Goal: Task Accomplishment & Management: Complete application form

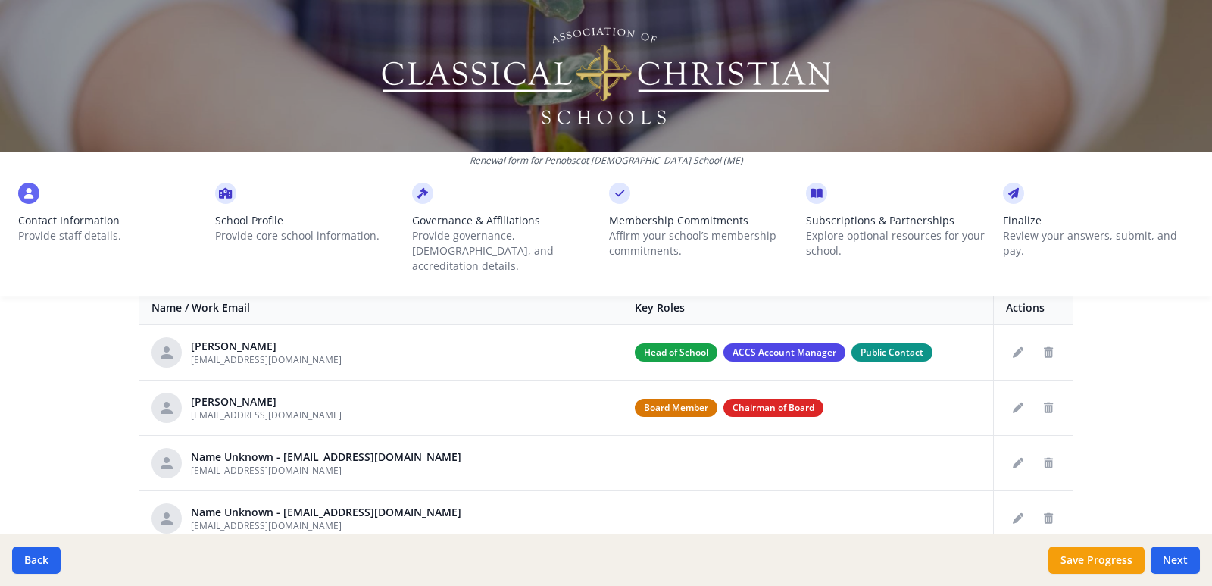
scroll to position [606, 0]
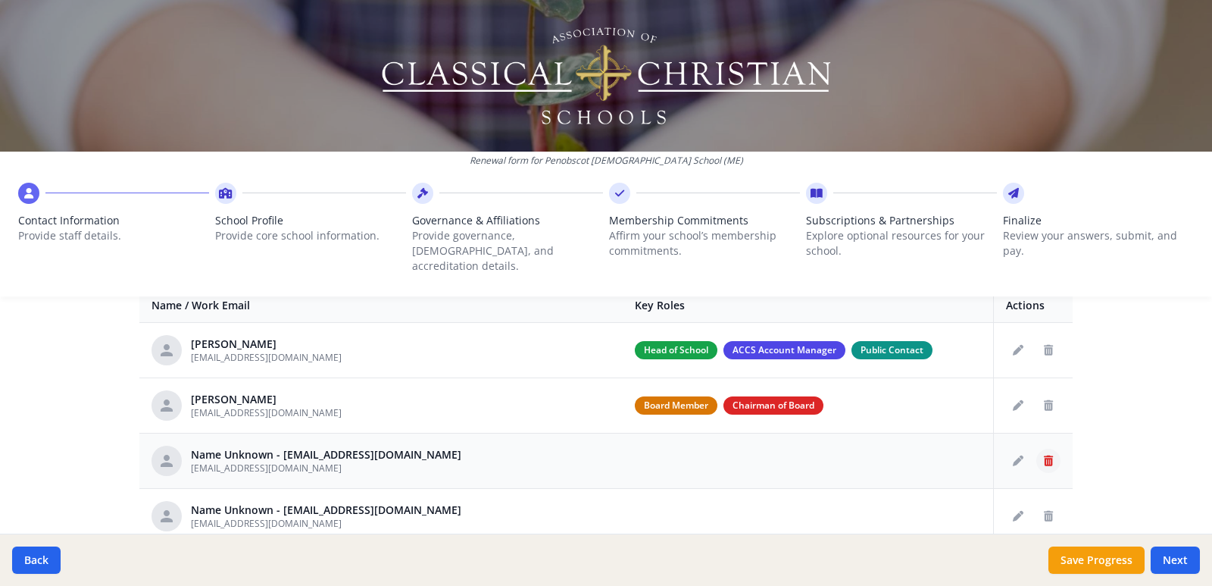
click at [1044, 455] on icon "Delete staff" at bounding box center [1048, 460] width 9 height 11
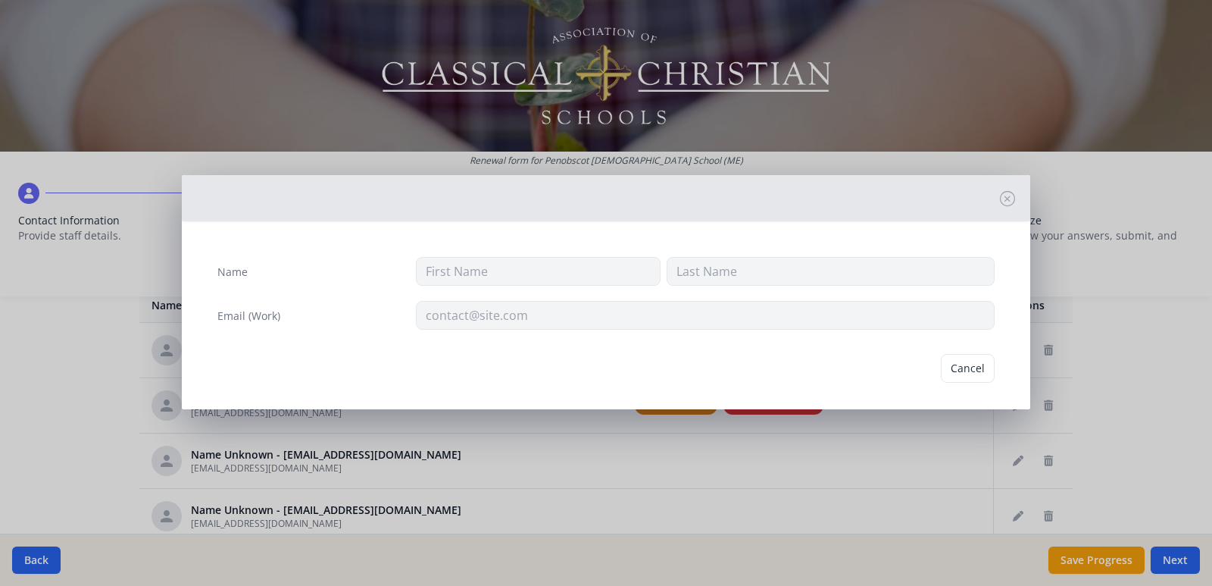
type input "[EMAIL_ADDRESS][DOMAIN_NAME]"
click at [965, 372] on button "Delete" at bounding box center [968, 368] width 52 height 29
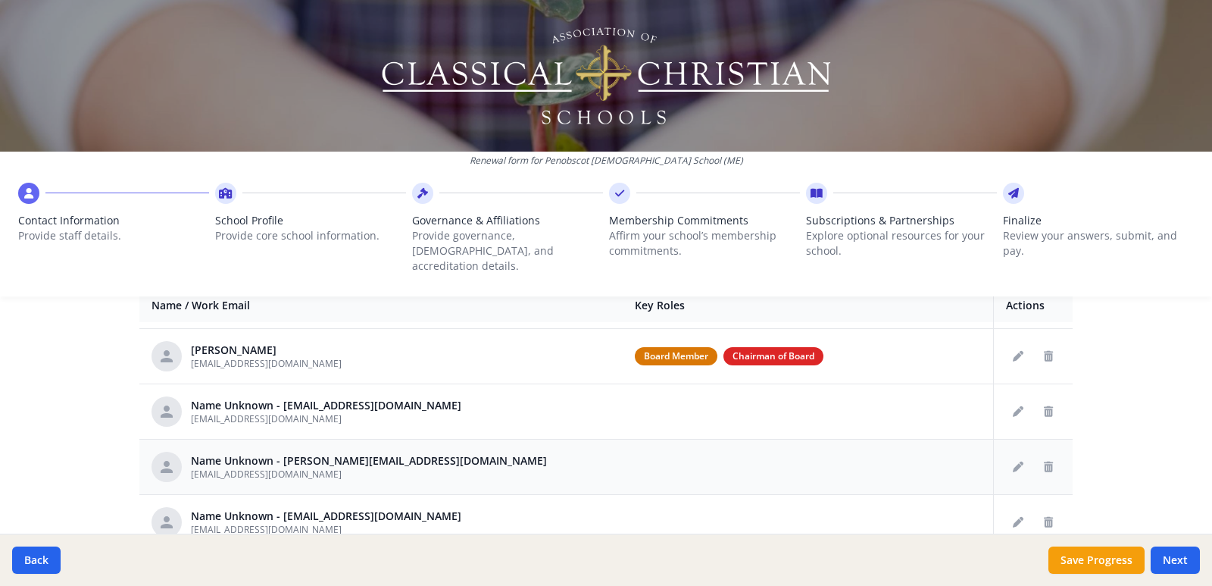
scroll to position [76, 0]
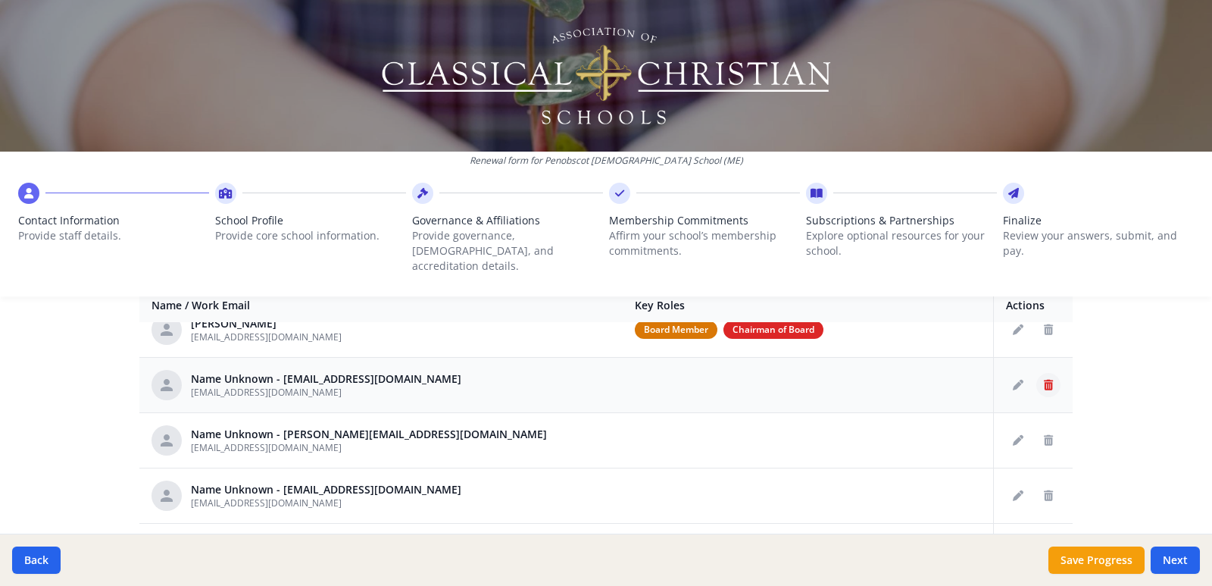
click at [1044, 380] on icon "Delete staff" at bounding box center [1048, 385] width 9 height 11
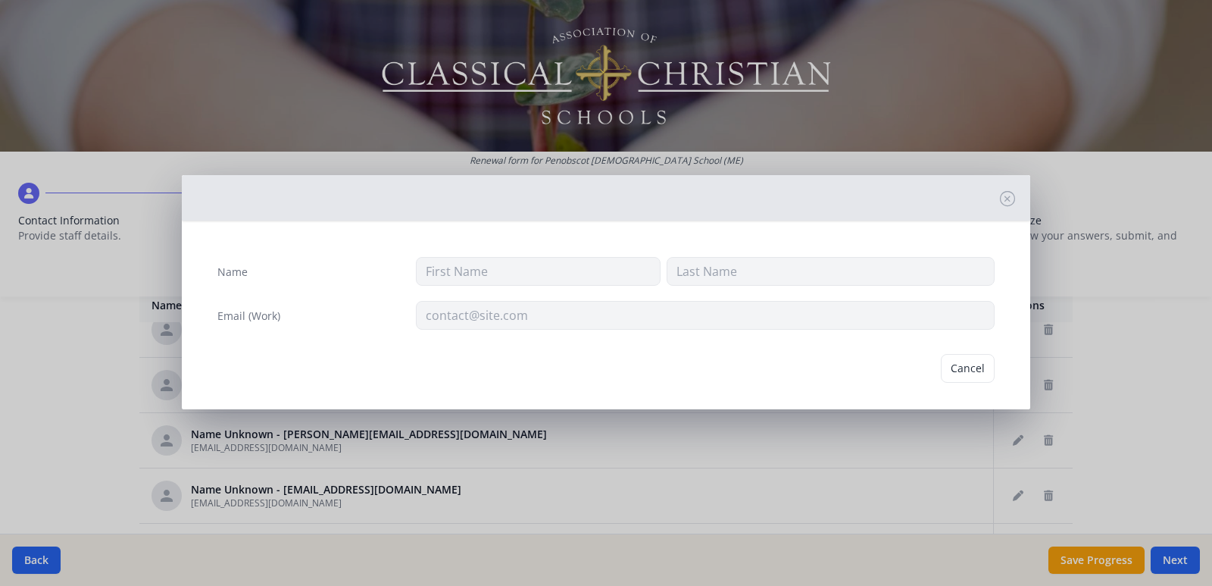
type input "wesmiths1119@gmail.com"
click at [948, 370] on button "Delete" at bounding box center [968, 368] width 52 height 29
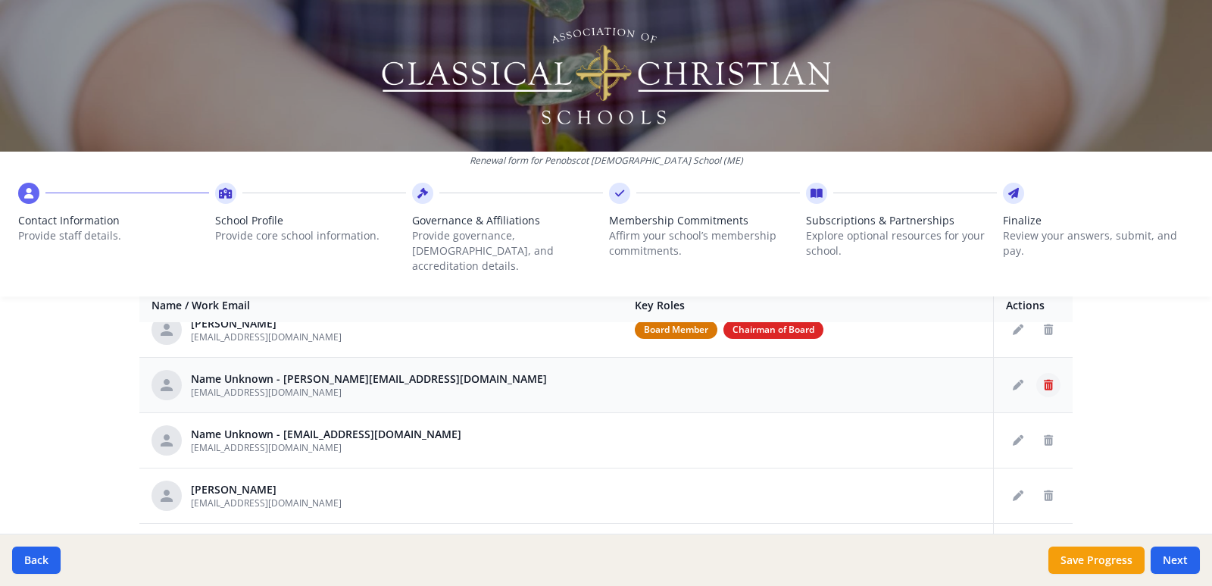
click at [1038, 373] on button "Delete staff" at bounding box center [1048, 385] width 24 height 24
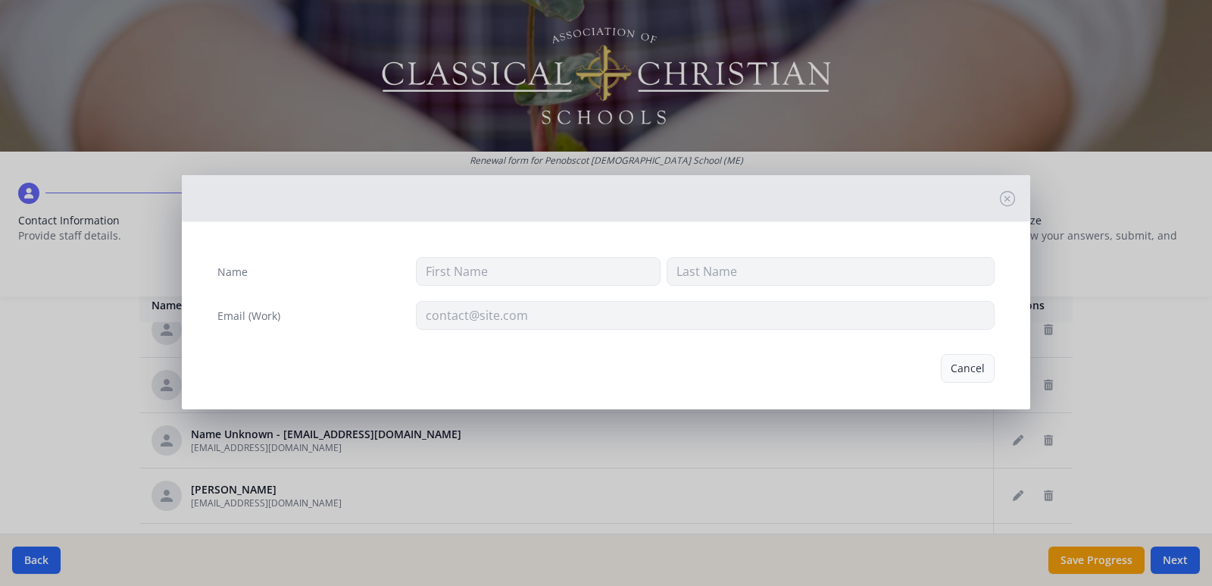
type input "juliettehiatt@penobscotchristian.org"
click at [942, 370] on button "Delete" at bounding box center [968, 368] width 52 height 29
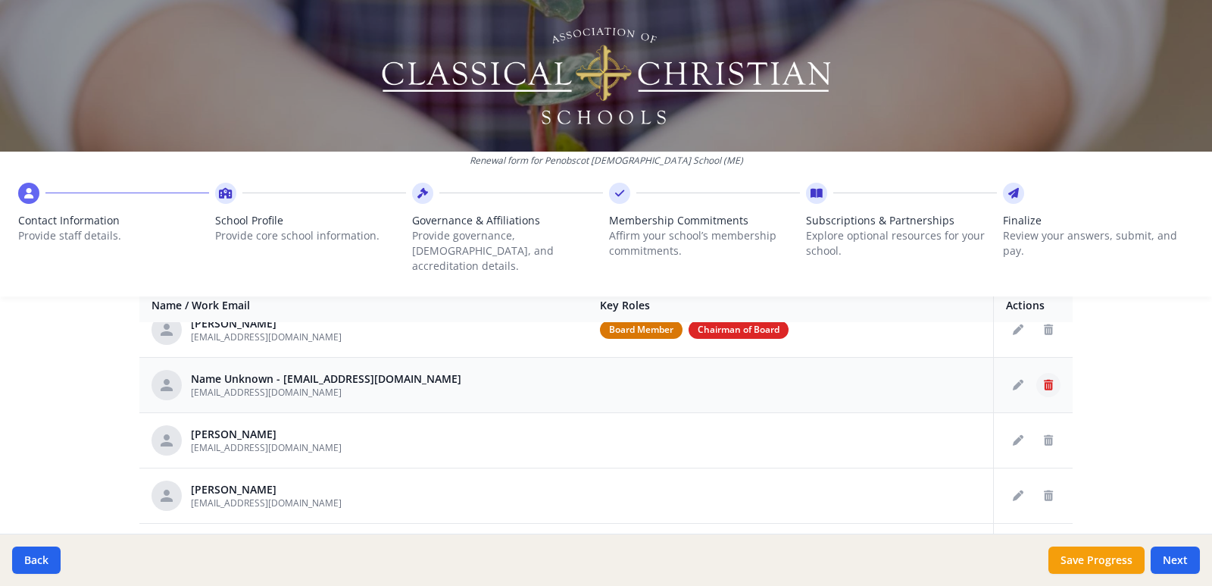
click at [1044, 380] on icon "Delete staff" at bounding box center [1048, 385] width 9 height 11
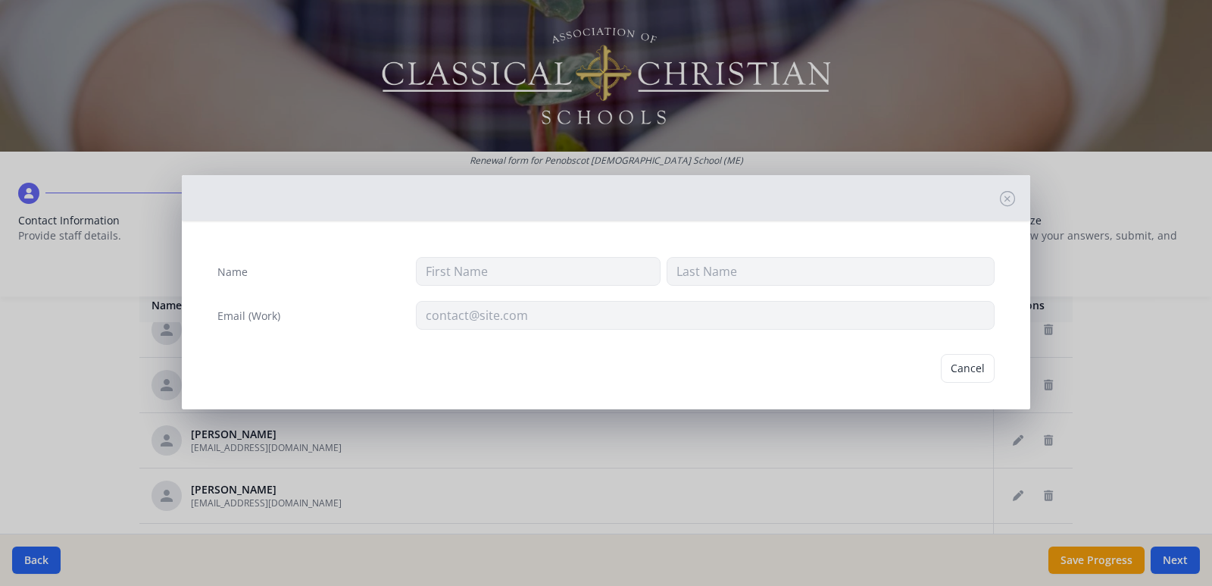
type input "ebarbalias@penobscotchristian.org"
click at [952, 369] on button "Delete" at bounding box center [968, 368] width 52 height 29
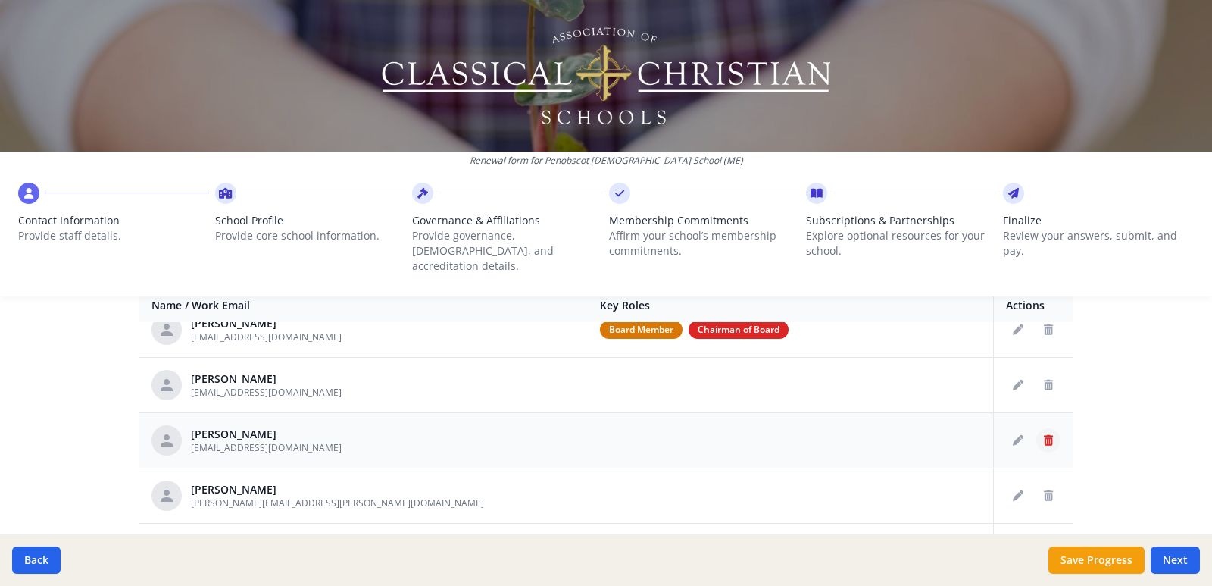
click at [1036, 428] on button "Delete staff" at bounding box center [1048, 440] width 24 height 24
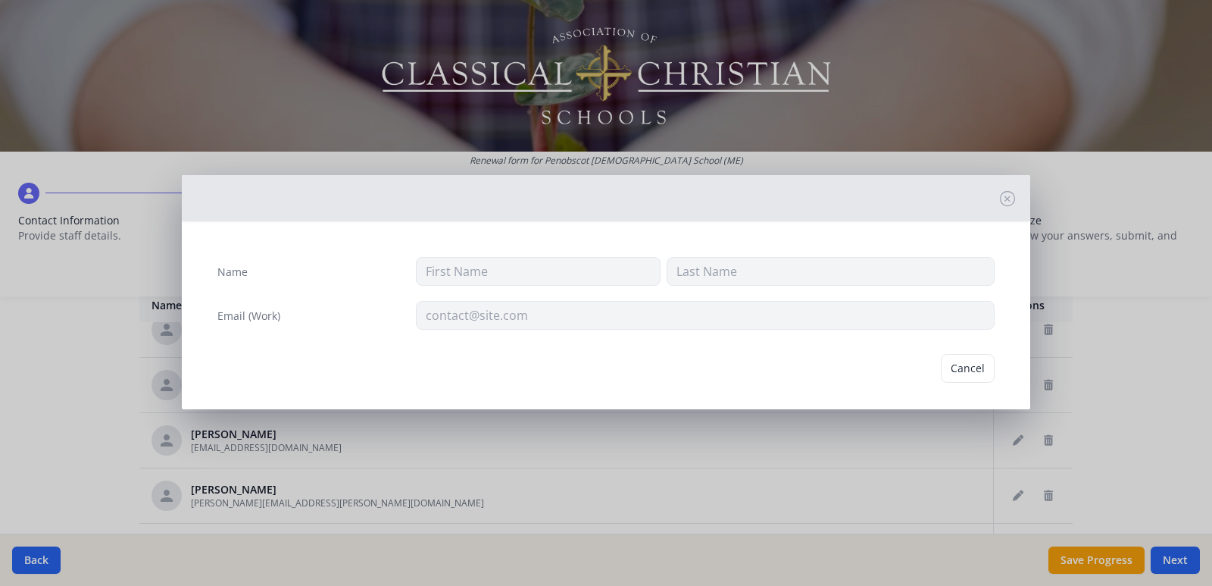
type input "Lucy"
type input "Dumoulin"
type input "Ldumoulin@penobscotchristian.org"
click at [942, 366] on button "Delete" at bounding box center [968, 368] width 52 height 29
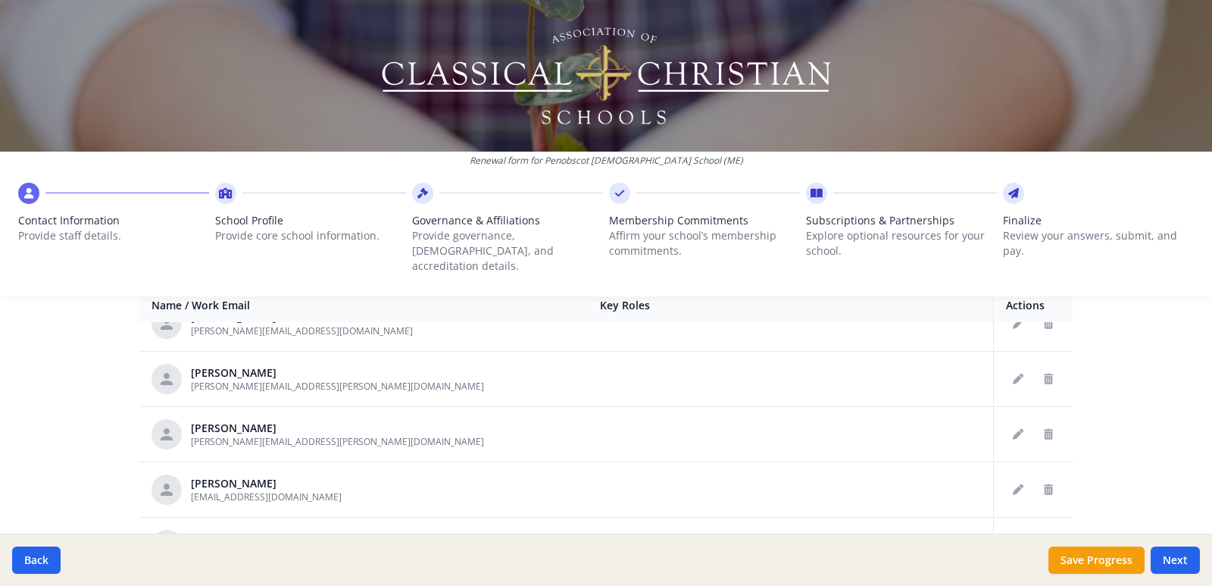
scroll to position [378, 0]
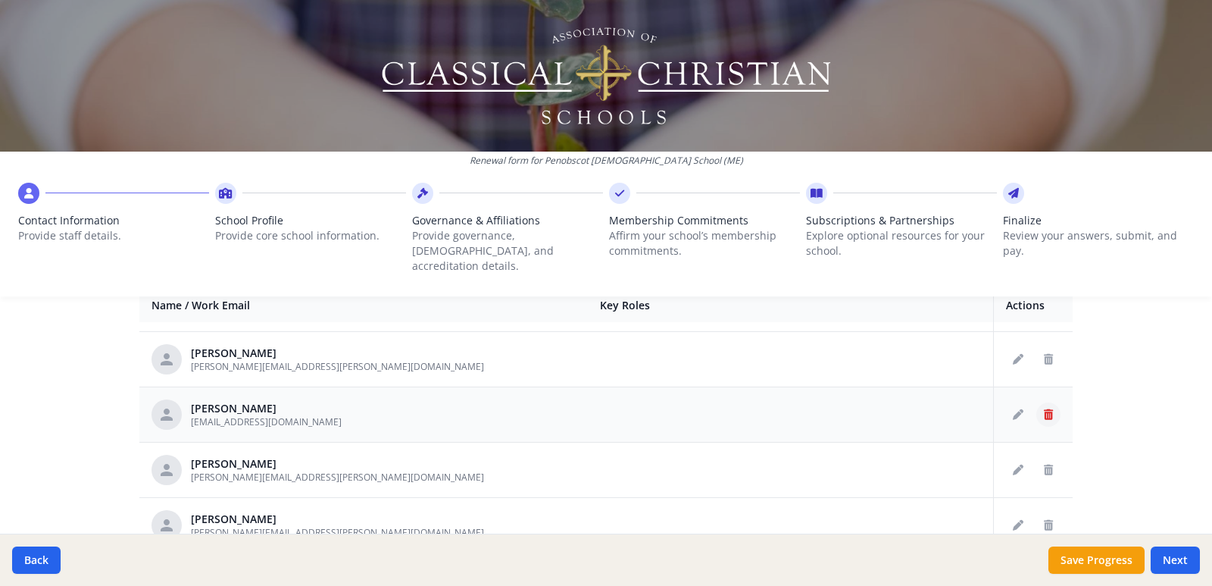
click at [1044, 409] on icon "Delete staff" at bounding box center [1048, 414] width 9 height 11
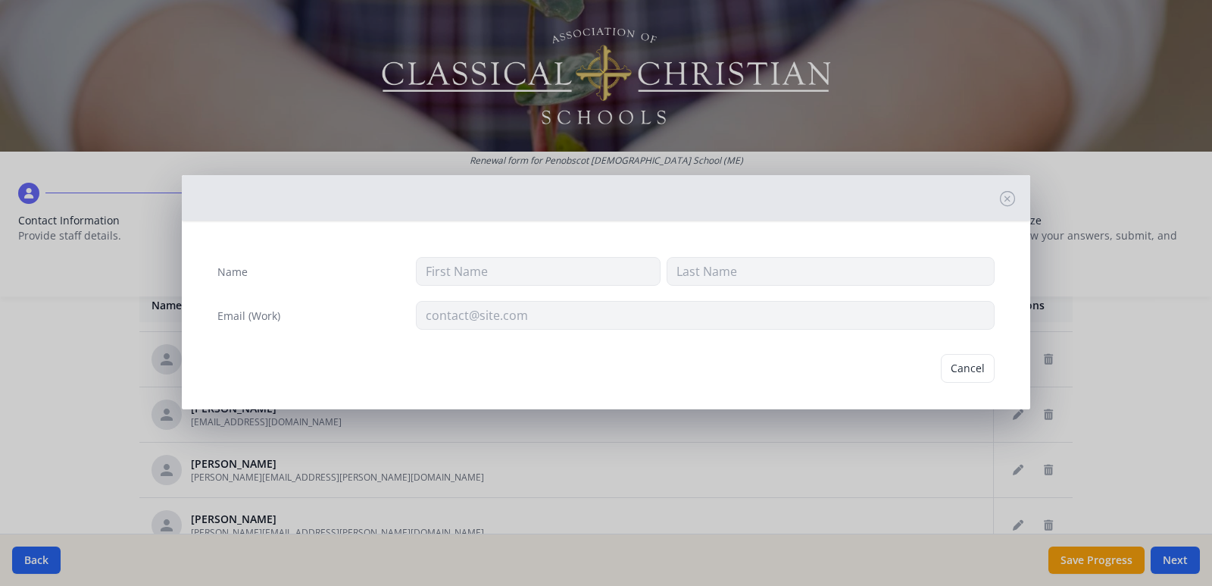
type input "Valerie"
type input "Kelley"
type input "Vkelley@penobscotchristian.org"
click at [956, 373] on button "Delete" at bounding box center [968, 368] width 52 height 29
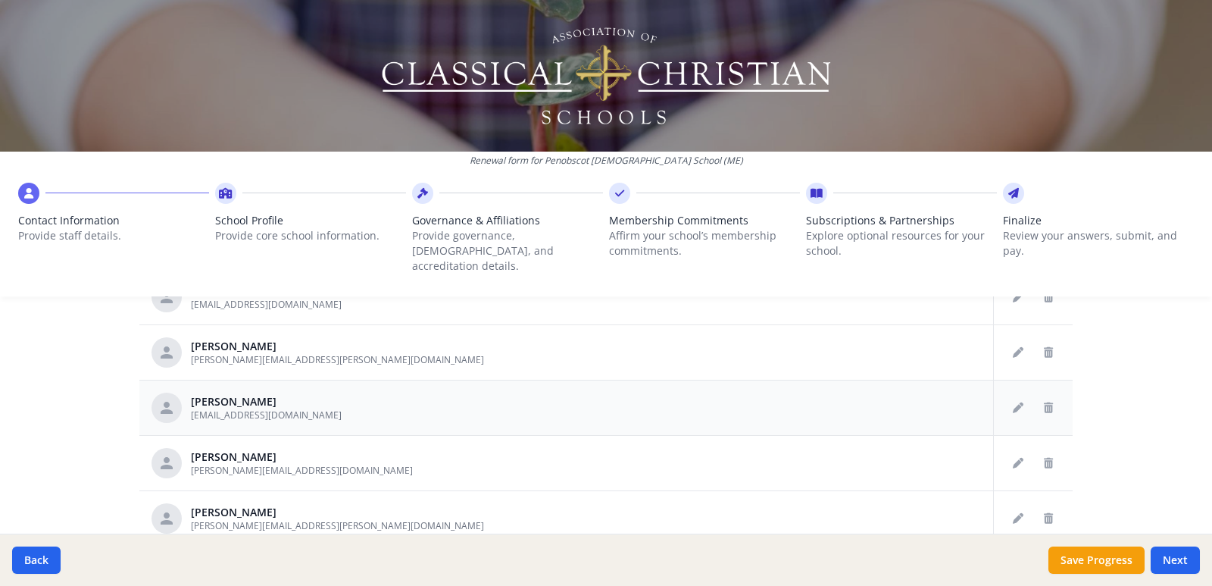
scroll to position [743, 0]
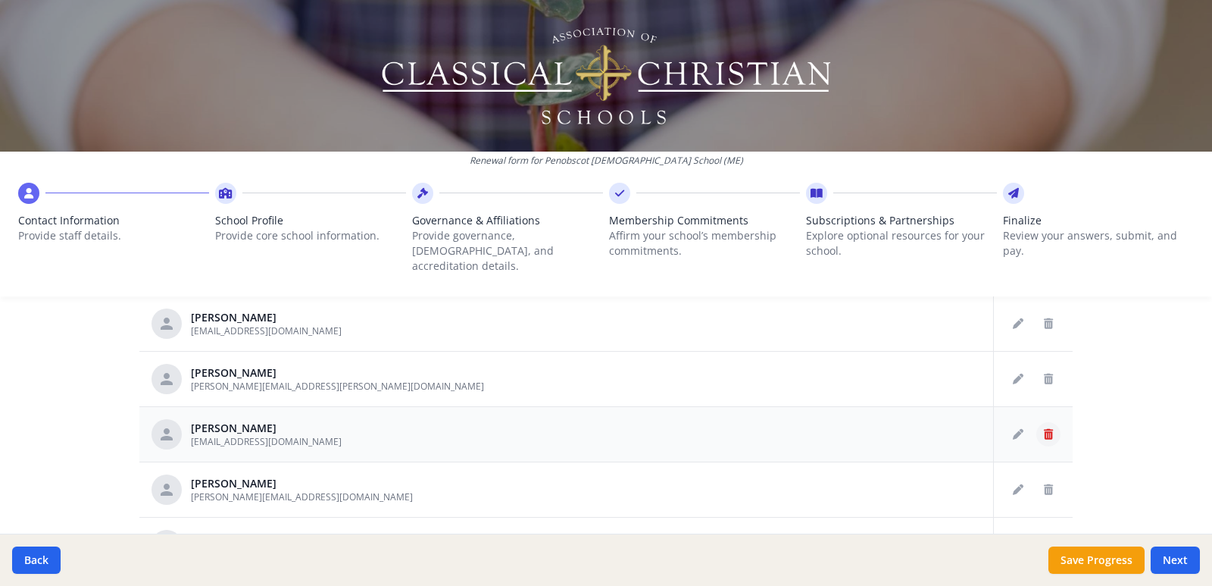
click at [1044, 429] on icon "Delete staff" at bounding box center [1048, 434] width 9 height 11
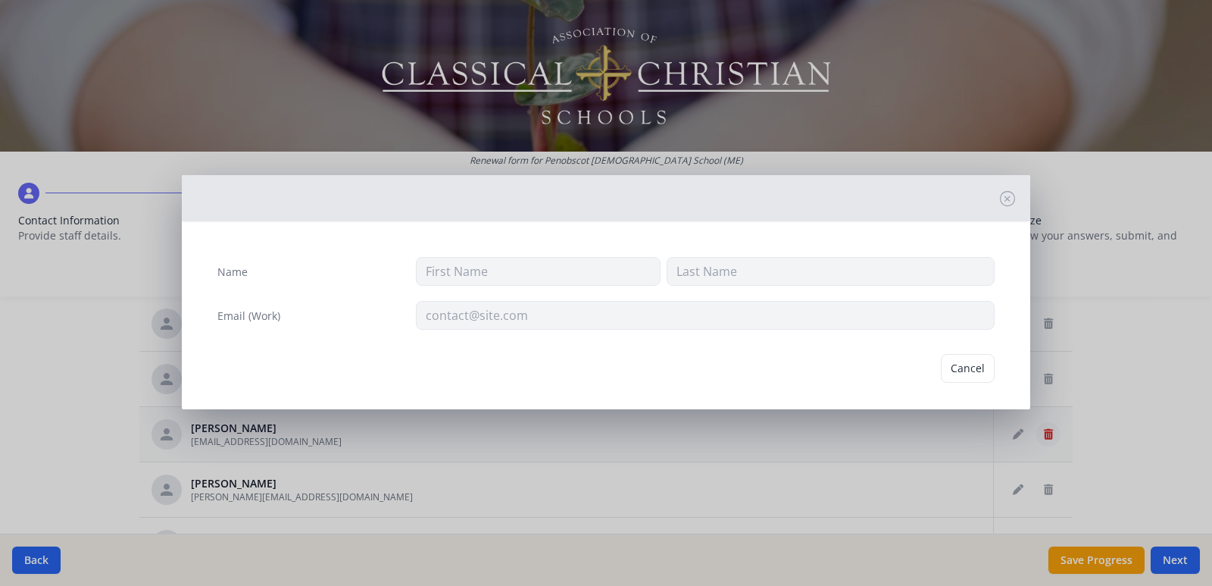
type input "Matthew"
type input "Harvey"
type input "mharvey@penobscotchristian.org"
click at [961, 374] on button "Delete" at bounding box center [968, 368] width 52 height 29
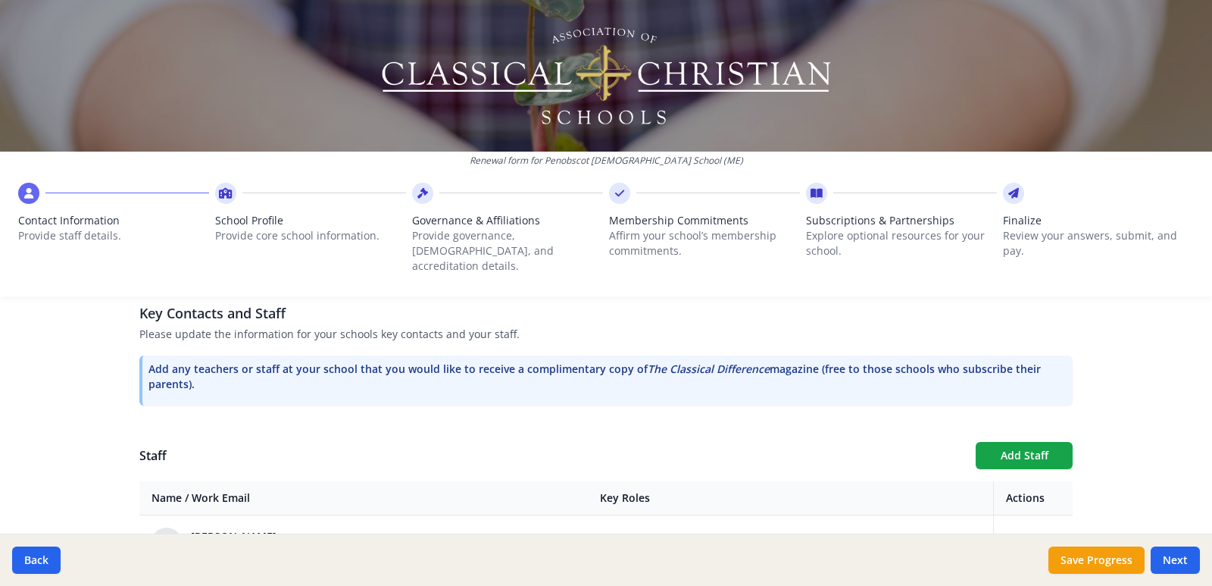
scroll to position [440, 0]
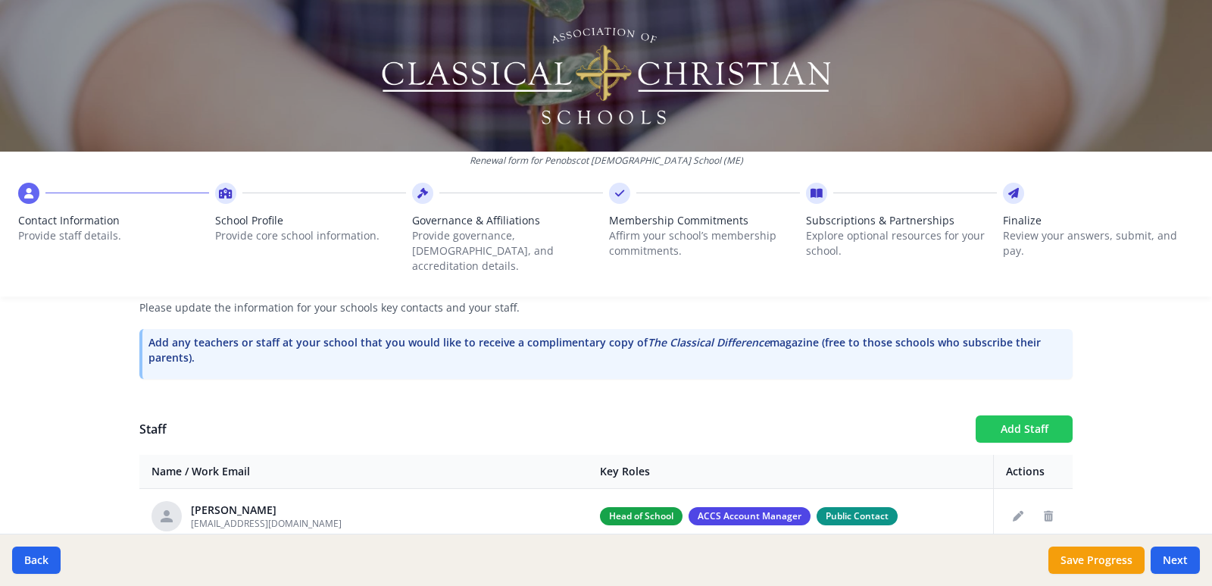
click at [1020, 415] on button "Add Staff" at bounding box center [1024, 428] width 97 height 27
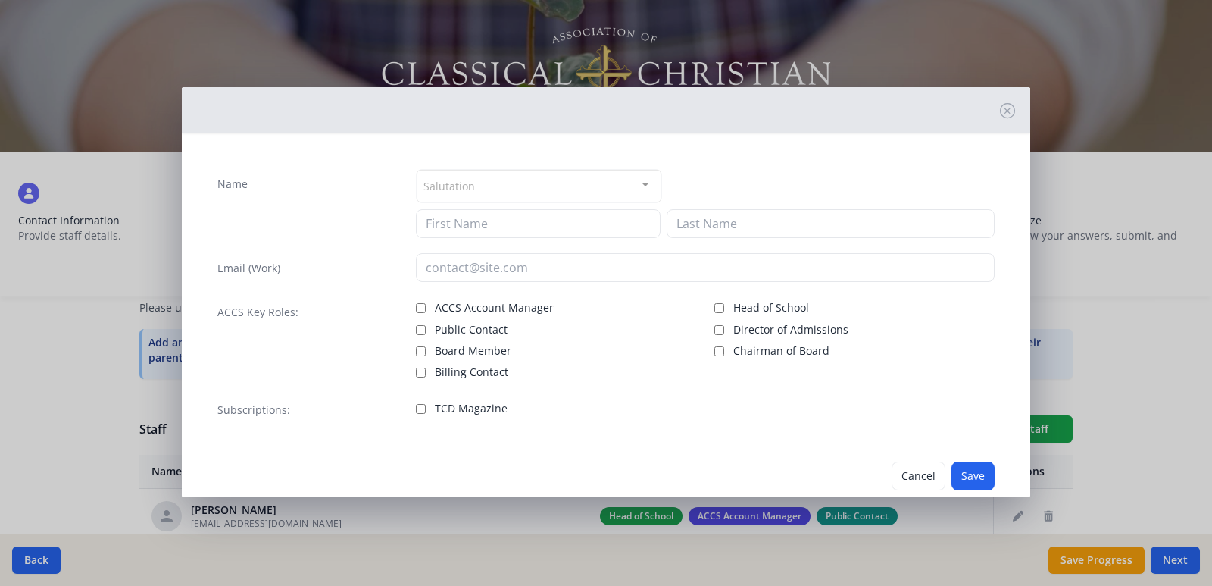
click at [637, 186] on div at bounding box center [645, 184] width 30 height 29
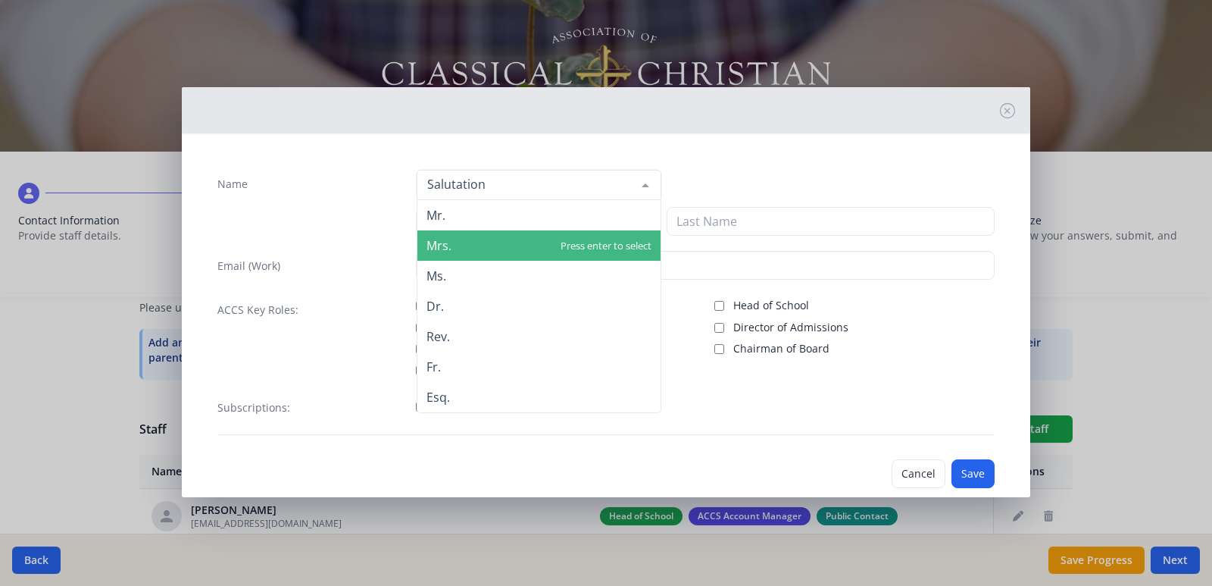
click at [446, 244] on span "Mrs." at bounding box center [439, 245] width 25 height 17
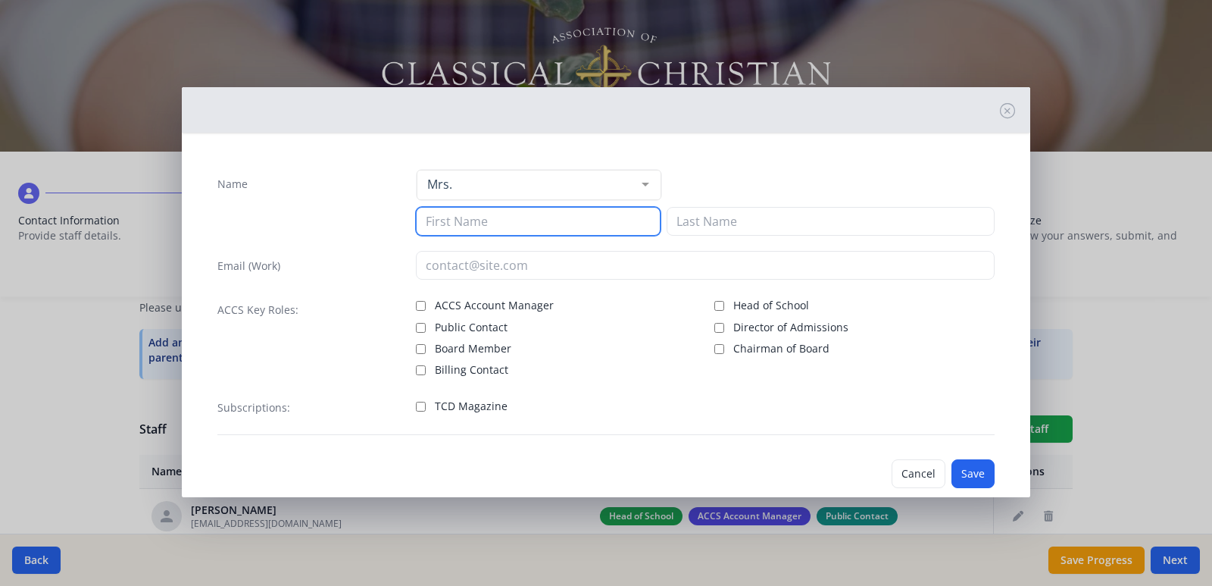
click at [492, 220] on input at bounding box center [538, 221] width 245 height 29
type input "Jacki"
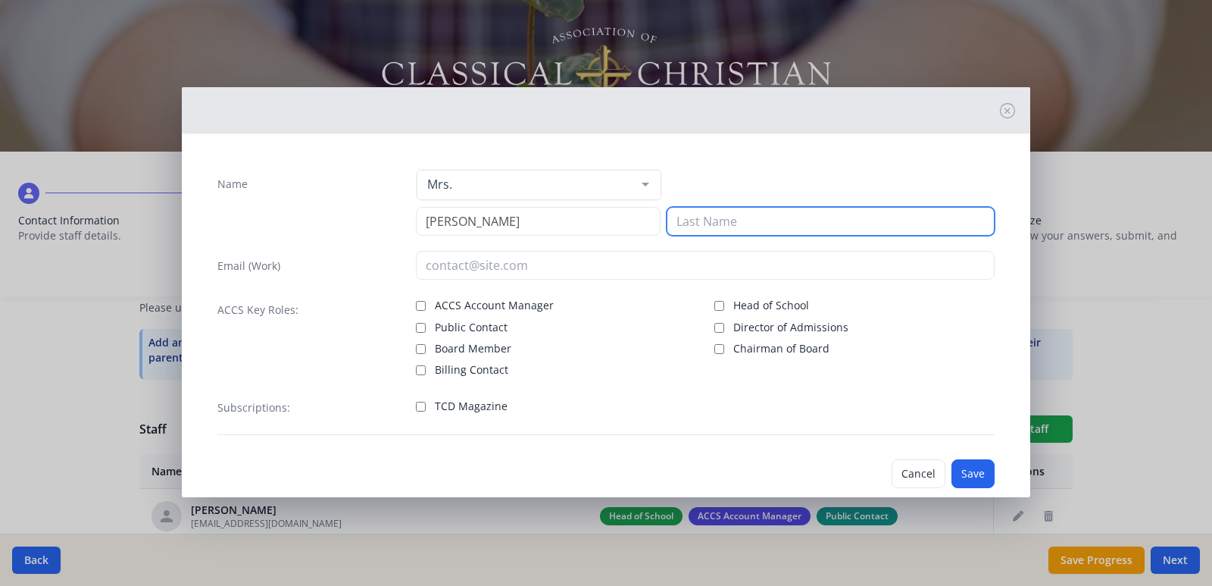
click at [686, 215] on input at bounding box center [831, 221] width 328 height 29
type input "Schmidt"
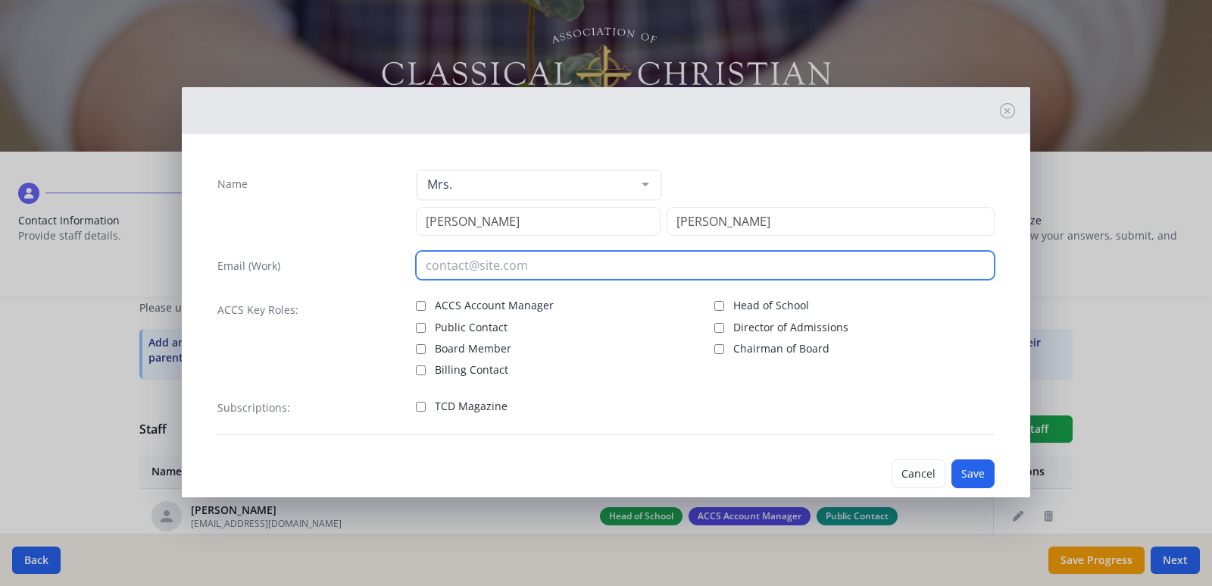
click at [472, 260] on input "email" at bounding box center [706, 265] width 580 height 29
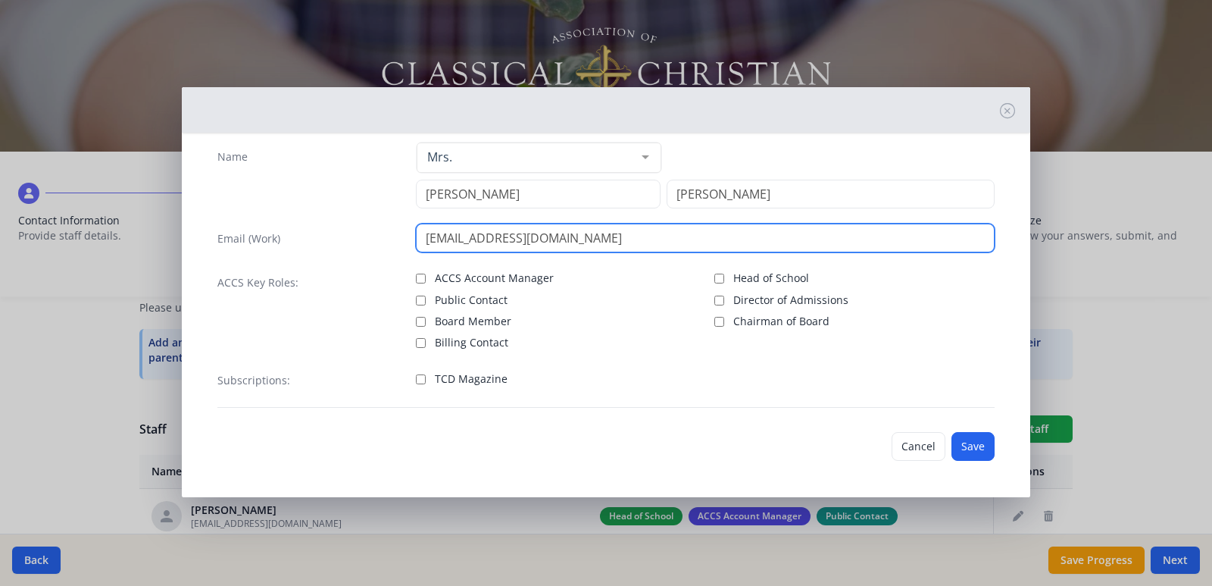
type input "jschmidt@penobscotchristian.org"
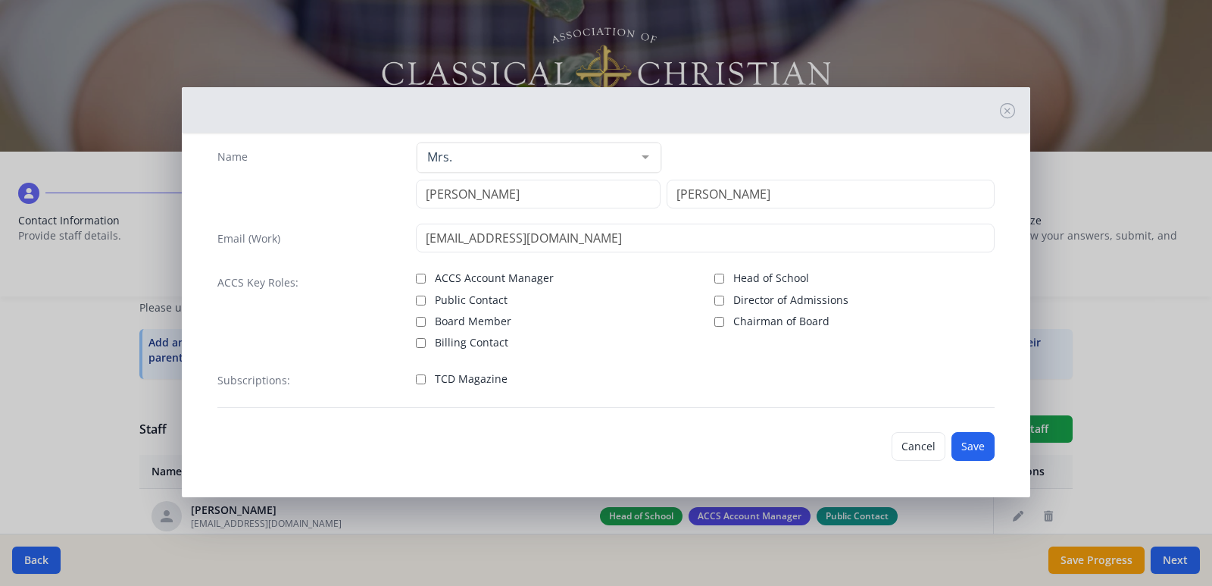
click at [423, 377] on label "TCD Magazine" at bounding box center [556, 377] width 280 height 18
click at [423, 377] on input "TCD Magazine" at bounding box center [421, 379] width 10 height 10
checkbox input "true"
click at [955, 442] on button "Save" at bounding box center [973, 446] width 43 height 29
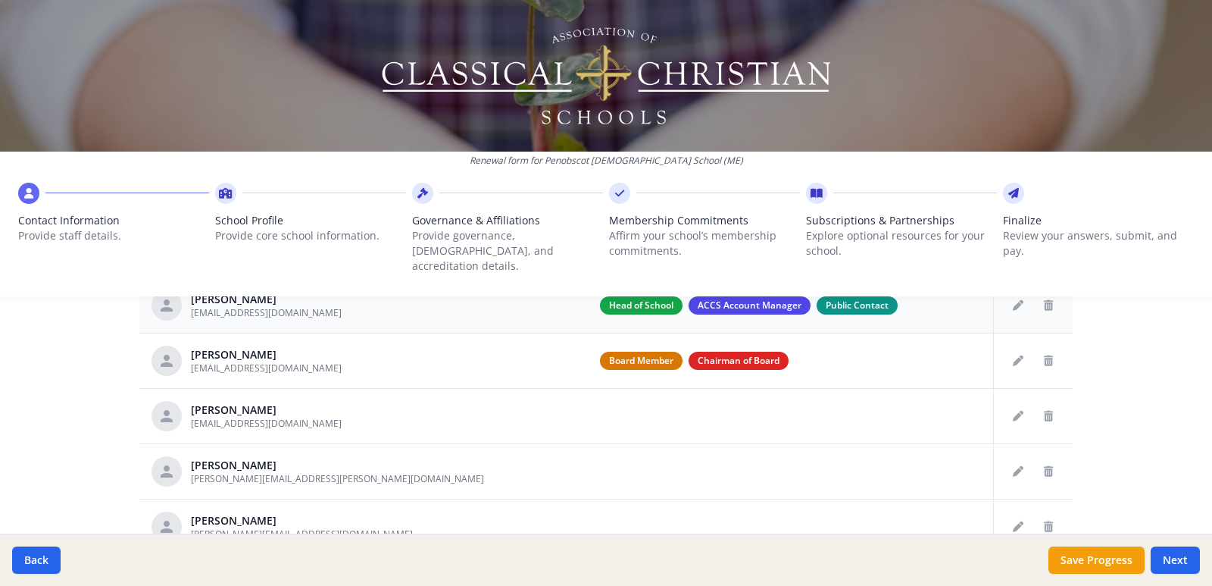
scroll to position [516, 0]
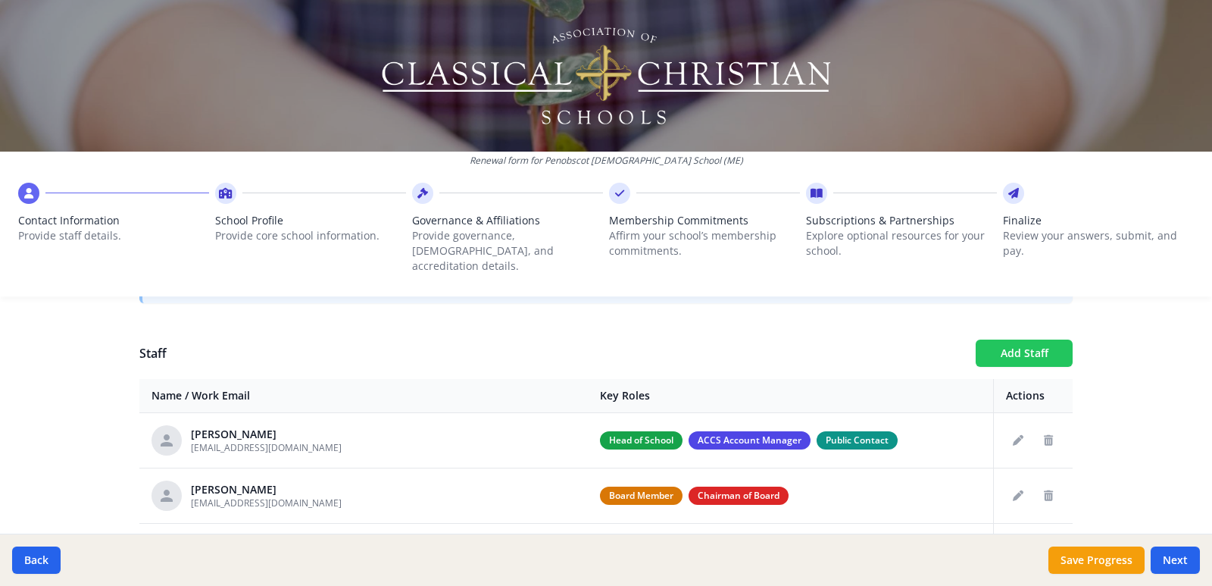
click at [1022, 340] on button "Add Staff" at bounding box center [1024, 352] width 97 height 27
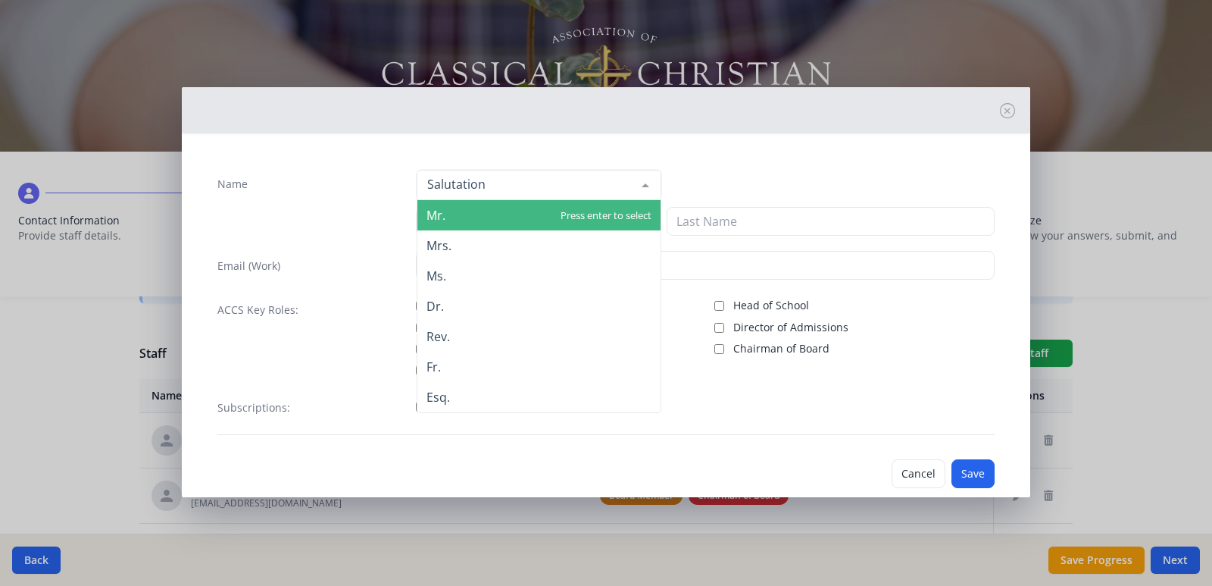
click at [467, 219] on span "Mr." at bounding box center [538, 215] width 243 height 30
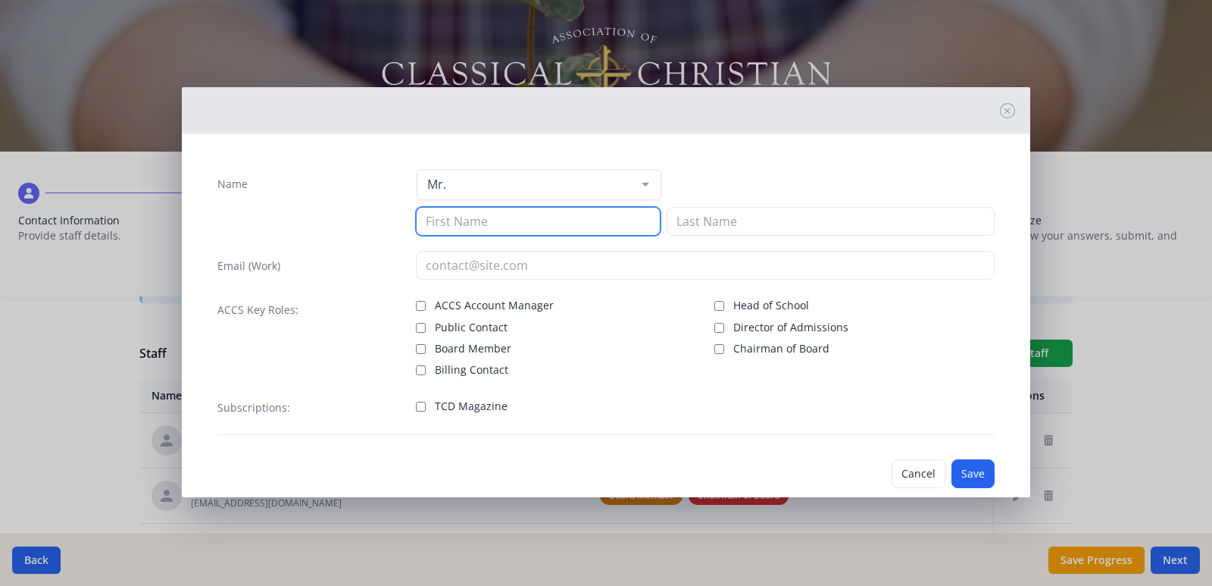
click at [464, 217] on input at bounding box center [538, 221] width 245 height 29
type input "Scott"
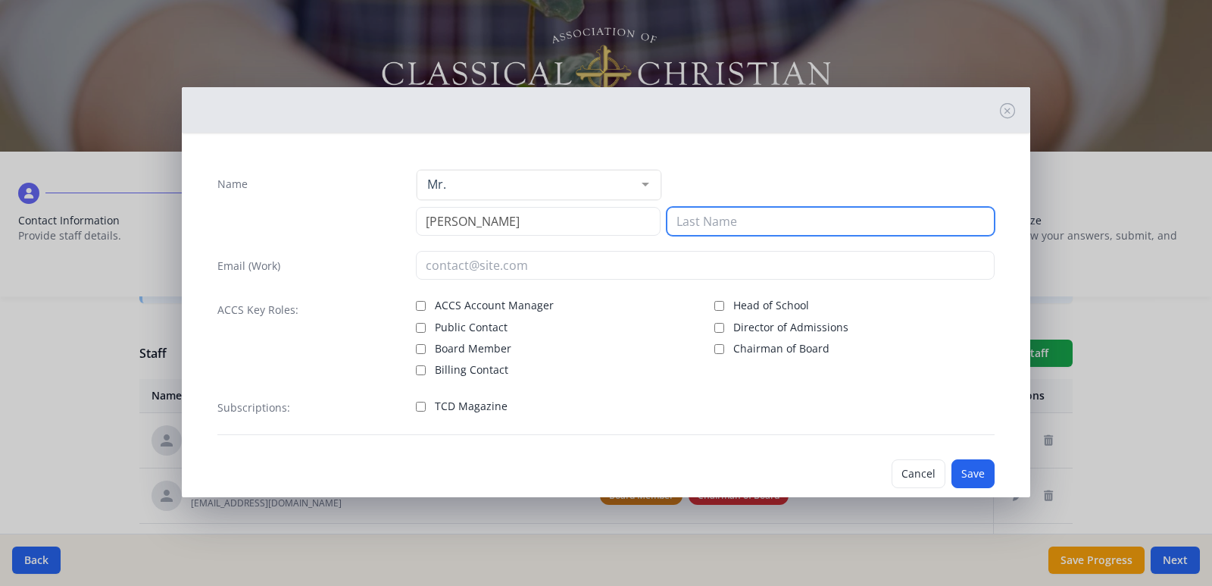
click at [698, 208] on input at bounding box center [831, 221] width 328 height 29
type input "DeLong"
click at [423, 409] on label "TCD Magazine" at bounding box center [556, 404] width 280 height 18
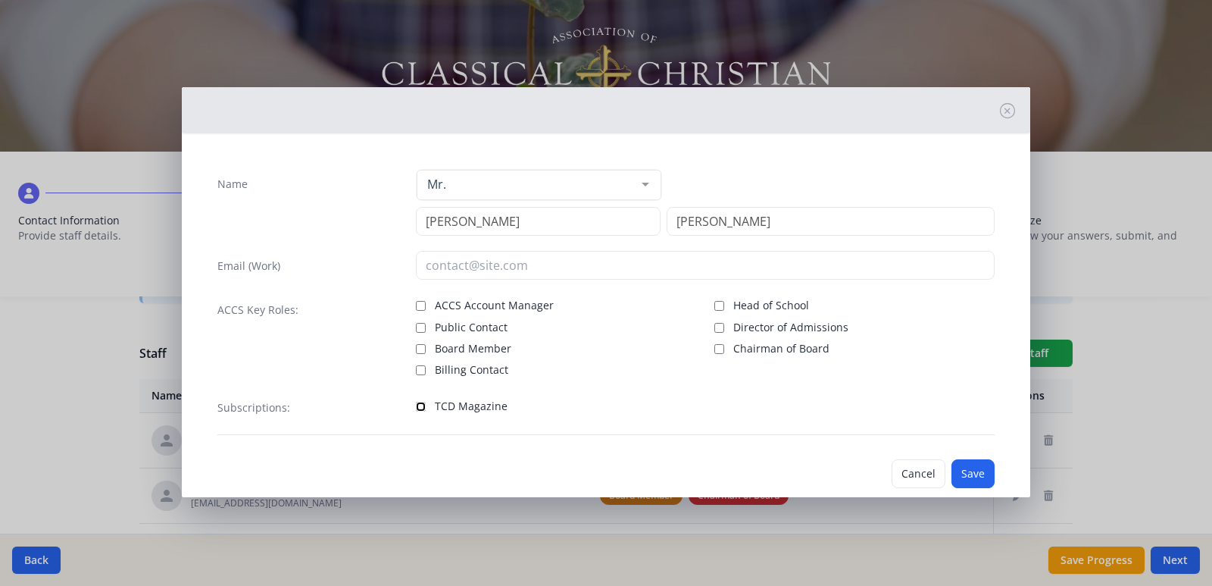
click at [423, 409] on input "TCD Magazine" at bounding box center [421, 407] width 10 height 10
checkbox input "true"
click at [473, 244] on div "Name Mr. Mr. Mrs. Ms. Dr. Rev. Fr. Esq. No elements found. Consider changing th…" at bounding box center [606, 302] width 802 height 290
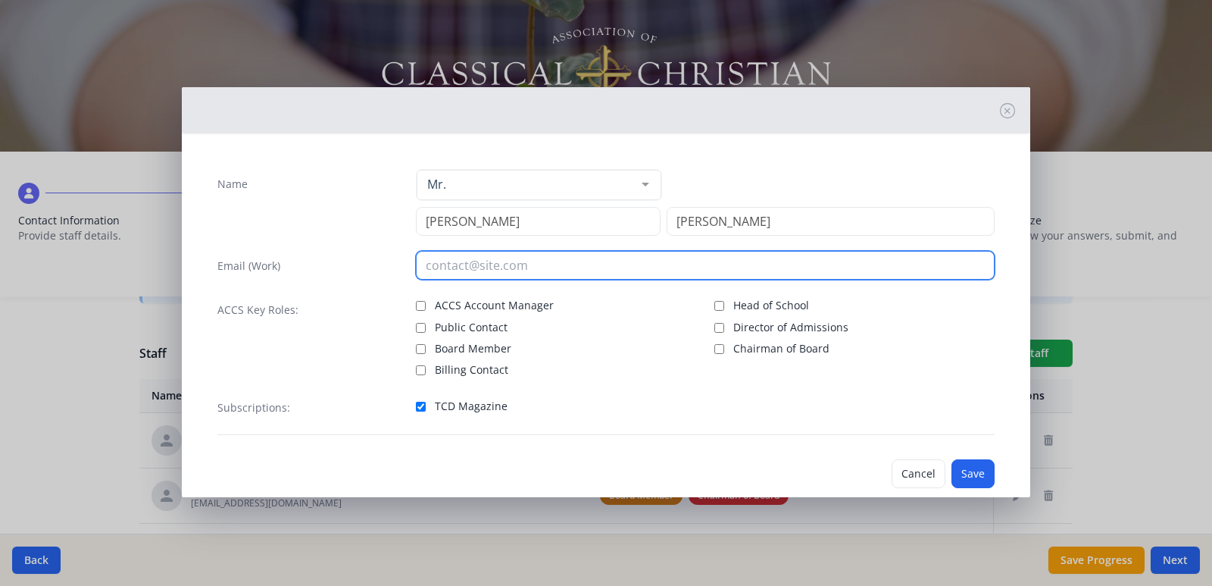
click at [475, 255] on input "email" at bounding box center [706, 265] width 580 height 29
type input "scott.delong@penobscotchristian.org"
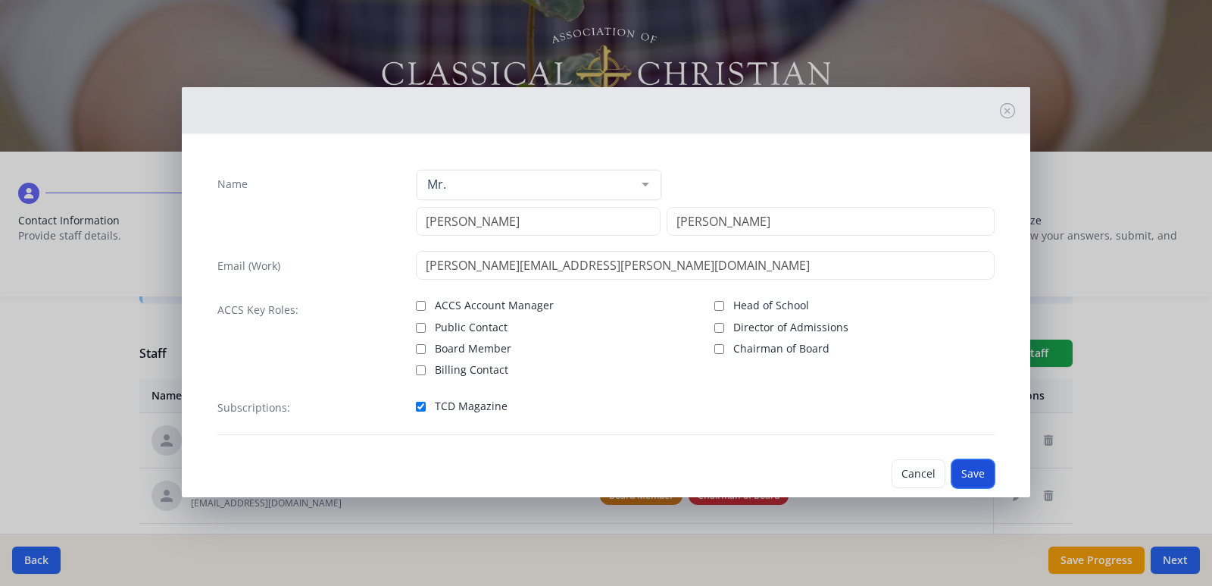
click at [964, 470] on button "Save" at bounding box center [973, 473] width 43 height 29
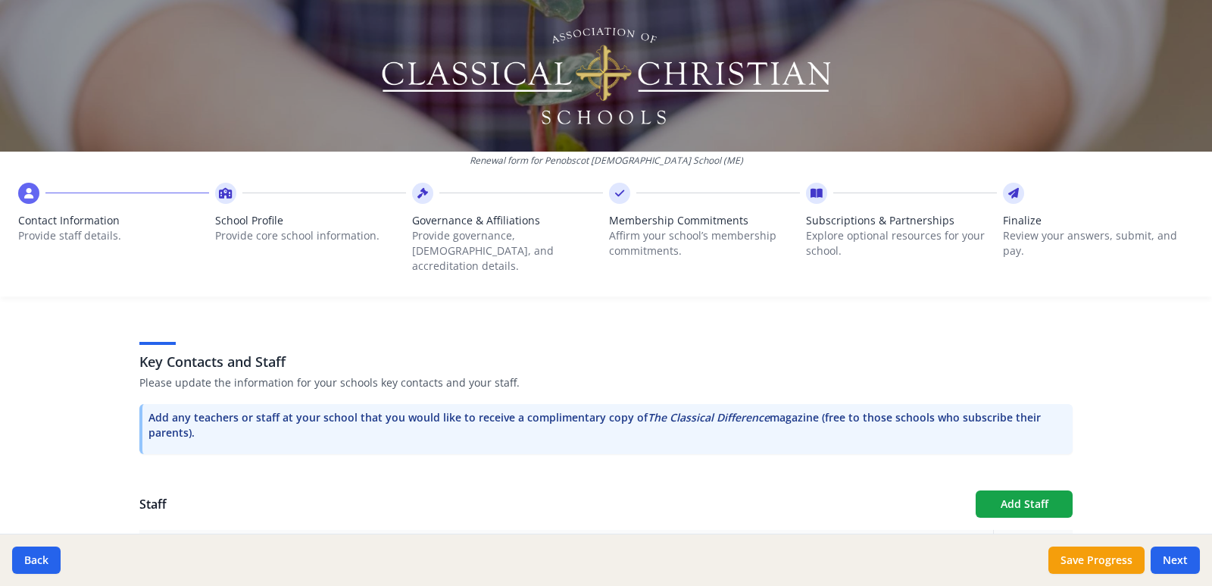
scroll to position [364, 0]
click at [1005, 491] on button "Add Staff" at bounding box center [1024, 504] width 97 height 27
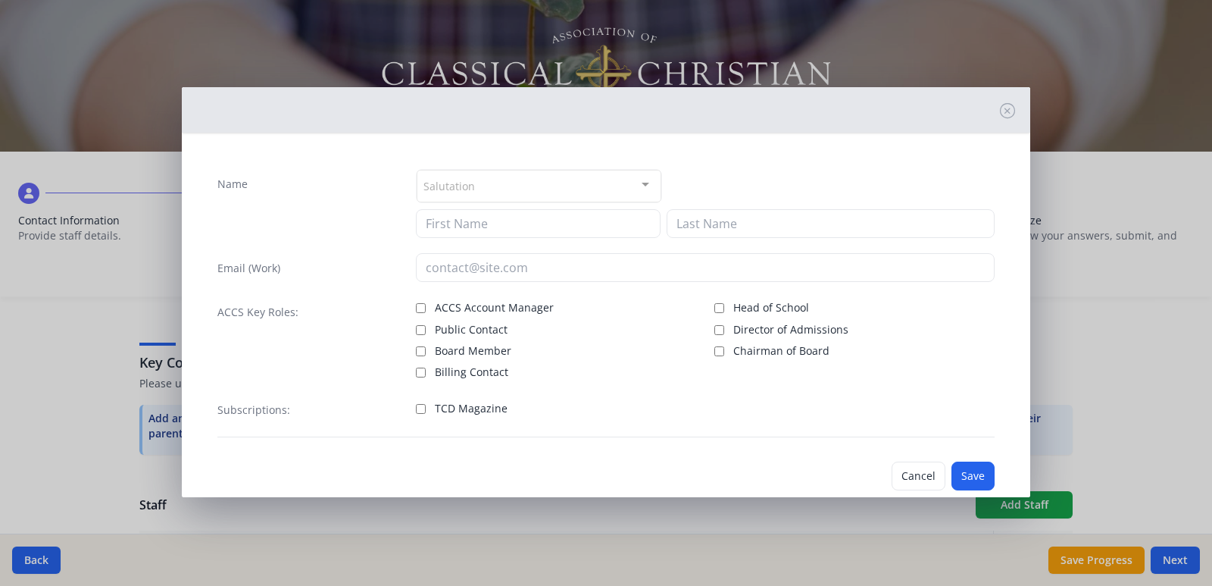
click at [643, 176] on div at bounding box center [645, 184] width 30 height 29
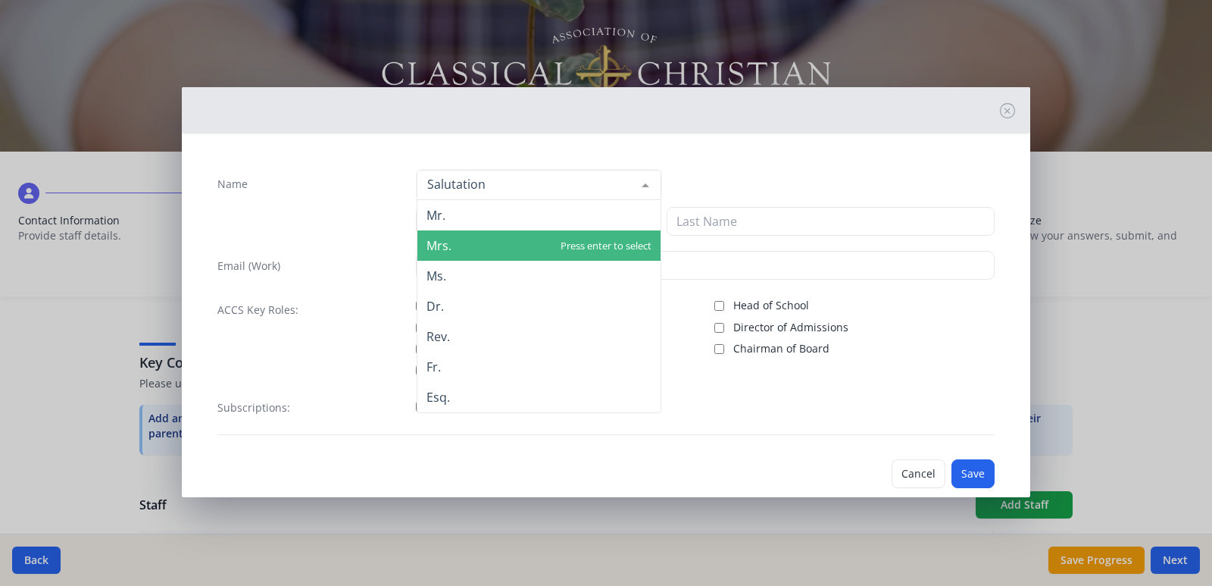
click at [427, 255] on span "Mrs." at bounding box center [538, 245] width 243 height 30
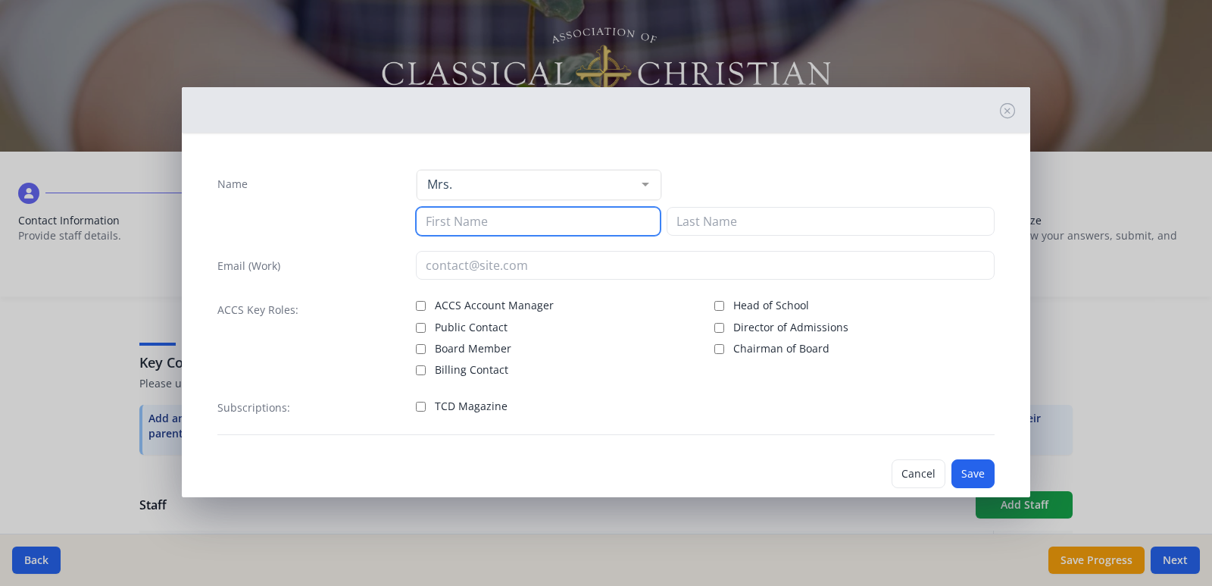
click at [448, 224] on input at bounding box center [538, 221] width 245 height 29
type input "Michele"
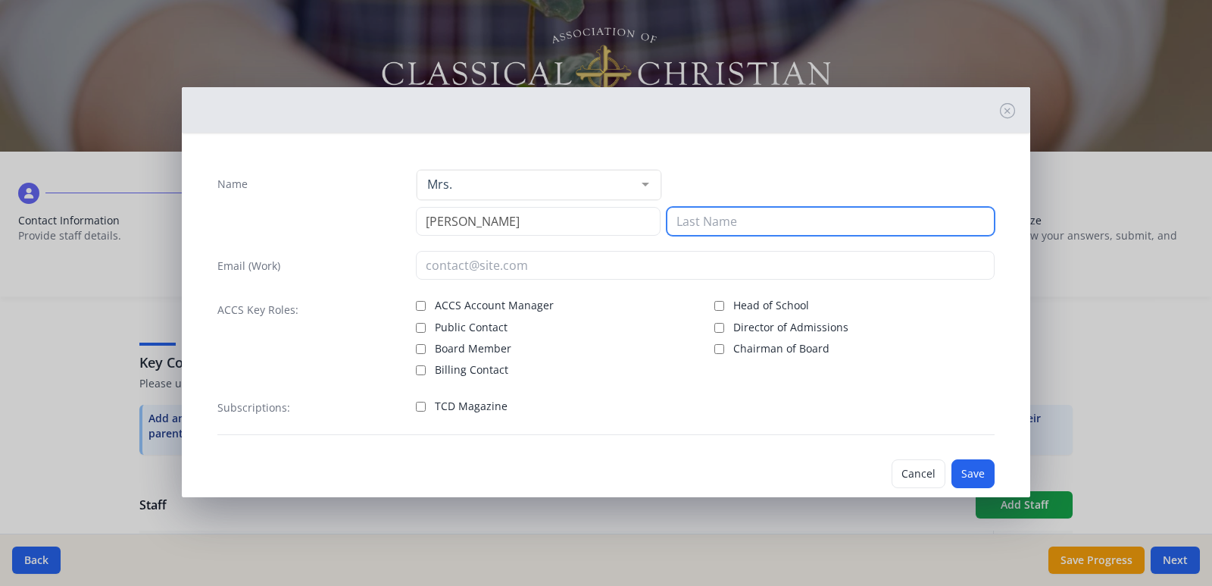
click at [729, 223] on input at bounding box center [831, 221] width 328 height 29
type input "Welch"
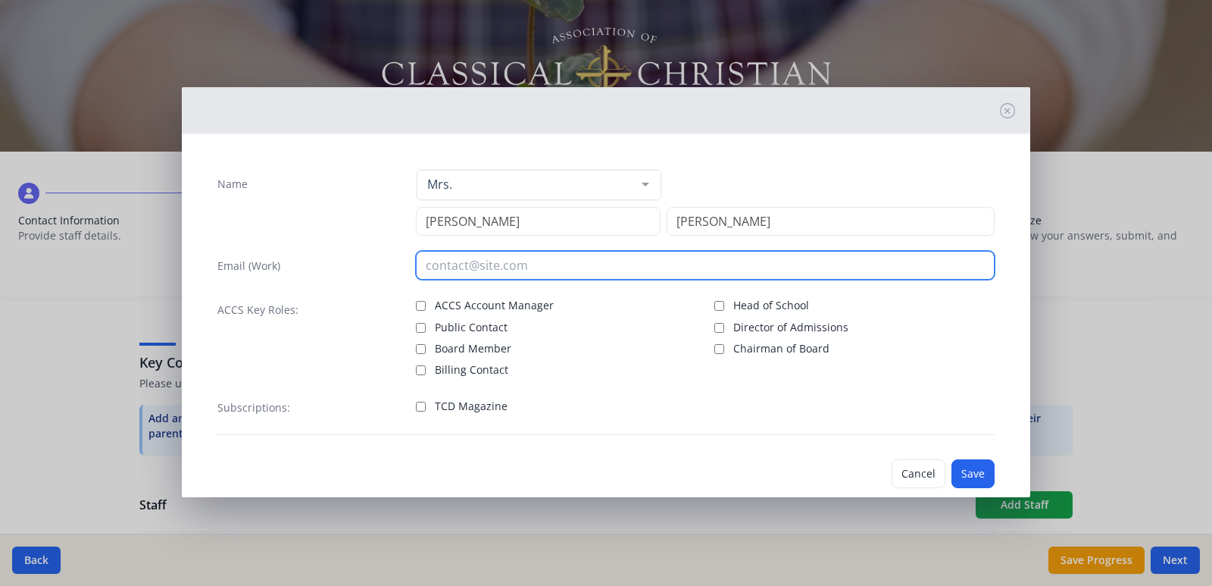
click at [465, 265] on input "email" at bounding box center [706, 265] width 580 height 29
type input "michelle.welch@penobscotchristian.org"
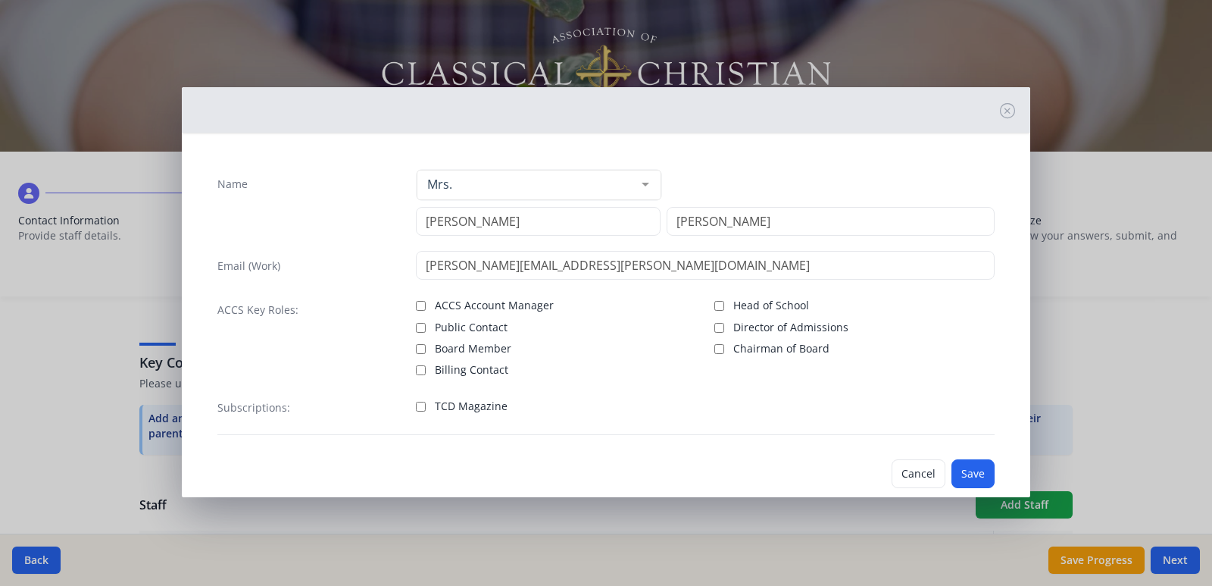
click at [425, 400] on label "TCD Magazine" at bounding box center [556, 404] width 280 height 18
click at [425, 402] on input "TCD Magazine" at bounding box center [421, 407] width 10 height 10
checkbox input "true"
click at [456, 217] on input "Michele" at bounding box center [538, 221] width 245 height 29
type input "Michelle"
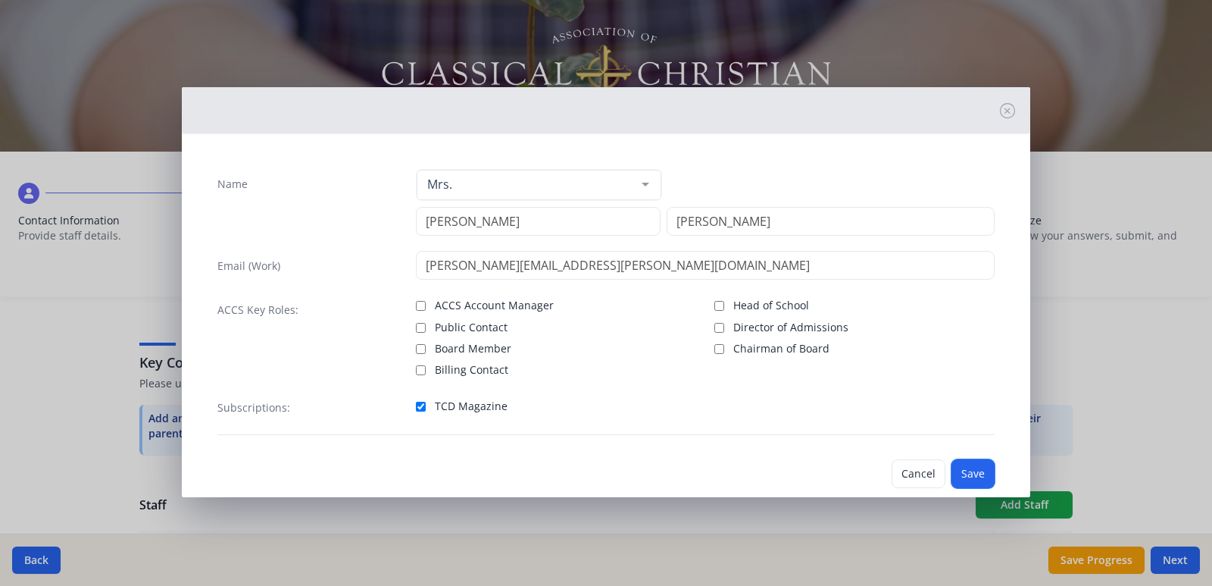
click at [968, 480] on button "Save" at bounding box center [973, 473] width 43 height 29
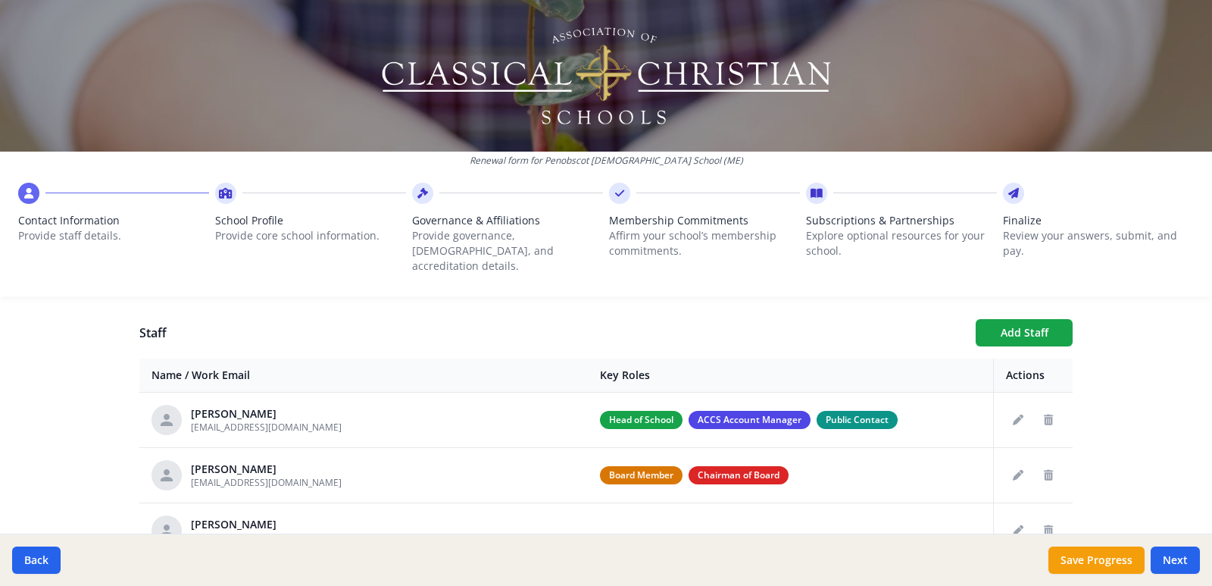
scroll to position [516, 0]
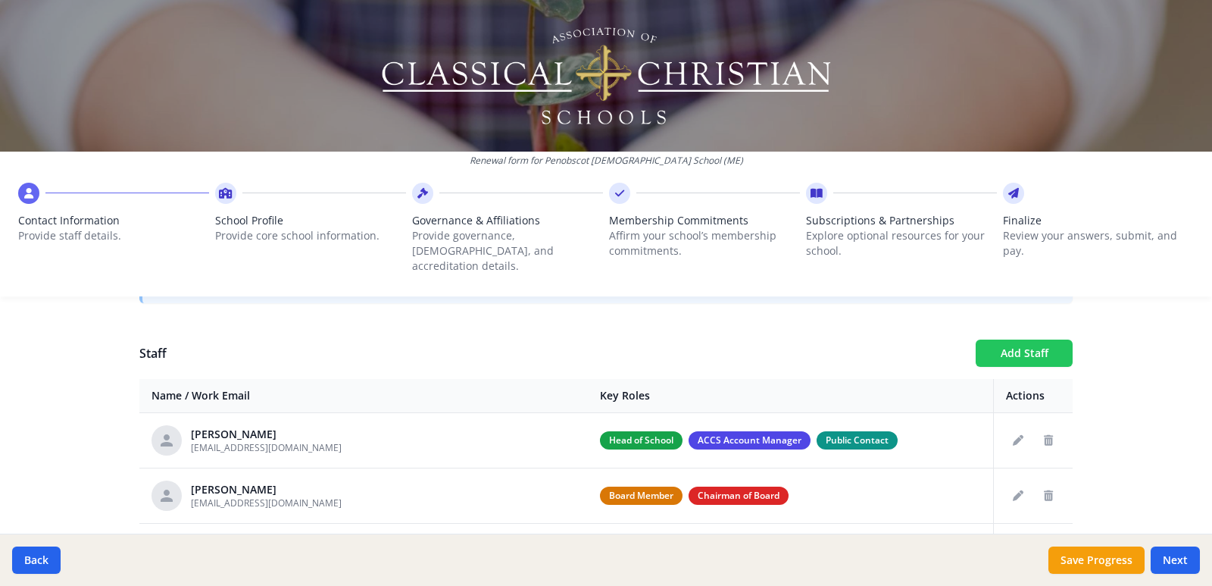
click at [1023, 339] on button "Add Staff" at bounding box center [1024, 352] width 97 height 27
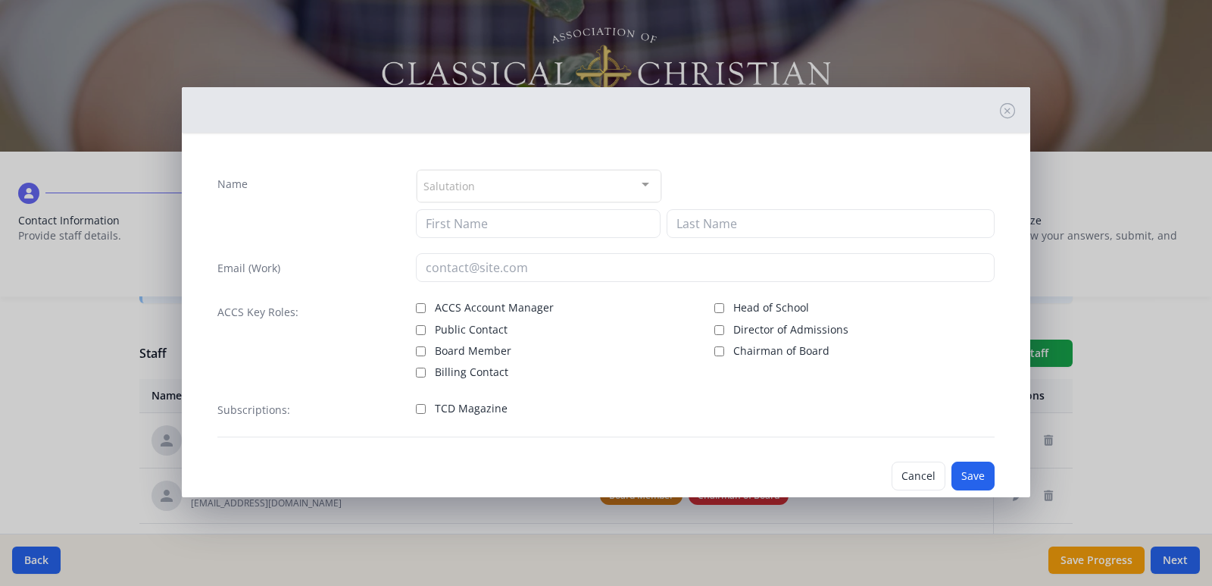
click at [445, 176] on div "Salutation" at bounding box center [539, 186] width 245 height 33
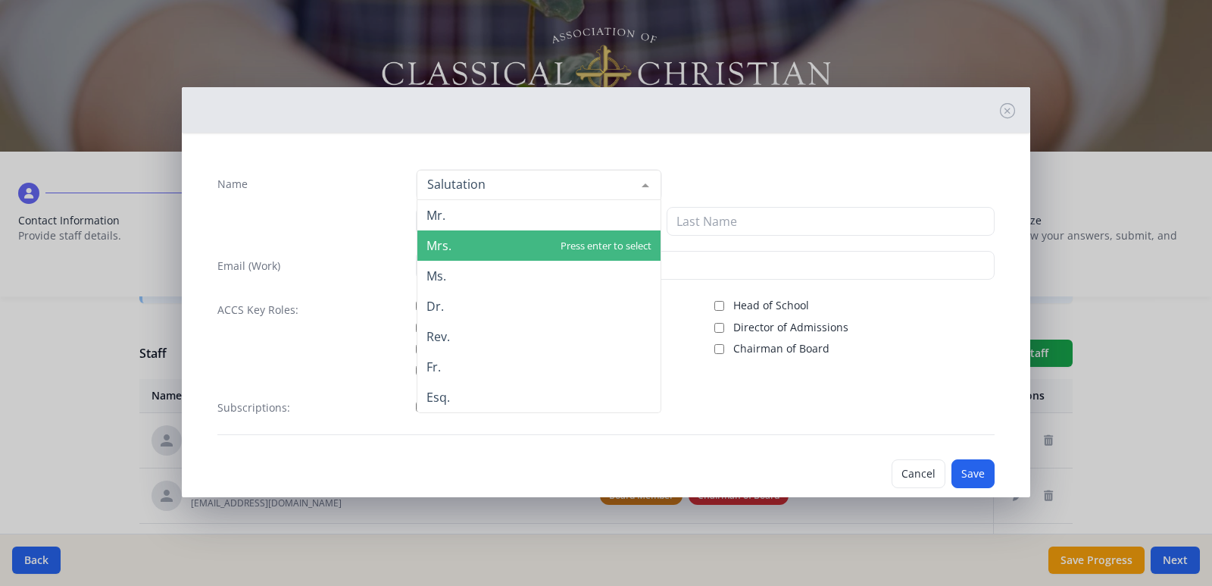
click at [438, 249] on span "Mrs." at bounding box center [439, 245] width 25 height 17
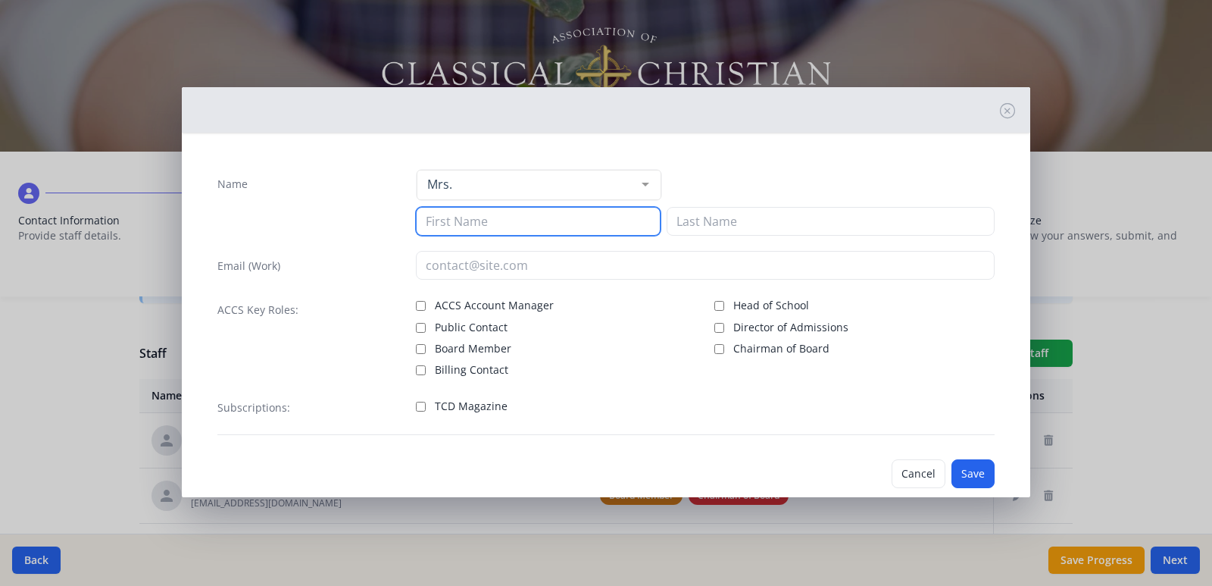
click at [467, 217] on input at bounding box center [538, 221] width 245 height 29
type input "Leah"
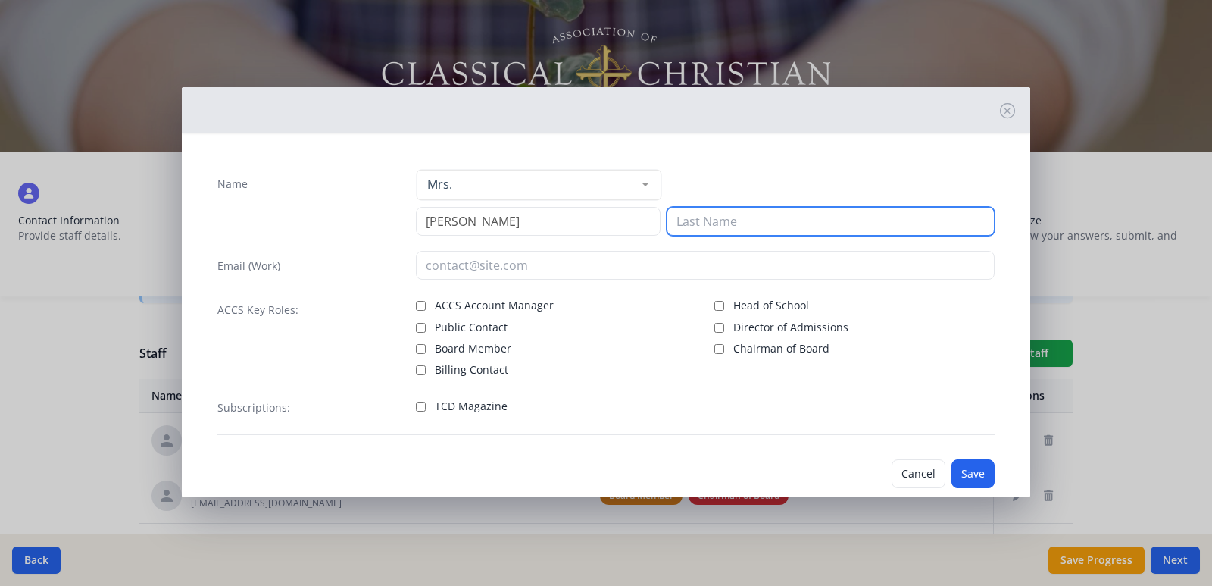
click at [686, 217] on input at bounding box center [831, 221] width 328 height 29
type input "Sutherland"
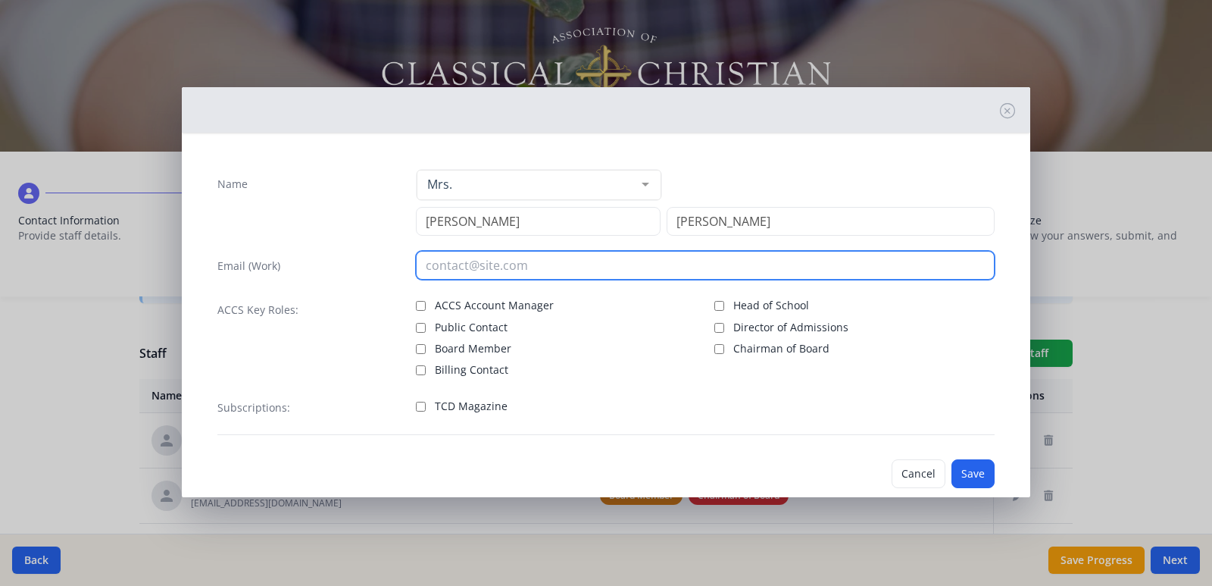
click at [470, 258] on input "email" at bounding box center [706, 265] width 580 height 29
type input "lsutherland@penobscotchristian.org"
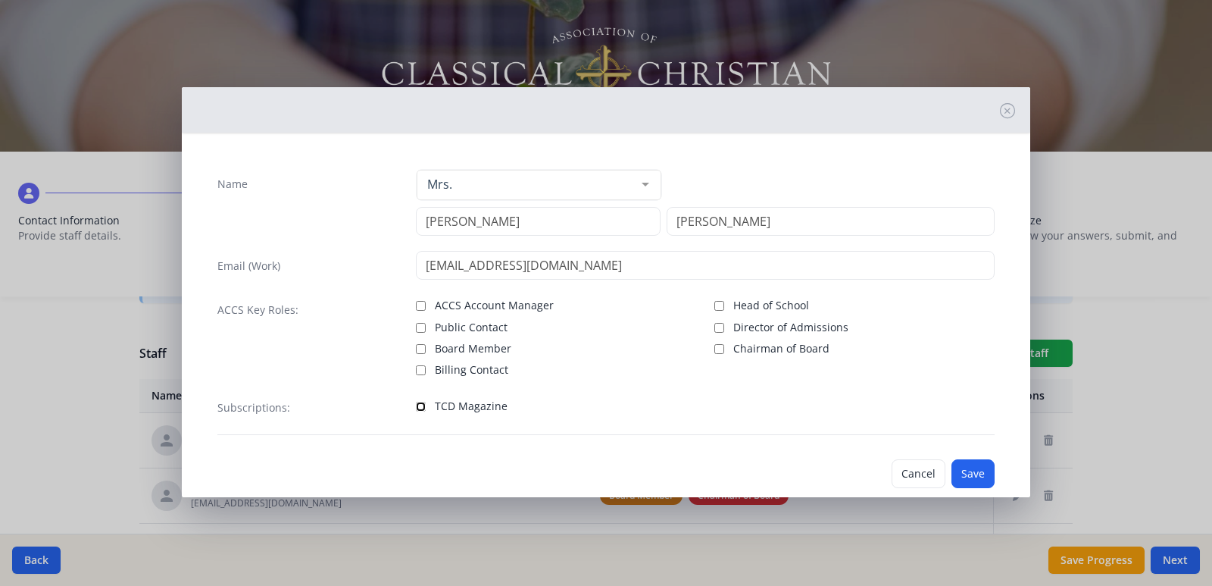
click at [416, 405] on input "TCD Magazine" at bounding box center [421, 407] width 10 height 10
checkbox input "true"
click at [953, 473] on button "Save" at bounding box center [973, 473] width 43 height 29
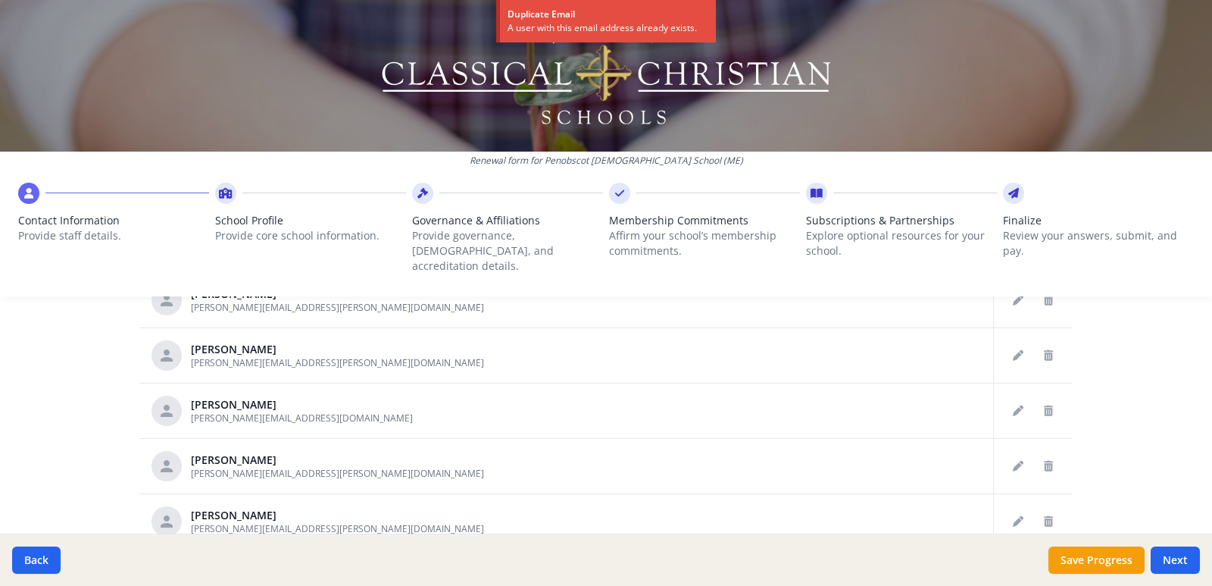
scroll to position [895, 0]
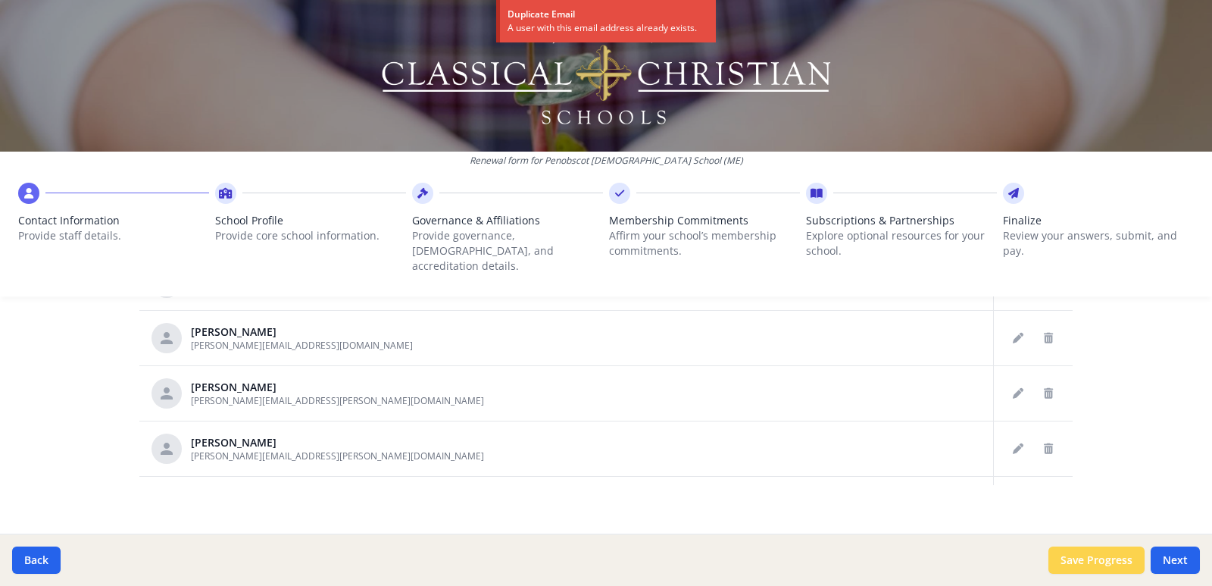
click at [1106, 561] on button "Save Progress" at bounding box center [1096, 559] width 96 height 27
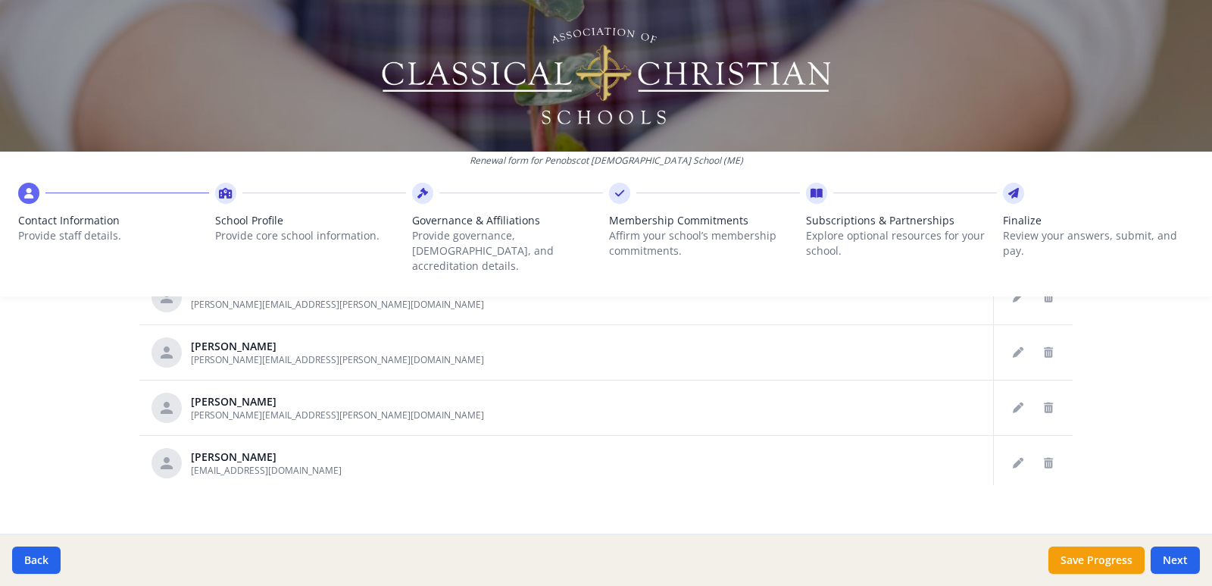
scroll to position [378, 0]
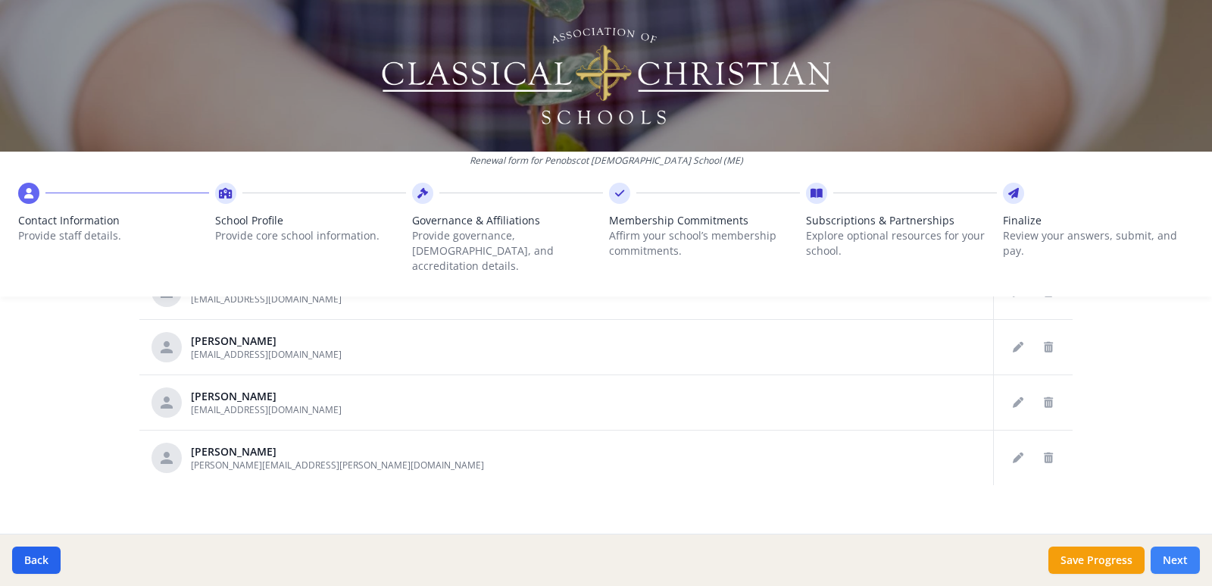
click at [1193, 558] on button "Next" at bounding box center [1175, 559] width 49 height 27
type input "(207) 947-2704"
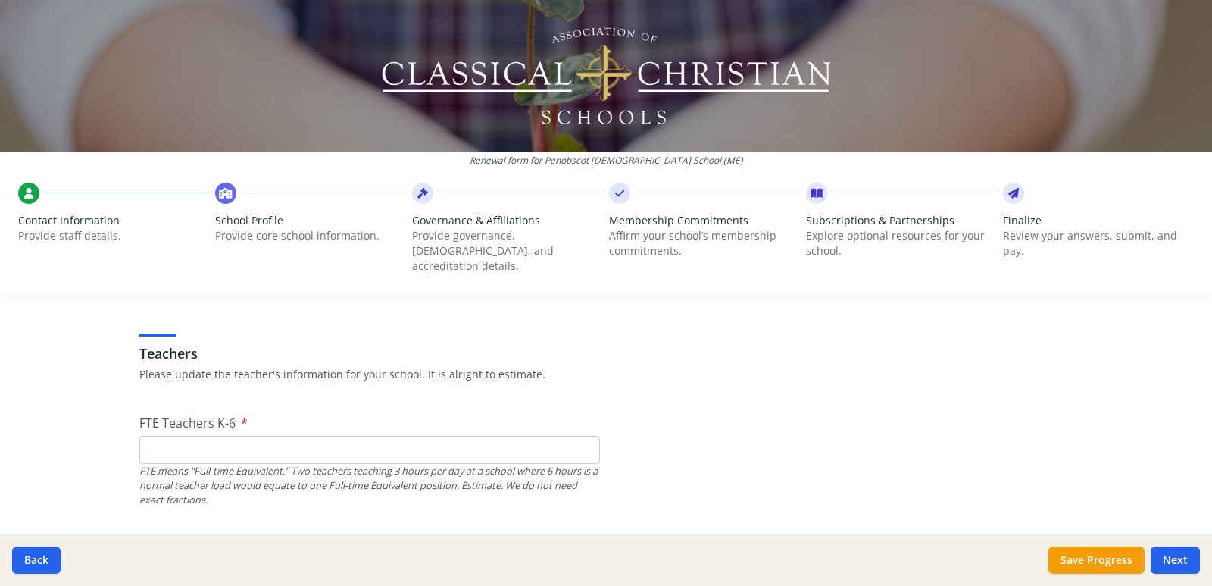
scroll to position [895, 0]
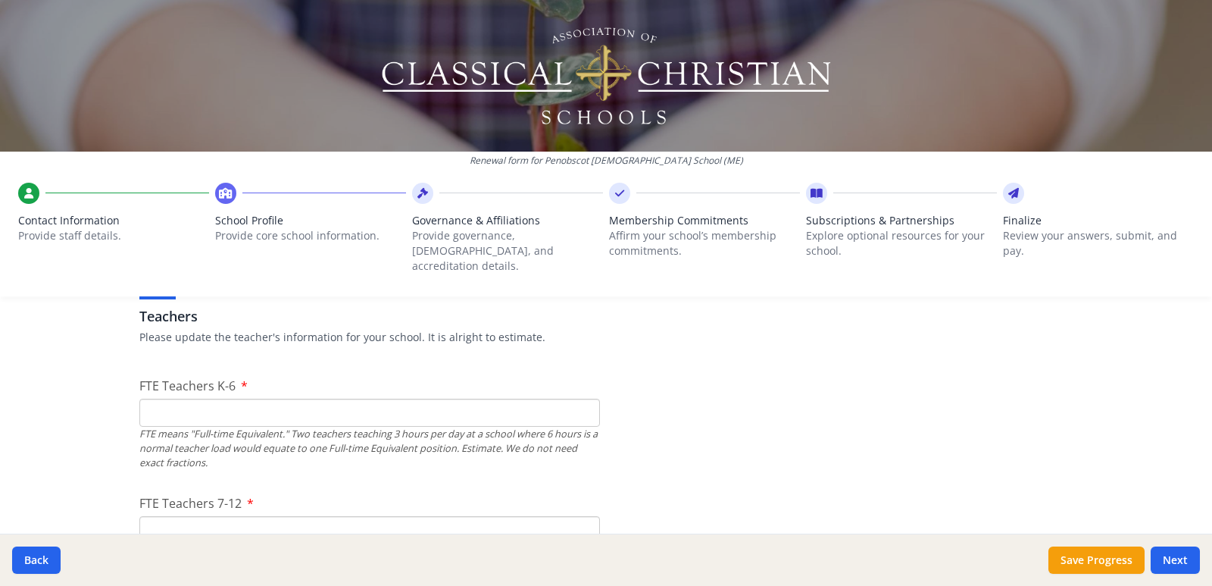
click at [202, 398] on input "FTE Teachers K-6" at bounding box center [369, 412] width 461 height 28
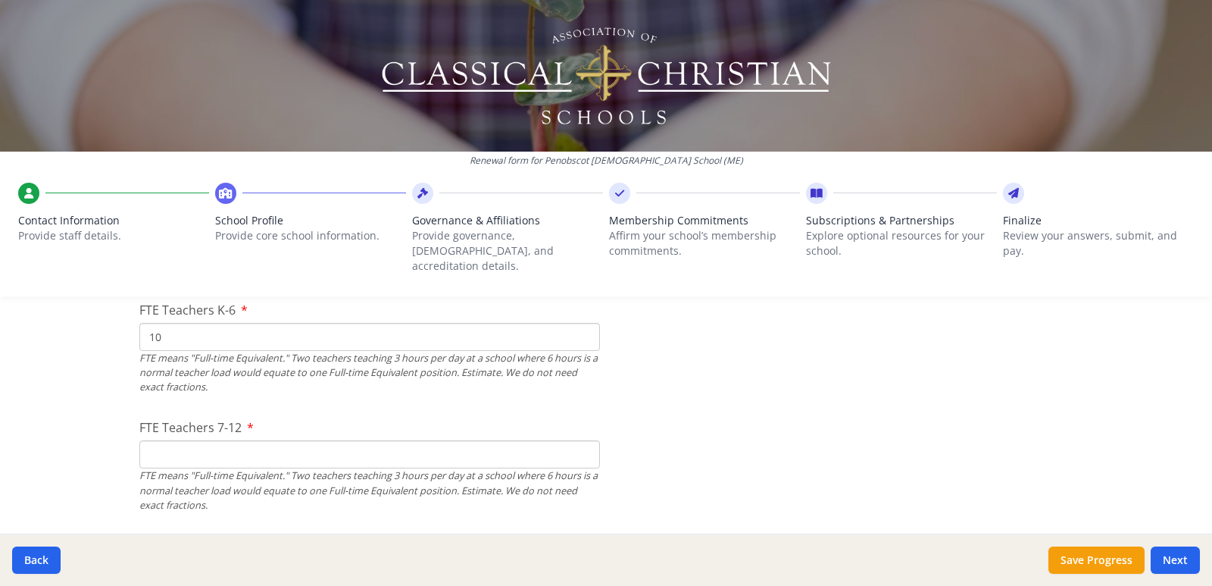
type input "10"
click at [193, 440] on input "FTE Teachers 7-12" at bounding box center [369, 454] width 461 height 28
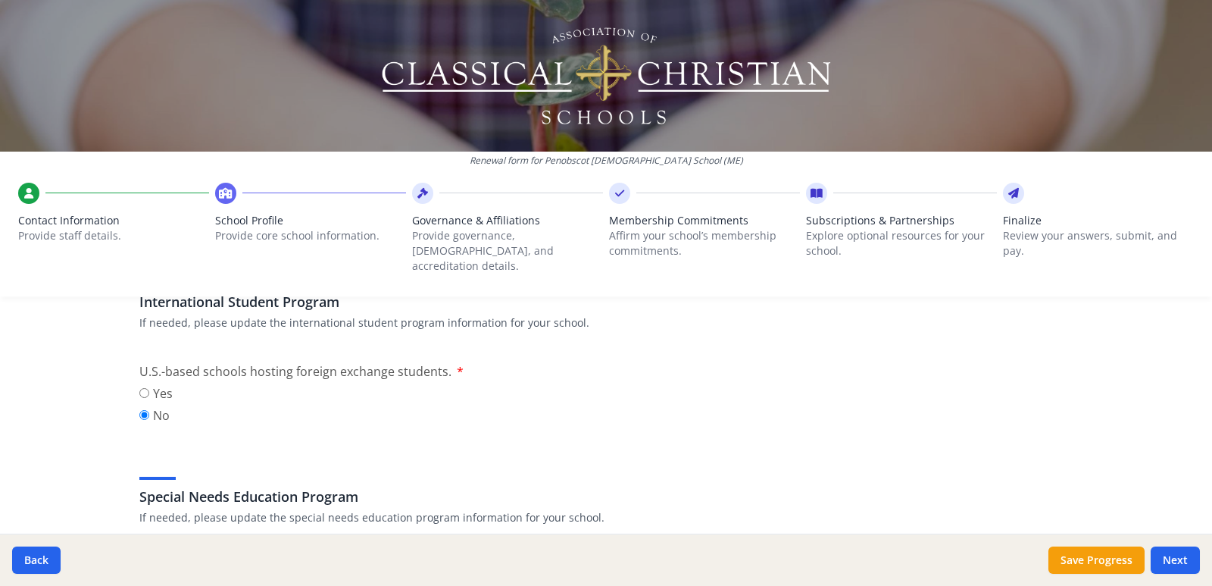
scroll to position [1349, 0]
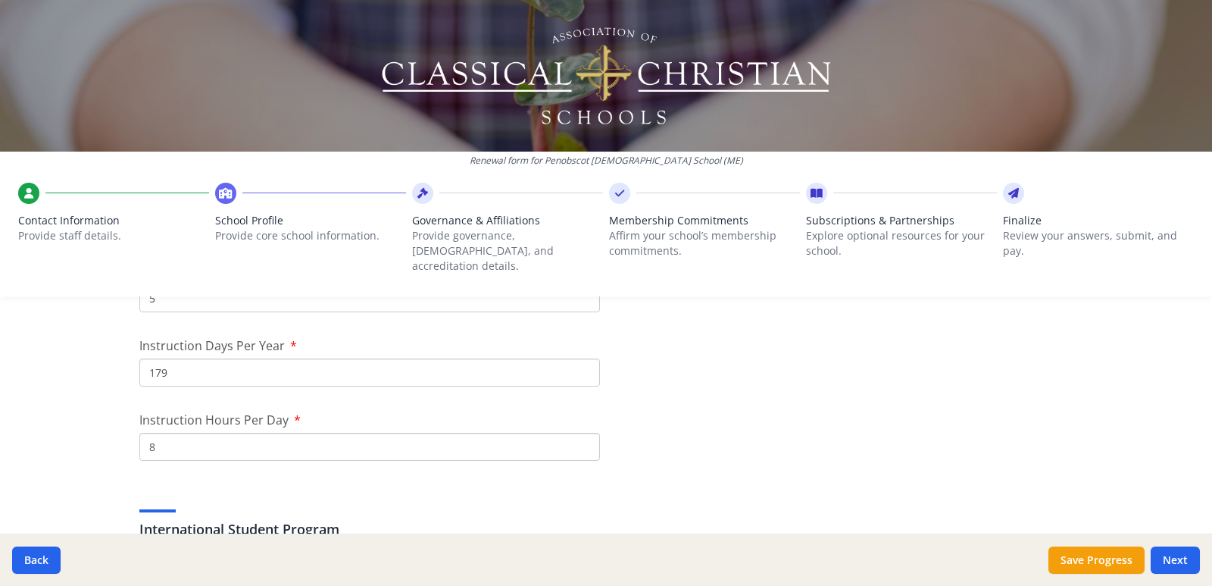
type input "7"
click at [585, 433] on input "8" at bounding box center [369, 447] width 461 height 28
type input "7"
click at [583, 433] on input "7" at bounding box center [369, 447] width 461 height 28
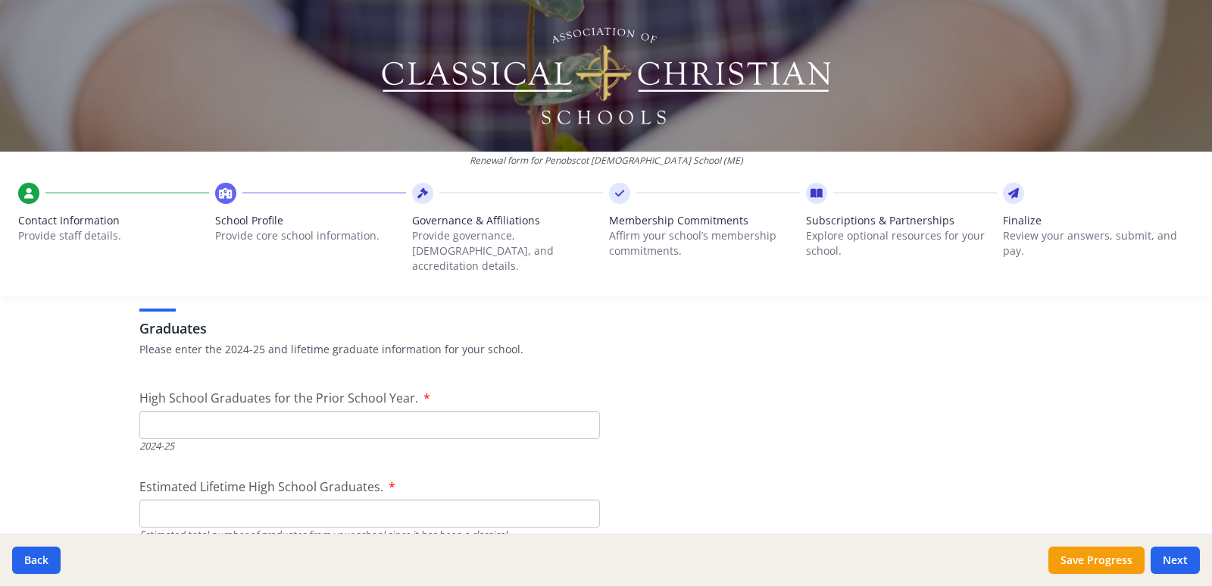
scroll to position [2258, 0]
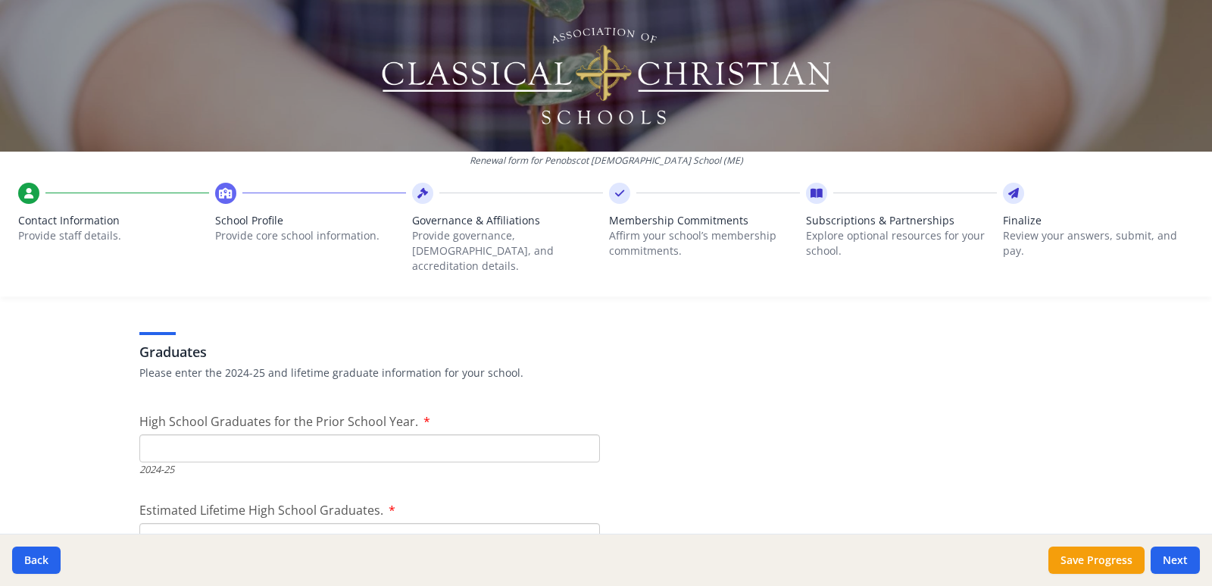
click at [198, 434] on input "High School Graduates for the Prior School Year." at bounding box center [369, 448] width 461 height 28
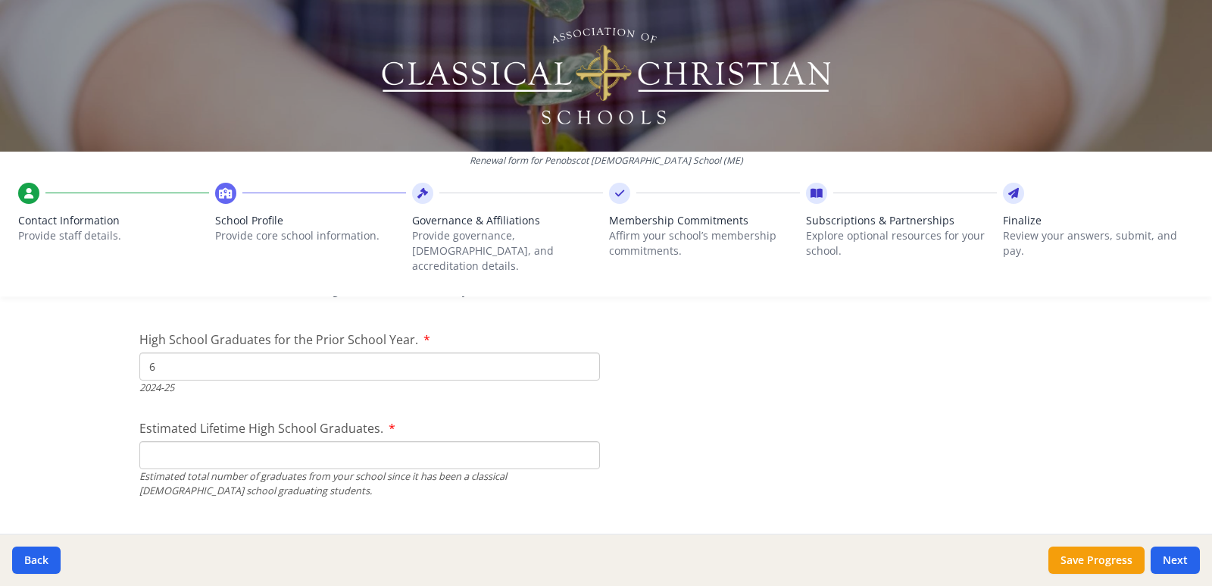
scroll to position [2334, 0]
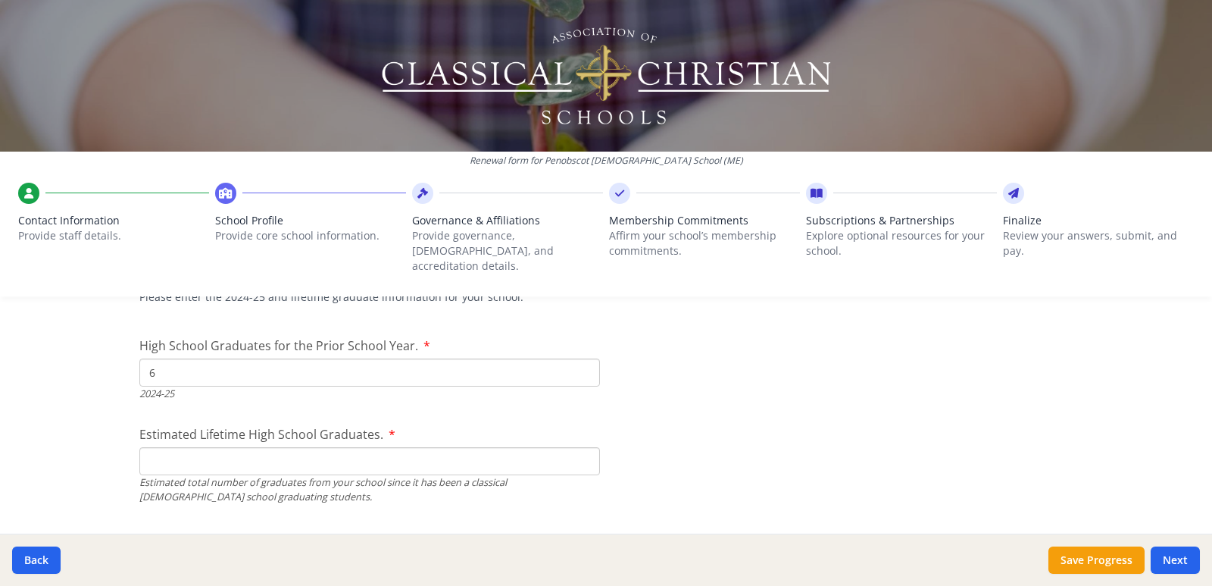
type input "6"
click at [189, 447] on input "Estimated Lifetime High School Graduates." at bounding box center [369, 461] width 461 height 28
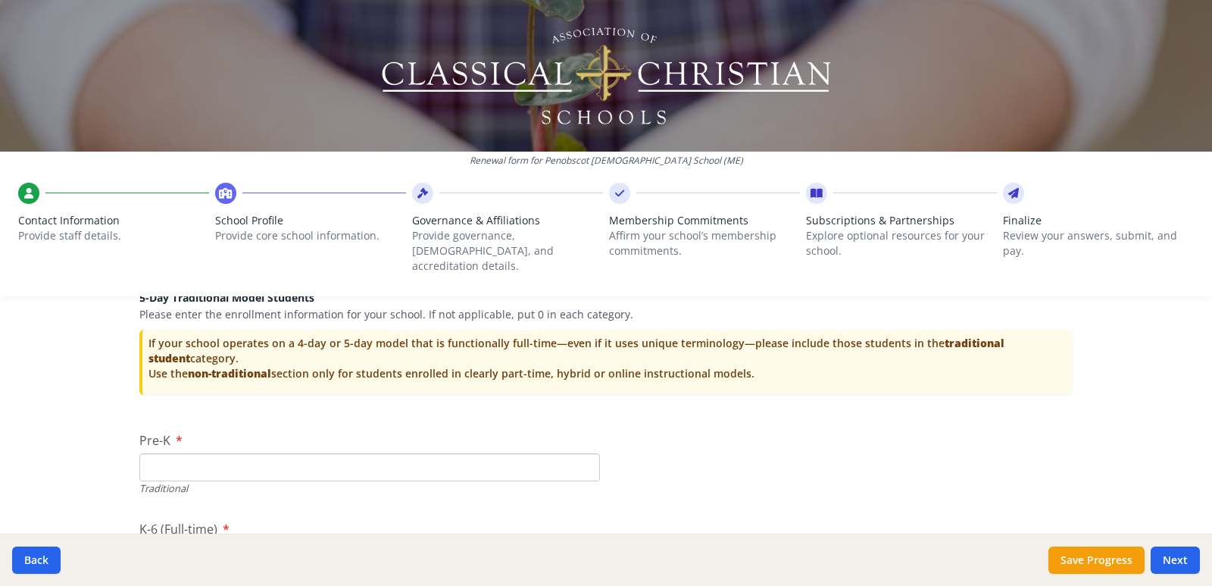
scroll to position [3243, 0]
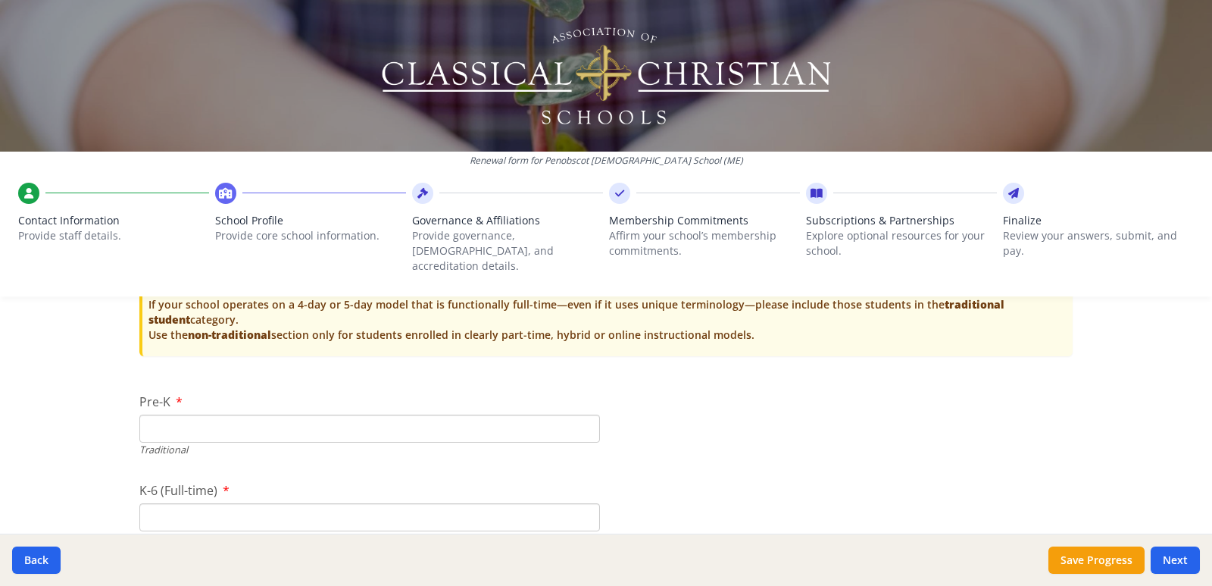
type input "41"
click at [576, 415] on input "0" at bounding box center [369, 428] width 461 height 28
click at [575, 414] on input "1" at bounding box center [369, 428] width 461 height 28
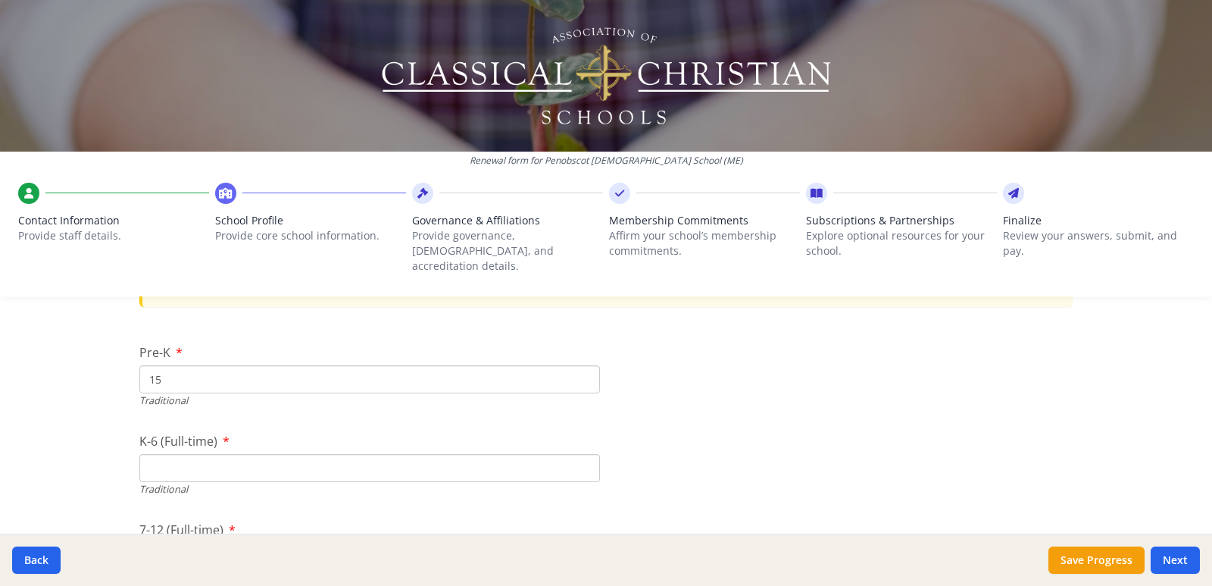
scroll to position [3319, 0]
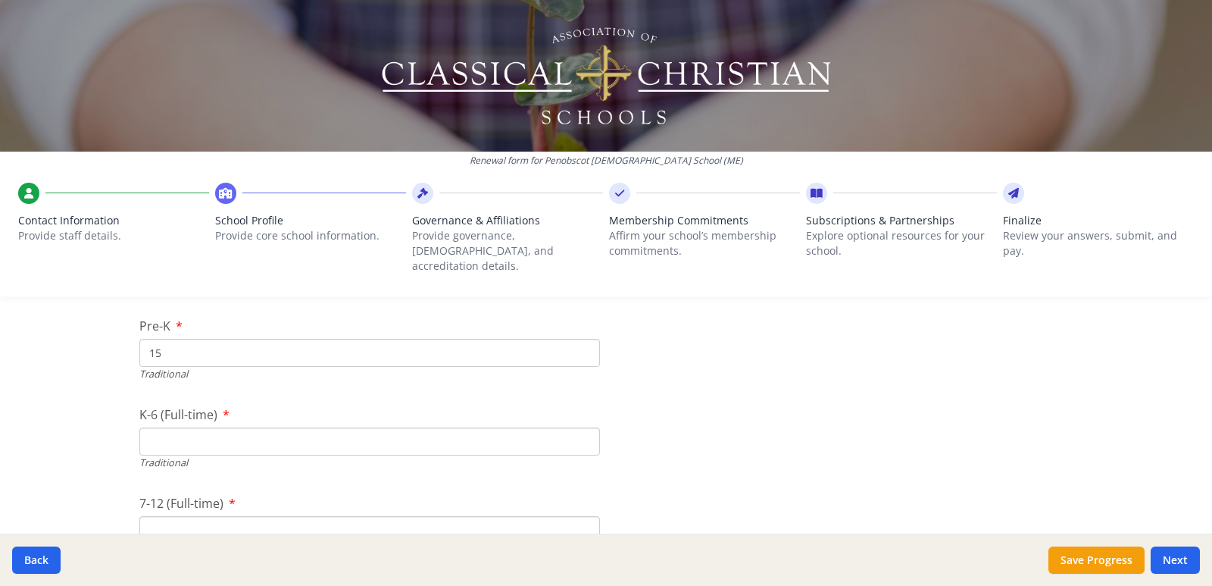
type input "15"
click at [293, 428] on input "K-6 (Full-time)" at bounding box center [369, 441] width 461 height 28
type input "117"
click at [237, 516] on input "7-12 (Full-time)" at bounding box center [369, 530] width 461 height 28
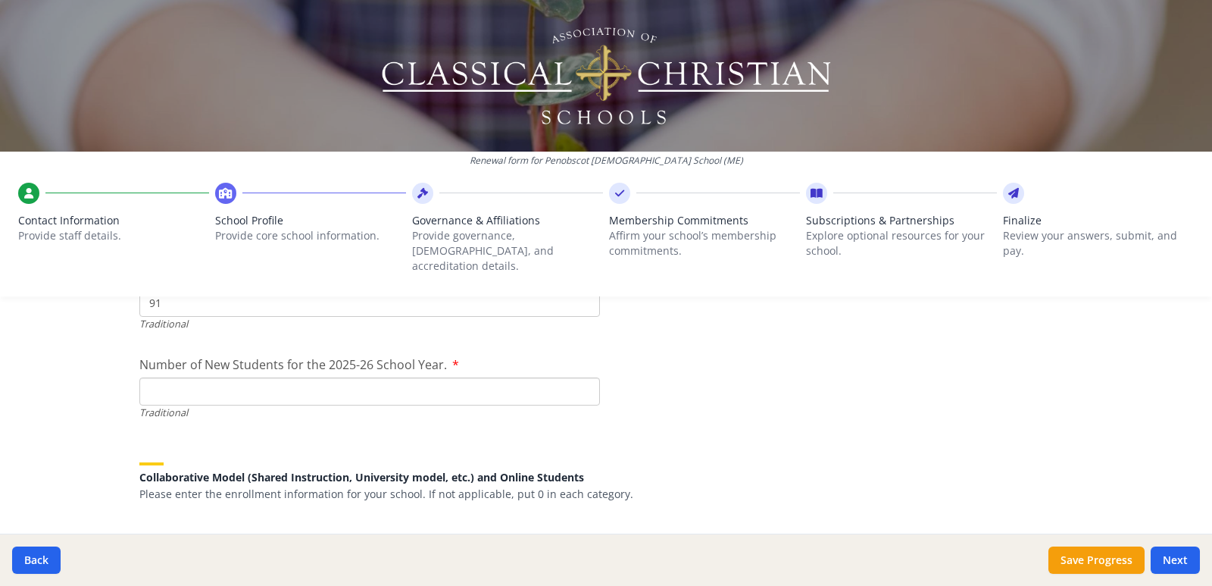
type input "91"
click at [263, 377] on input "Number of New Students for the 2025-26 School Year." at bounding box center [369, 391] width 461 height 28
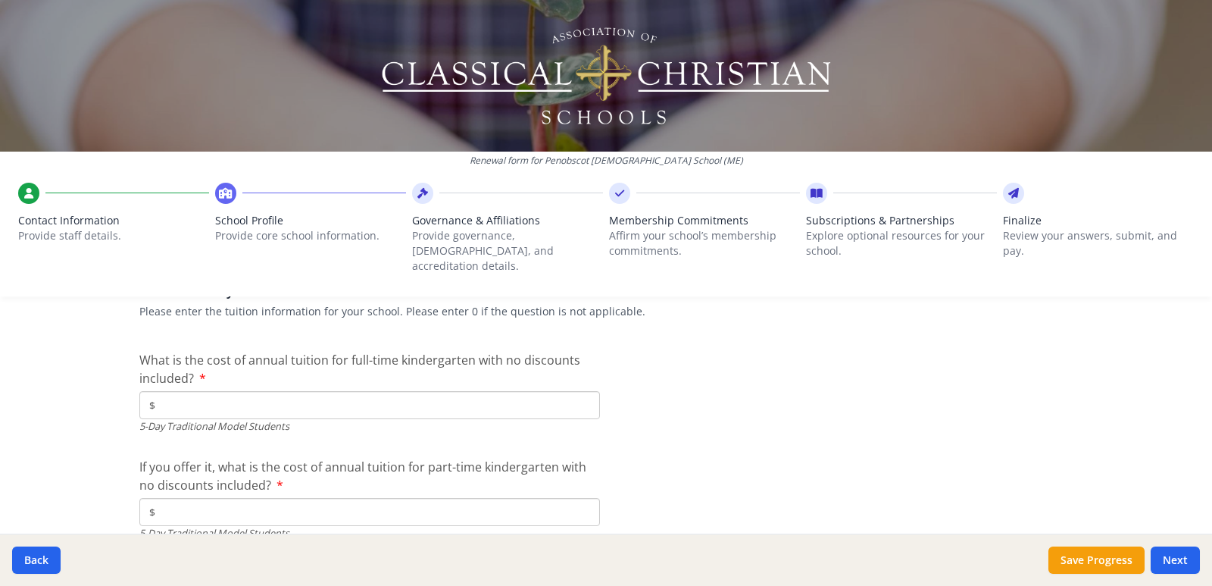
scroll to position [4077, 0]
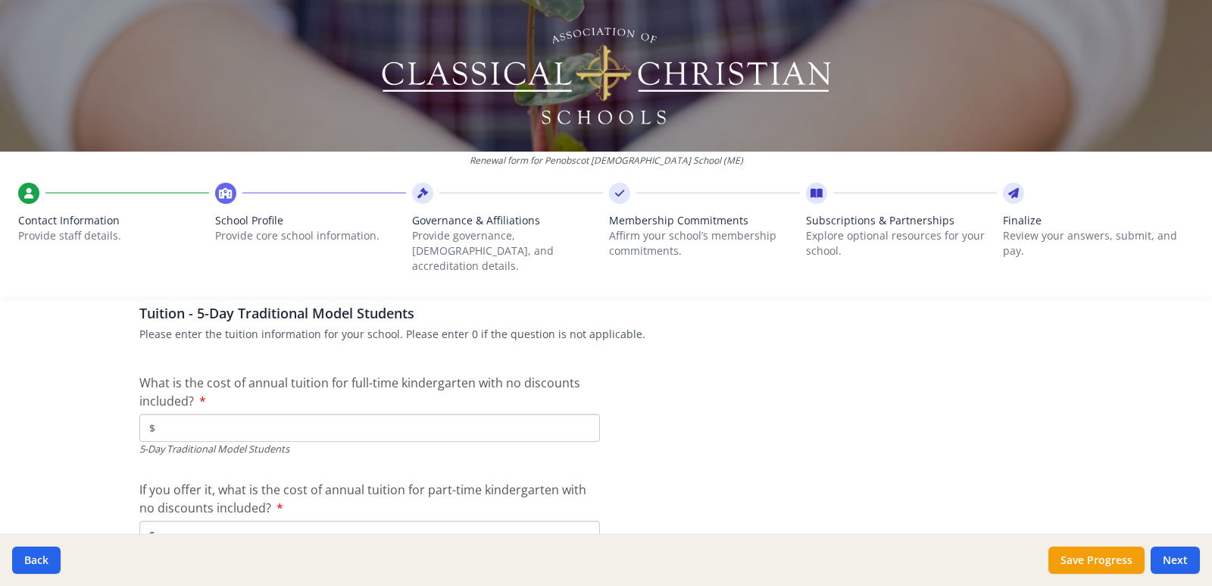
type input "34"
click at [345, 414] on input "$" at bounding box center [369, 428] width 461 height 28
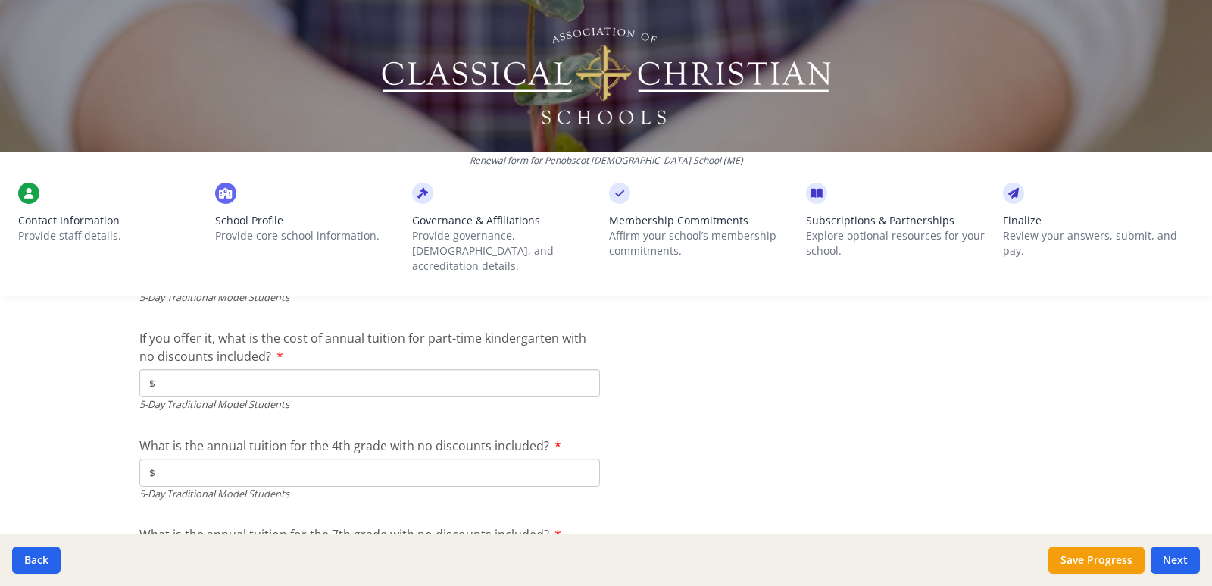
scroll to position [4304, 0]
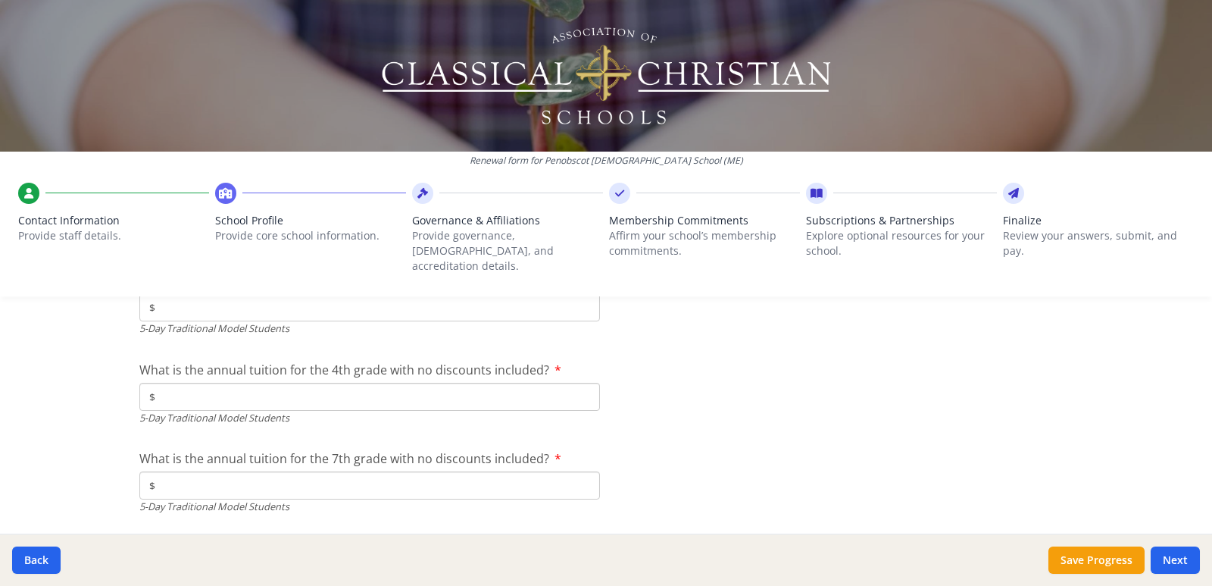
type input "$5 900"
click at [206, 383] on input "$" at bounding box center [369, 397] width 461 height 28
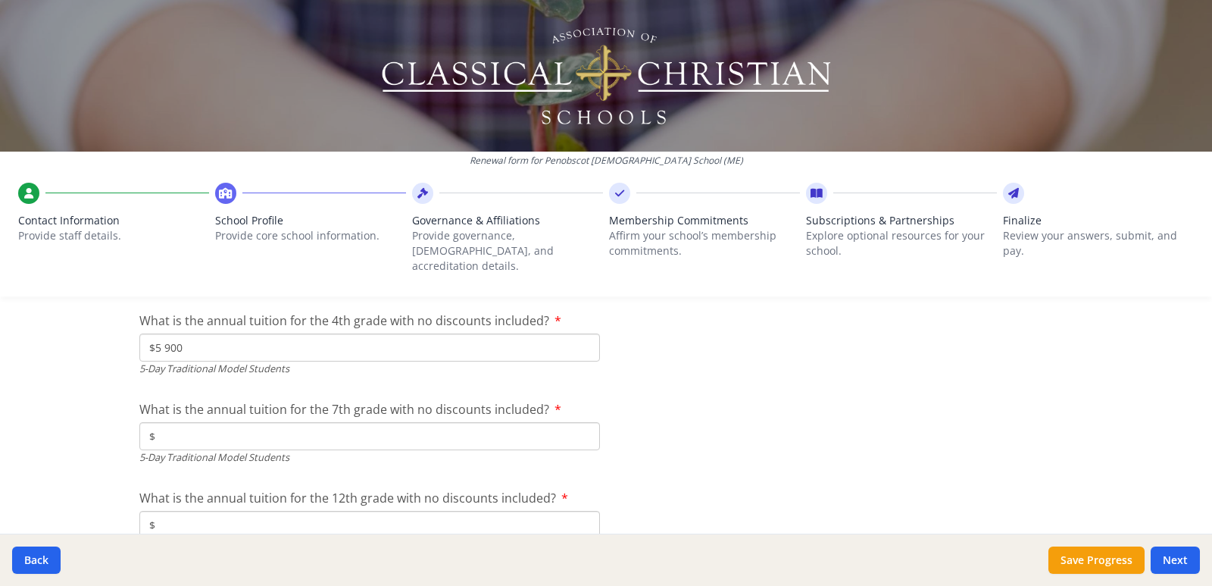
scroll to position [4380, 0]
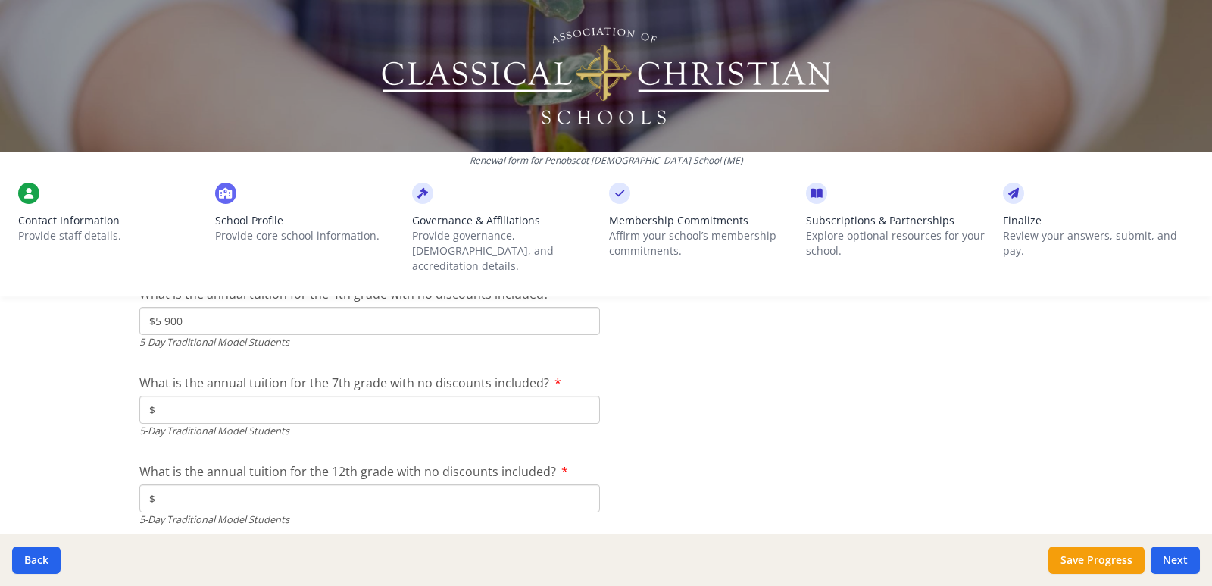
type input "$5 900"
click at [201, 395] on input "$" at bounding box center [369, 409] width 461 height 28
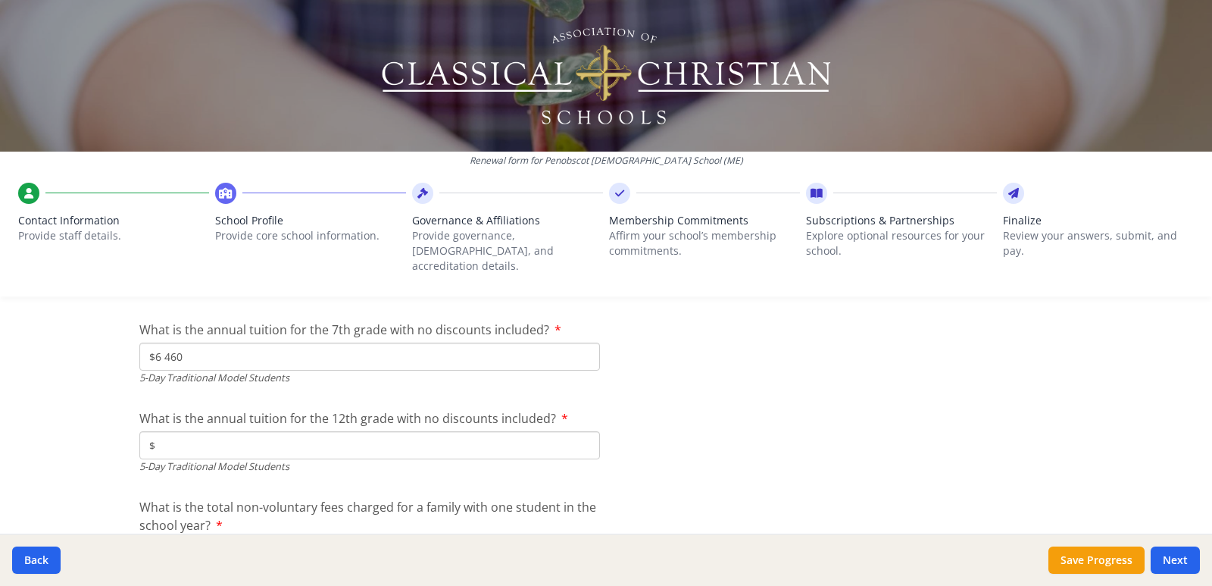
scroll to position [4455, 0]
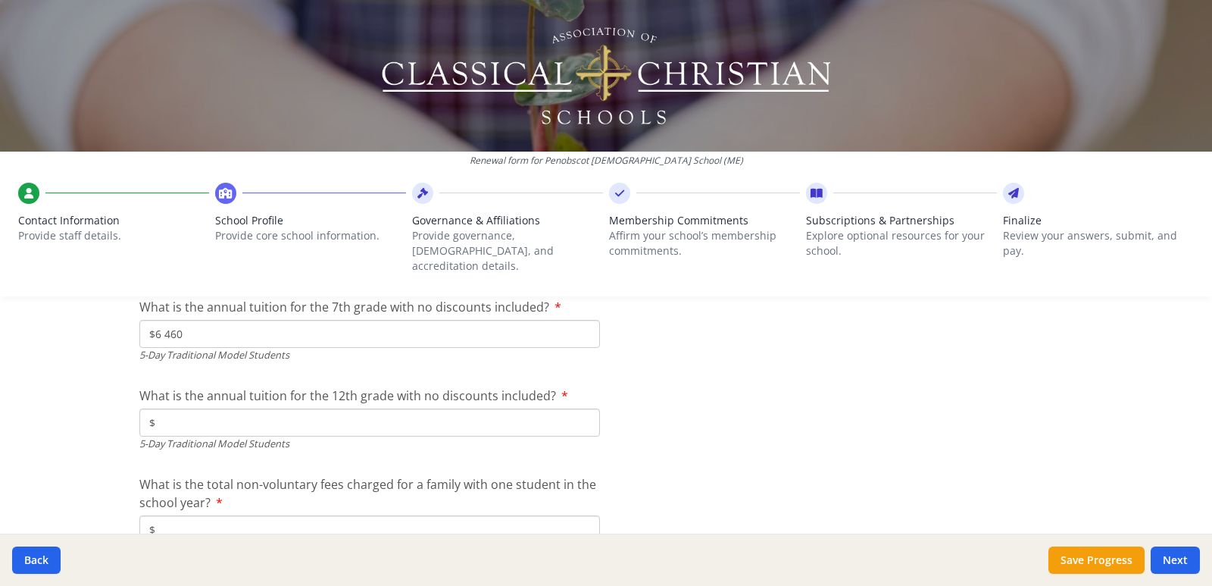
type input "$6 460"
click at [245, 408] on input "$" at bounding box center [369, 422] width 461 height 28
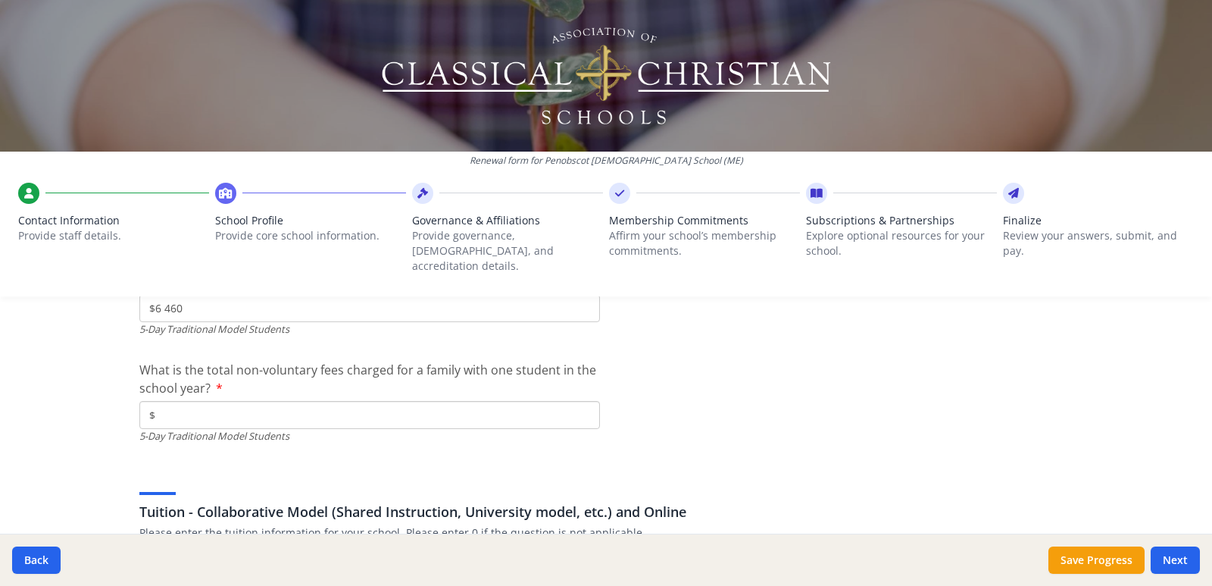
scroll to position [4607, 0]
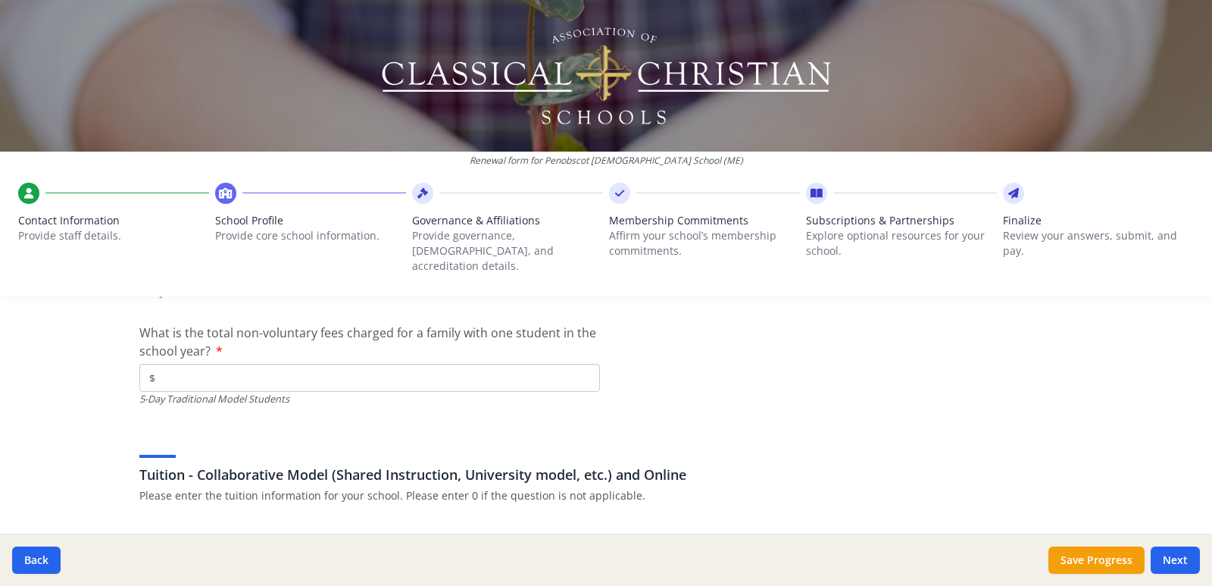
type input "$6 460"
click at [221, 364] on input "$" at bounding box center [369, 378] width 461 height 28
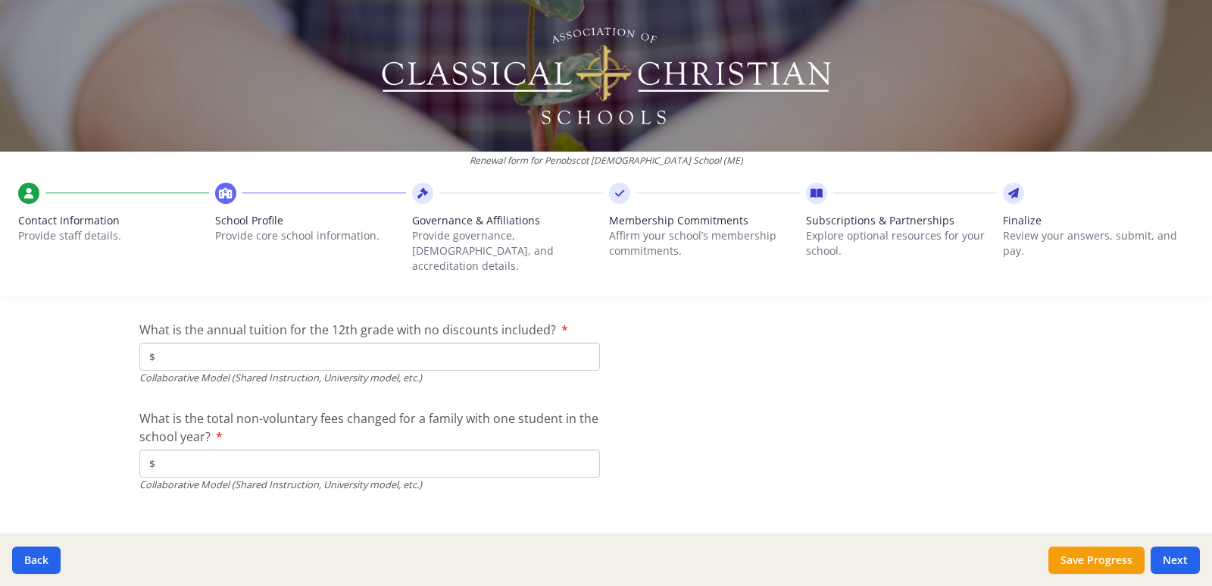
scroll to position [5221, 0]
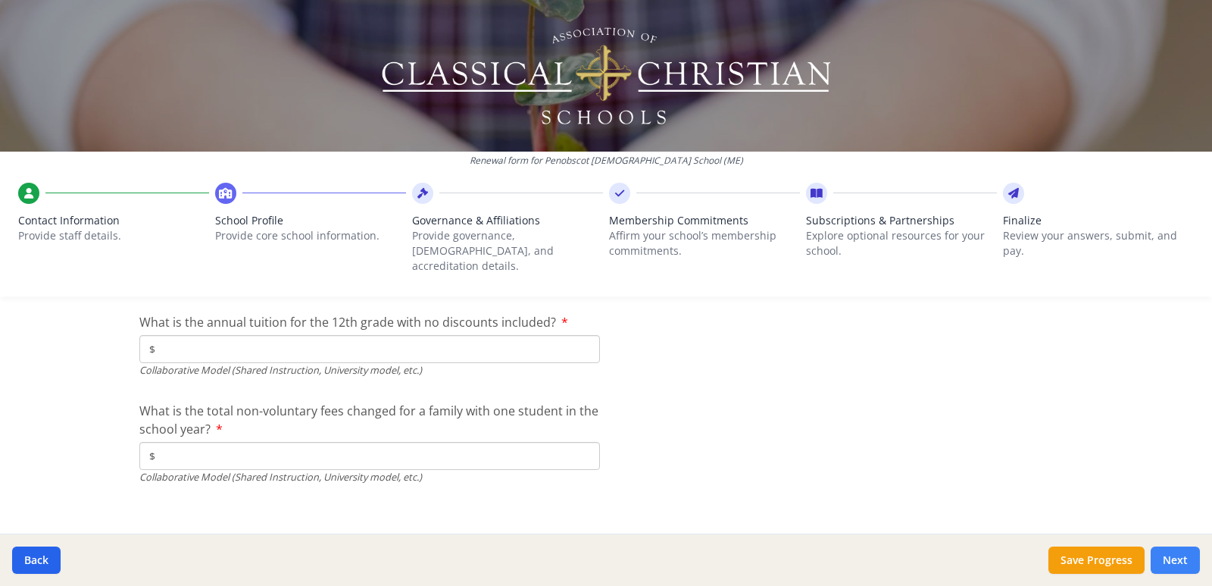
type input "$340"
drag, startPoint x: 1180, startPoint y: 552, endPoint x: 1165, endPoint y: 552, distance: 14.4
click at [1178, 550] on button "Next" at bounding box center [1175, 559] width 49 height 27
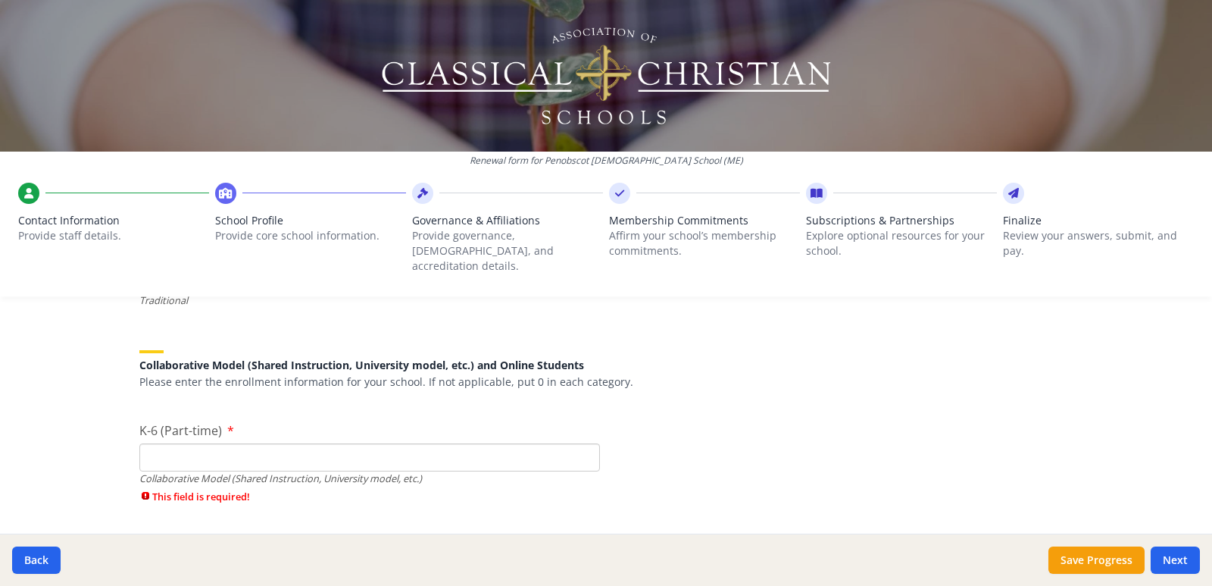
scroll to position [3683, 0]
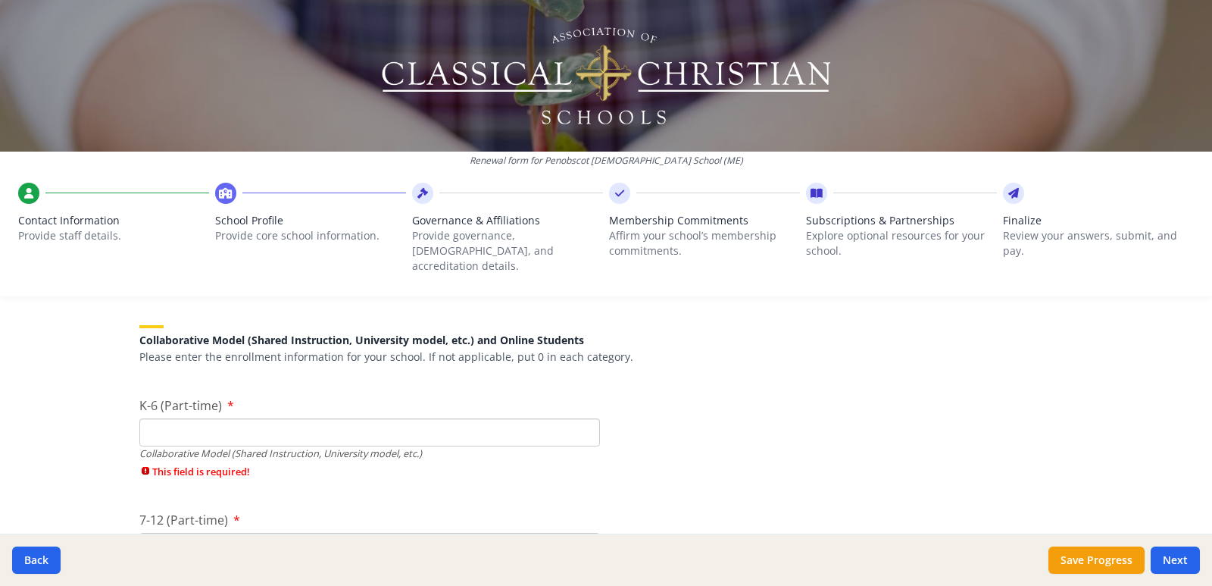
click at [171, 418] on input "K-6 (Part-time)" at bounding box center [369, 432] width 461 height 28
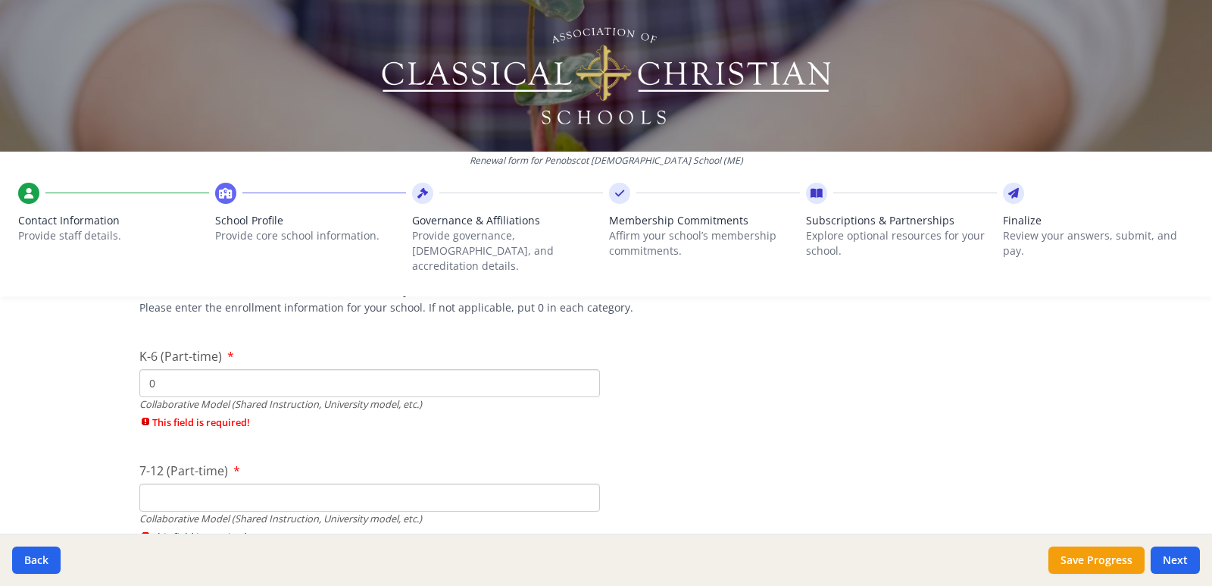
scroll to position [3759, 0]
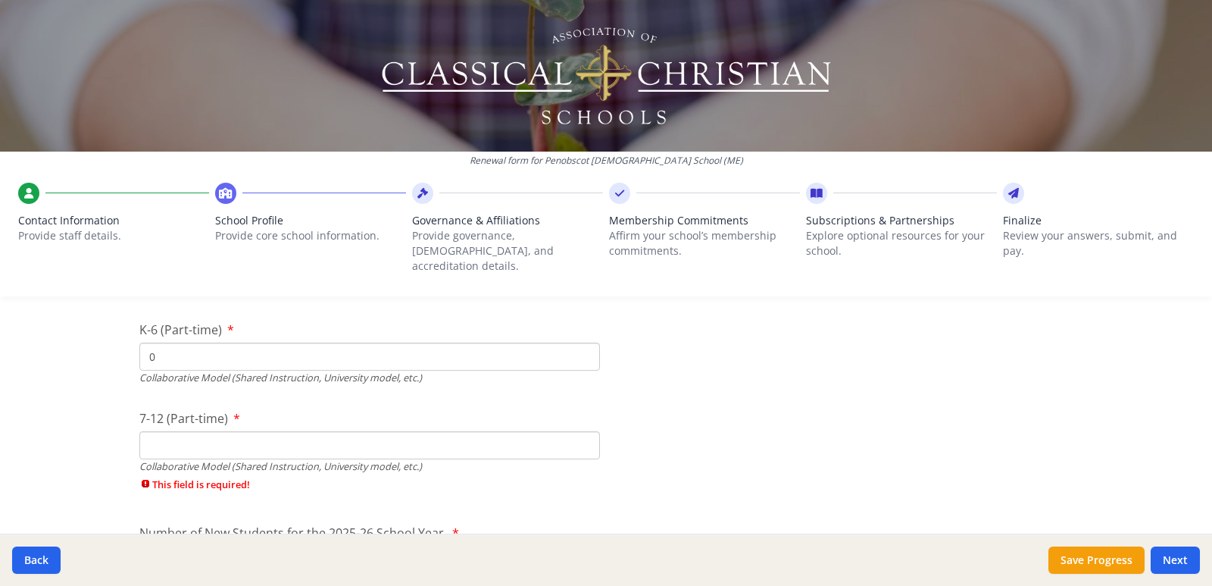
type input "0"
click at [174, 436] on input "7-12 (Part-time)" at bounding box center [369, 445] width 461 height 28
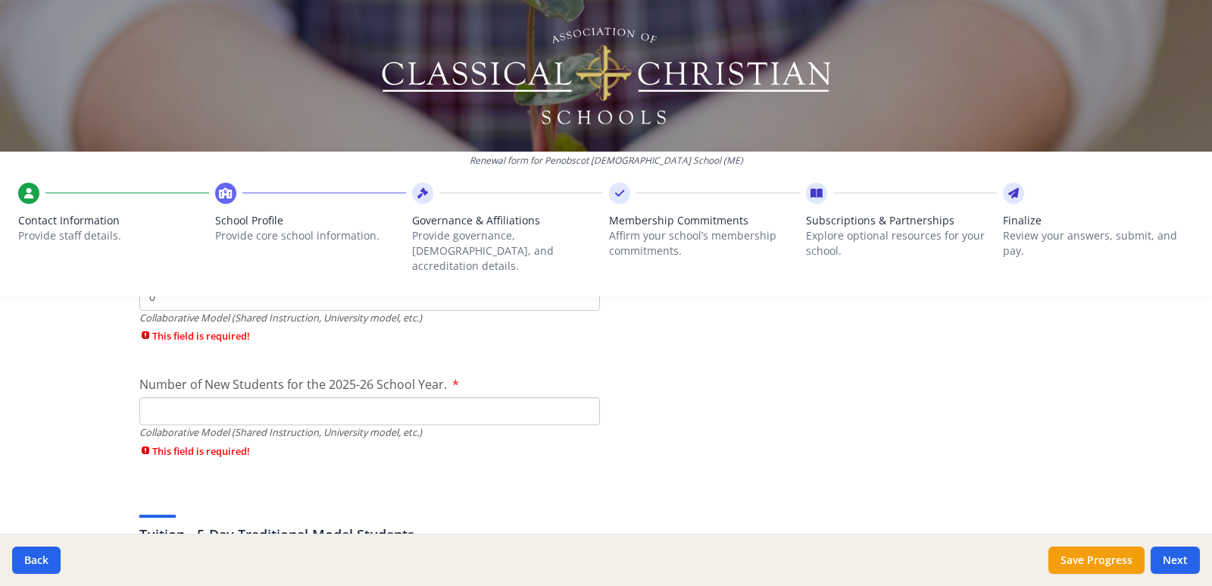
scroll to position [3911, 0]
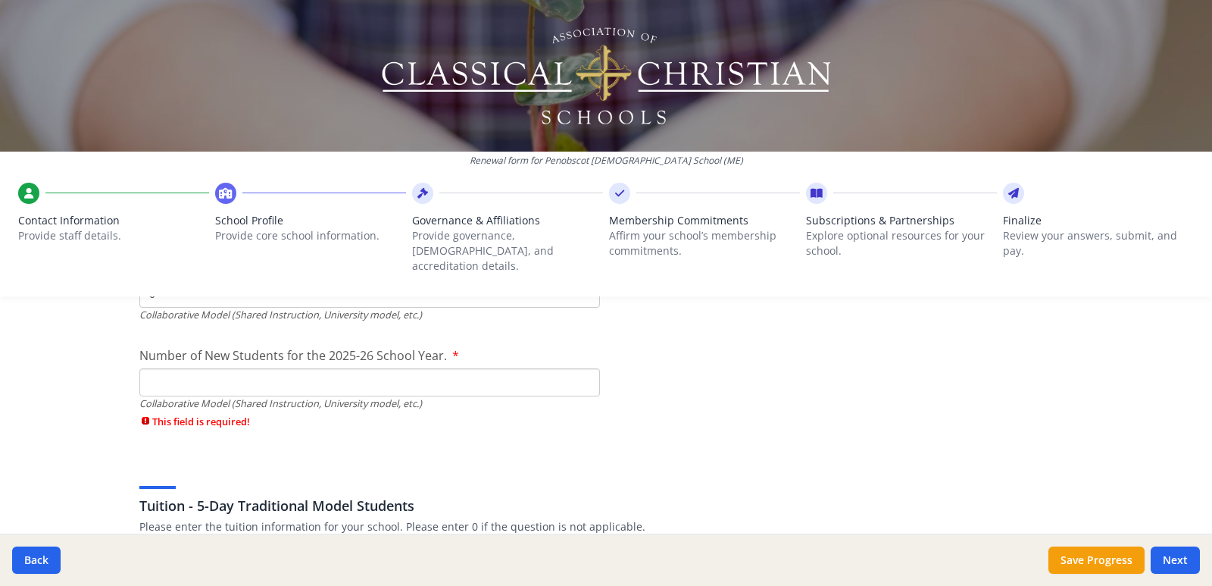
type input "0"
click at [173, 373] on input "Number of New Students for the 2025-26 School Year." at bounding box center [369, 382] width 461 height 28
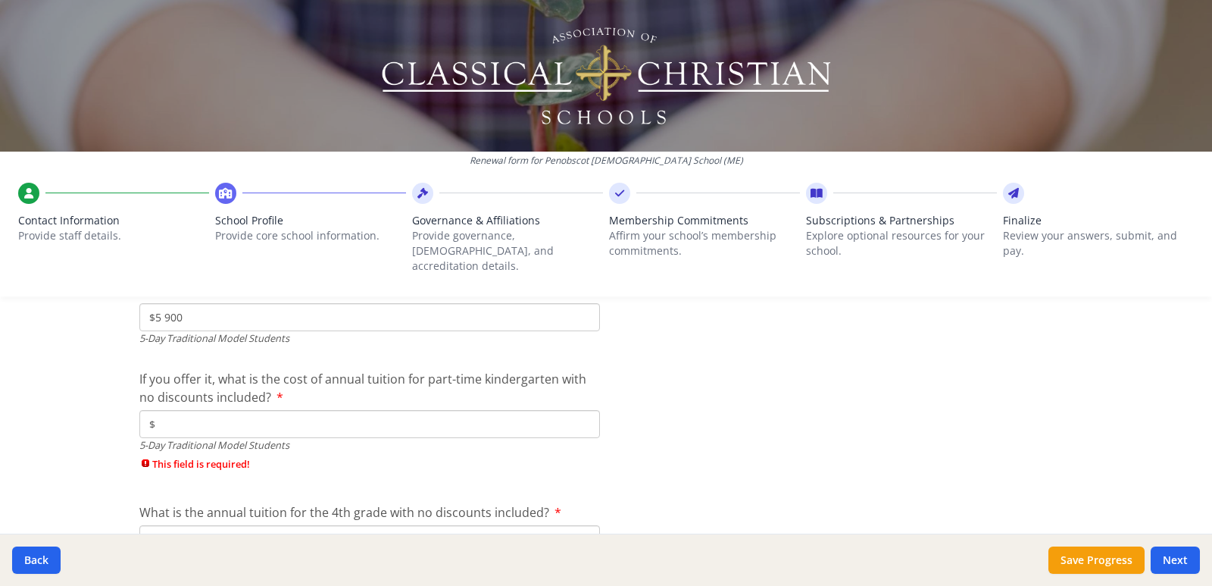
scroll to position [4214, 0]
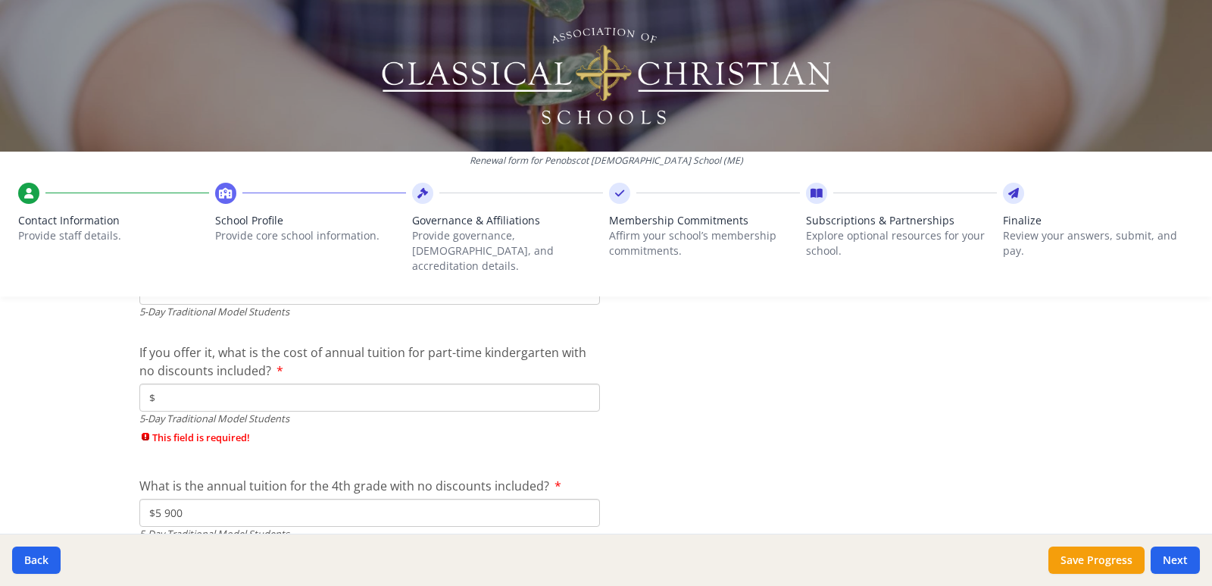
type input "0"
click at [198, 383] on input "$" at bounding box center [369, 397] width 461 height 28
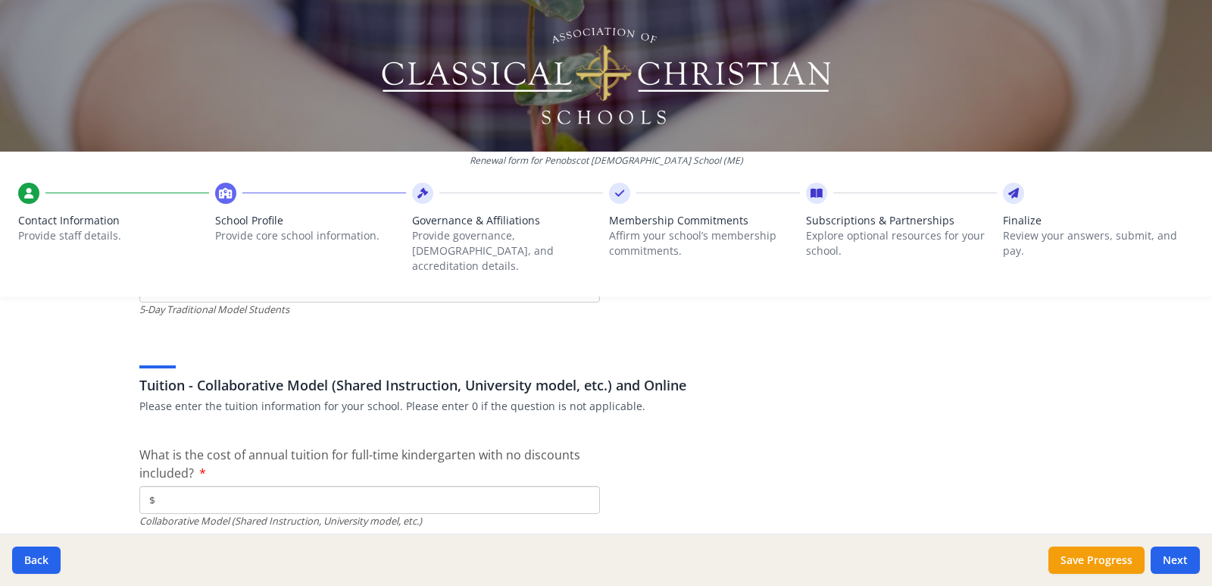
scroll to position [4744, 0]
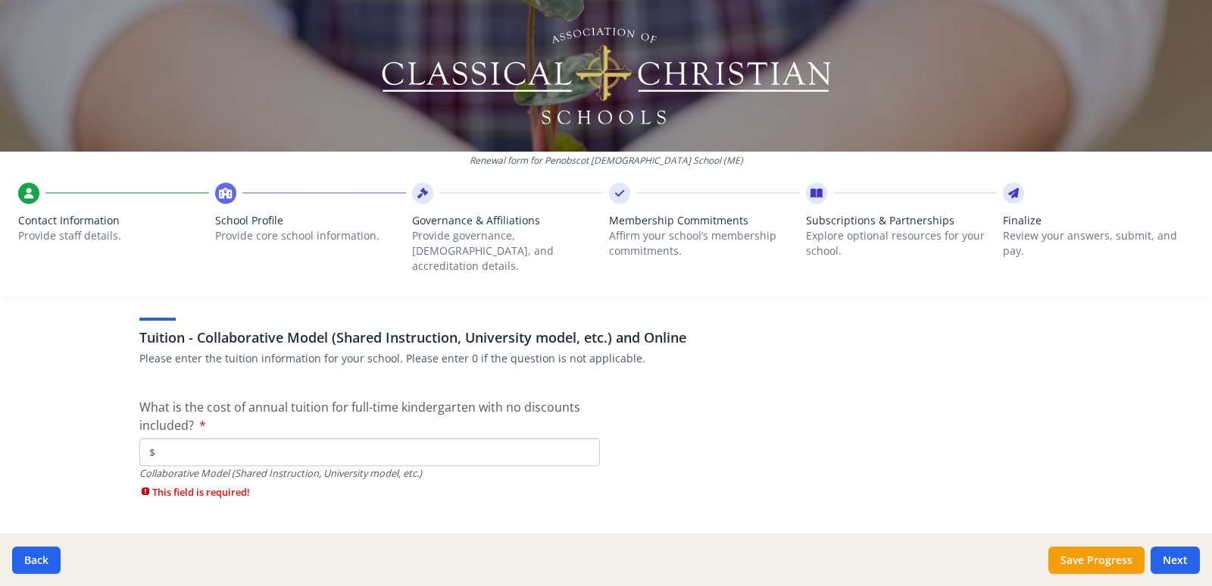
type input "$0"
click at [194, 438] on input "$" at bounding box center [369, 452] width 461 height 28
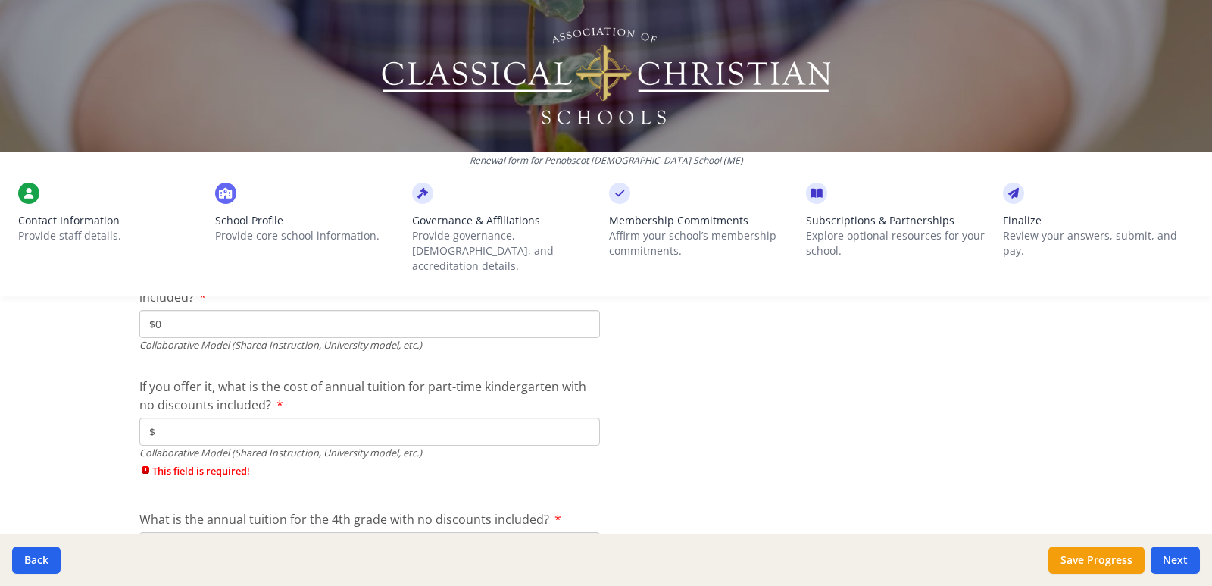
scroll to position [4896, 0]
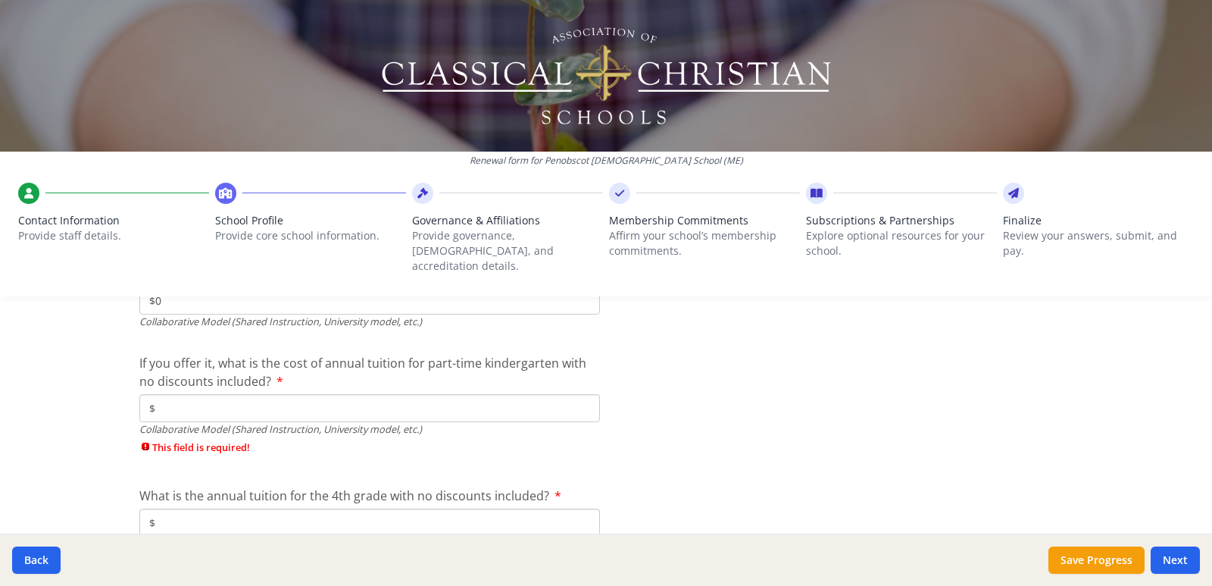
type input "$0"
click at [200, 401] on input "$" at bounding box center [369, 408] width 461 height 28
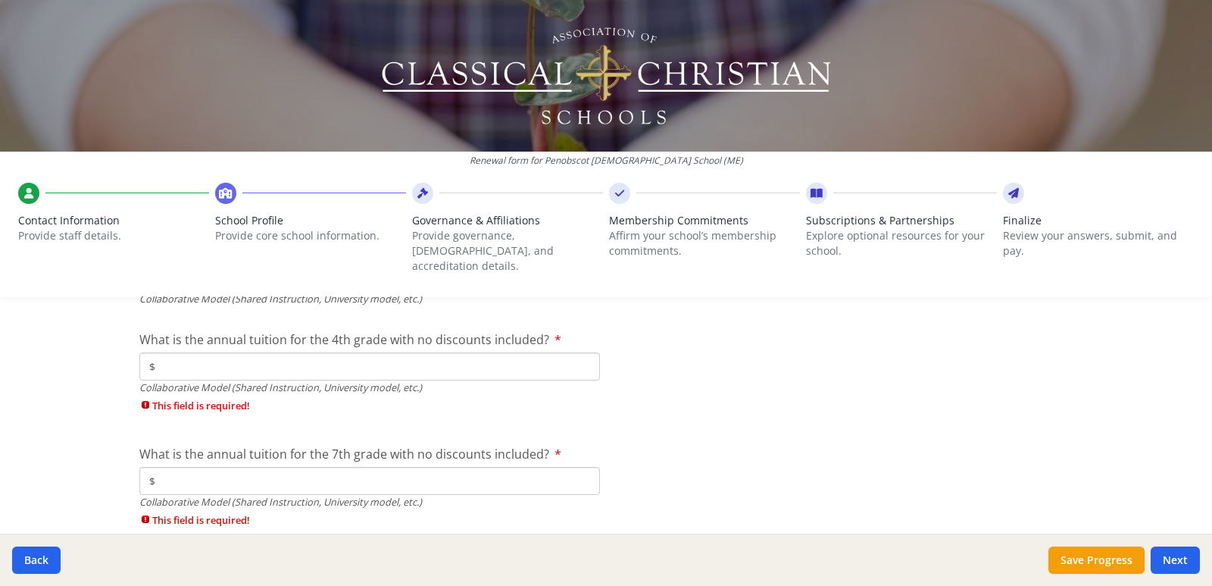
scroll to position [5047, 0]
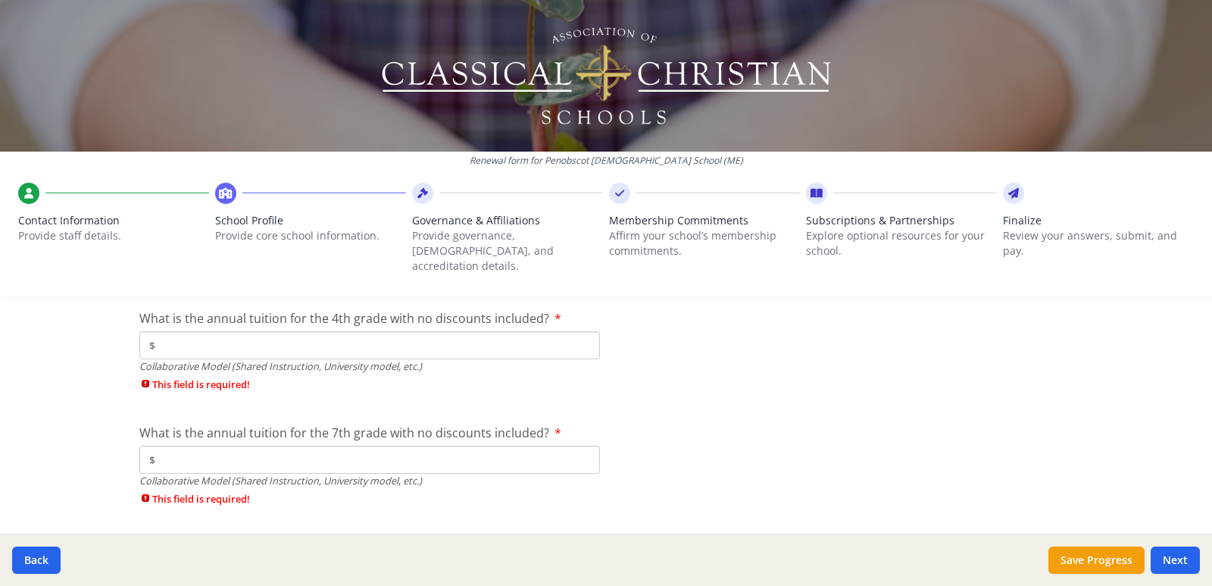
type input "$0"
drag, startPoint x: 188, startPoint y: 333, endPoint x: 198, endPoint y: 342, distance: 13.4
click at [188, 333] on input "$" at bounding box center [369, 345] width 461 height 28
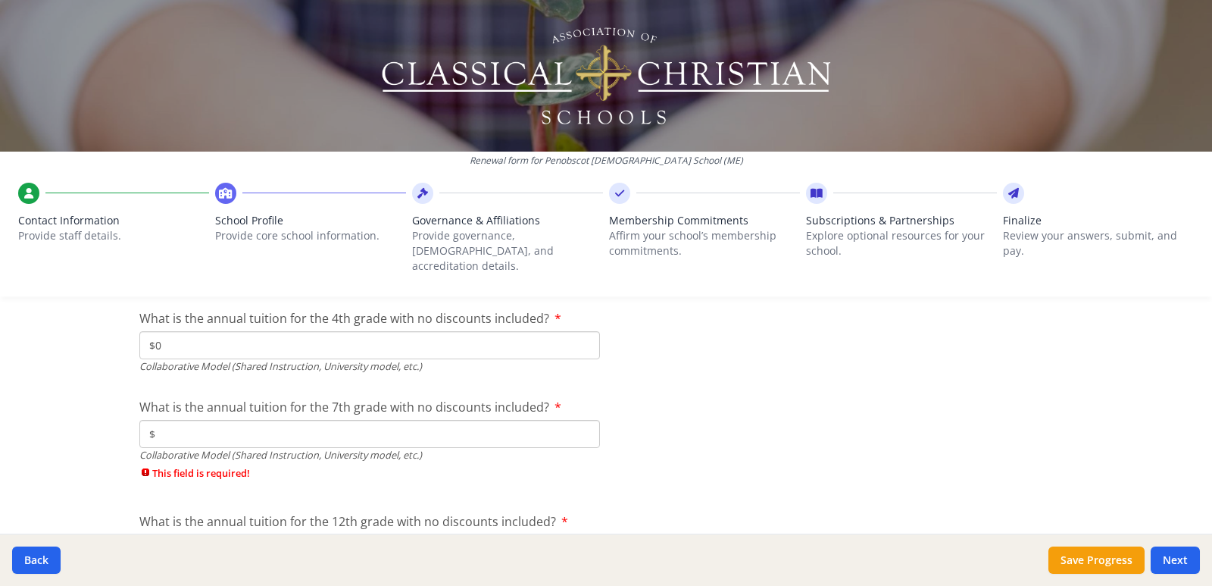
type input "$0"
click at [180, 401] on label "What is the annual tuition for the 7th grade with no discounts included?" at bounding box center [350, 407] width 422 height 18
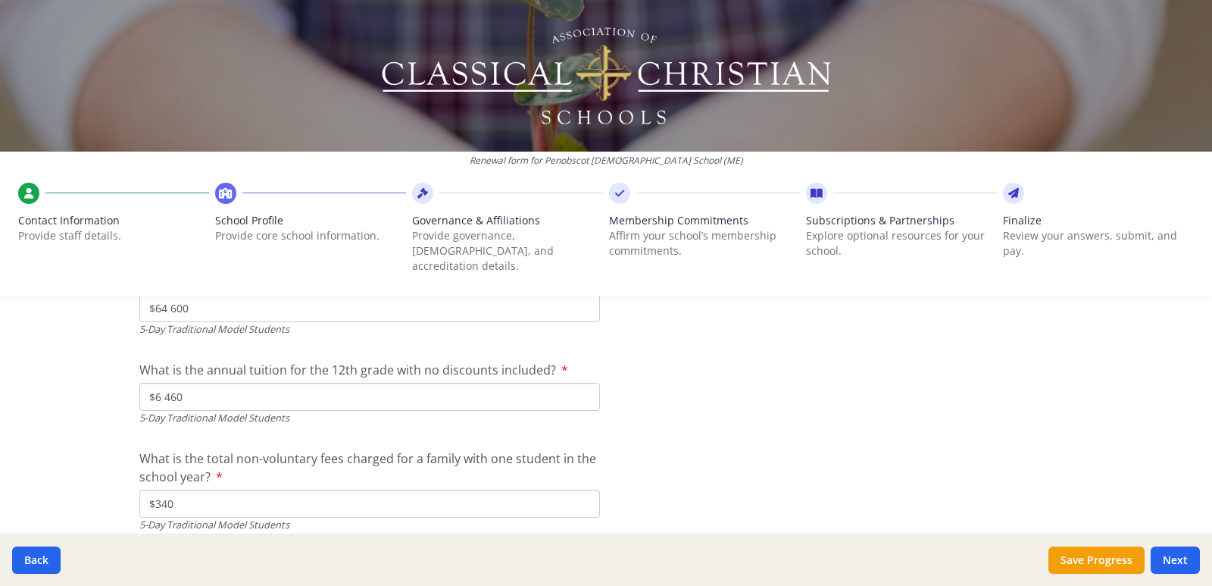
scroll to position [4557, 0]
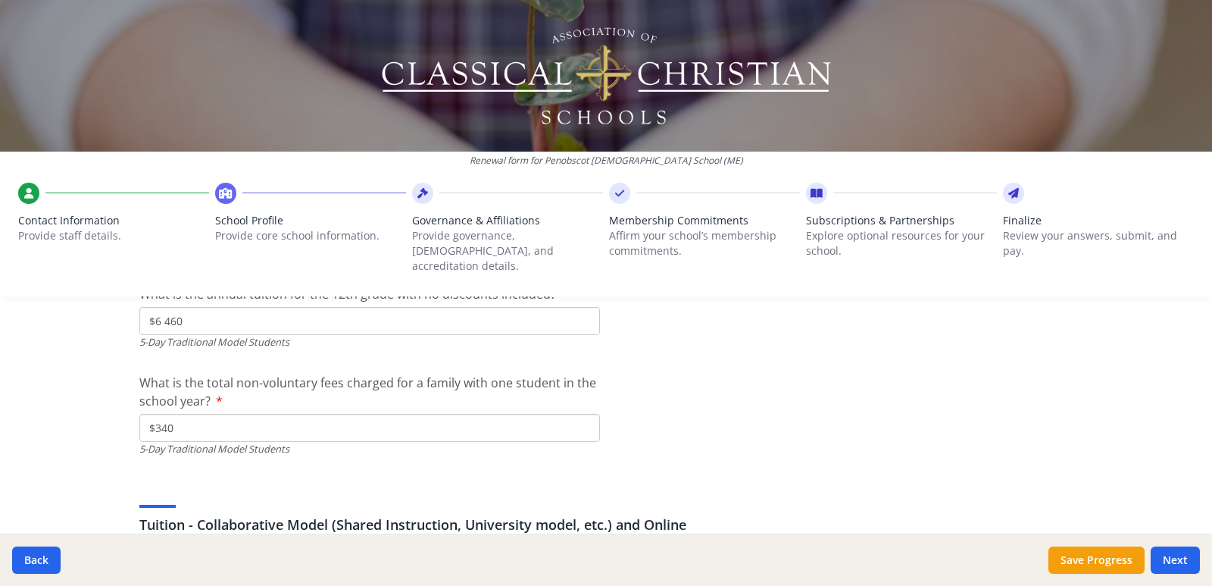
type input "$6 460"
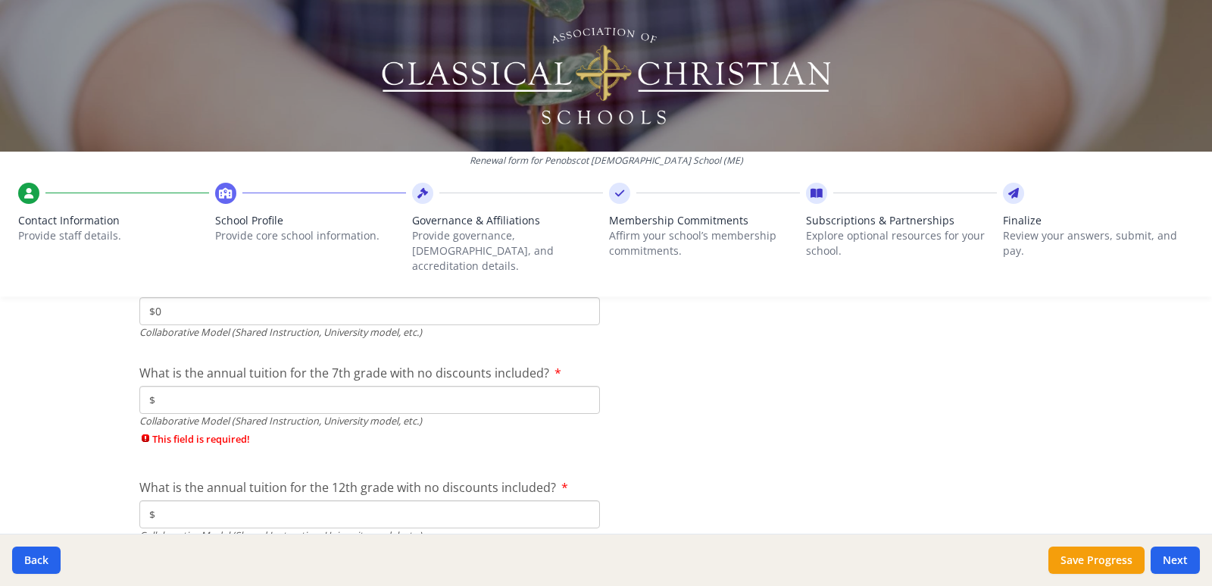
scroll to position [5087, 0]
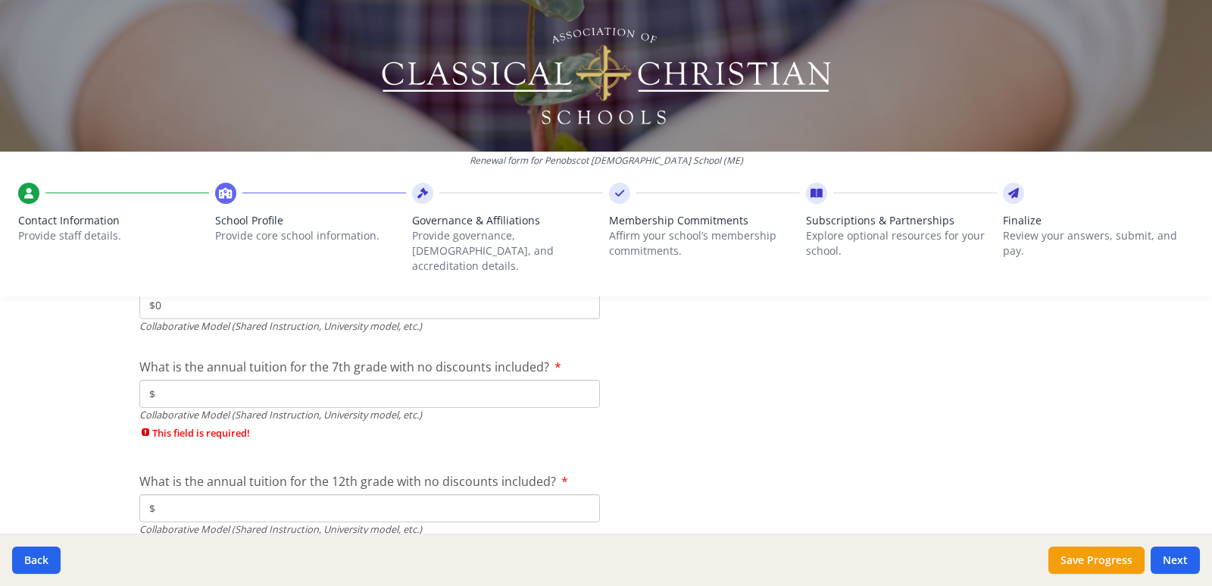
click at [178, 380] on input "$" at bounding box center [369, 394] width 461 height 28
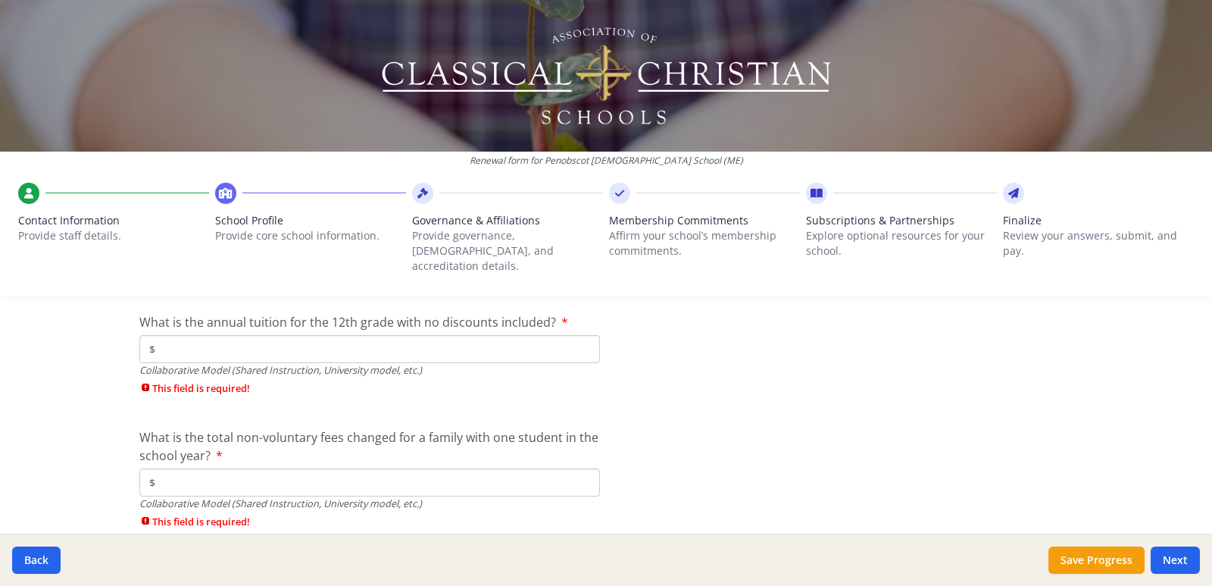
scroll to position [5239, 0]
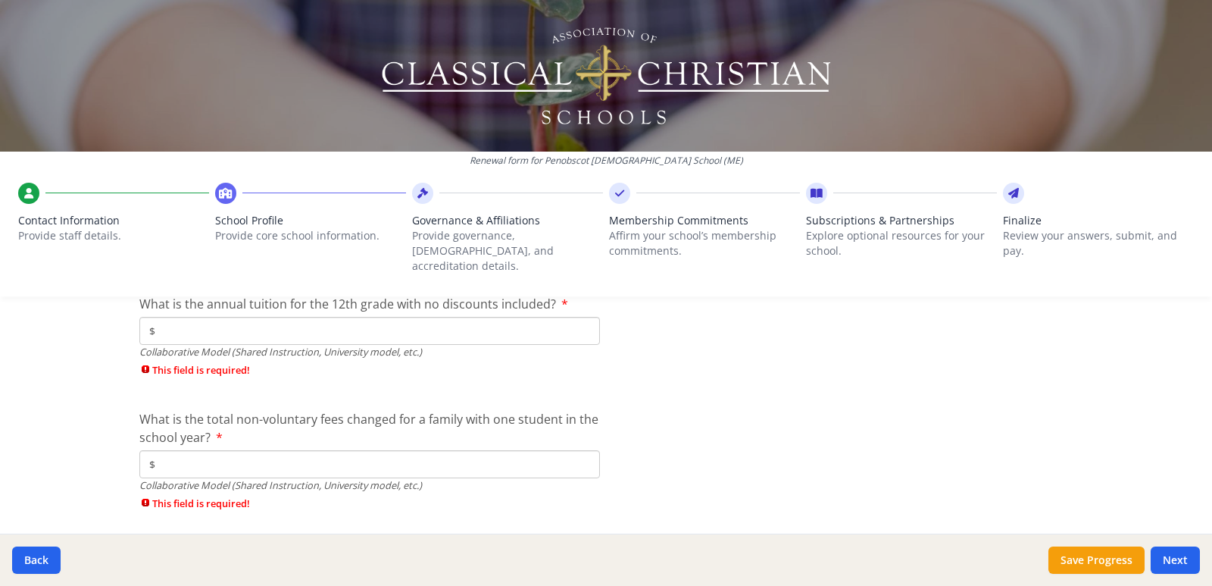
type input "$0"
click at [167, 317] on input "$" at bounding box center [369, 331] width 461 height 28
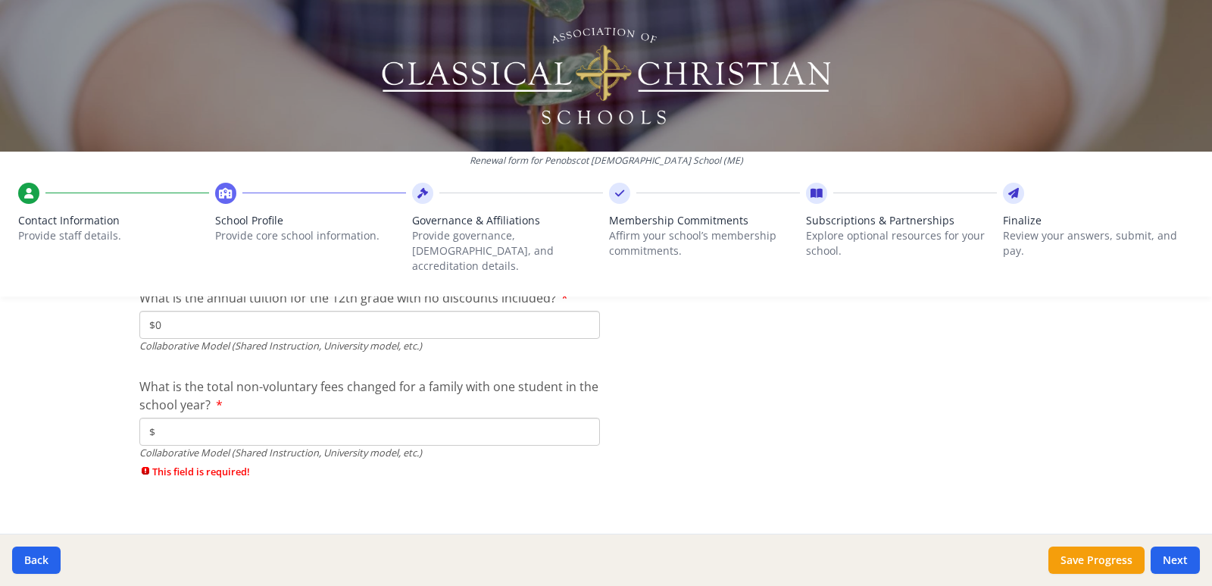
scroll to position [5246, 0]
type input "$0"
click at [180, 400] on div "What is the total non-voluntary fees changed for a family with one student in t…" at bounding box center [369, 430] width 461 height 108
click at [180, 416] on input "$" at bounding box center [369, 430] width 461 height 28
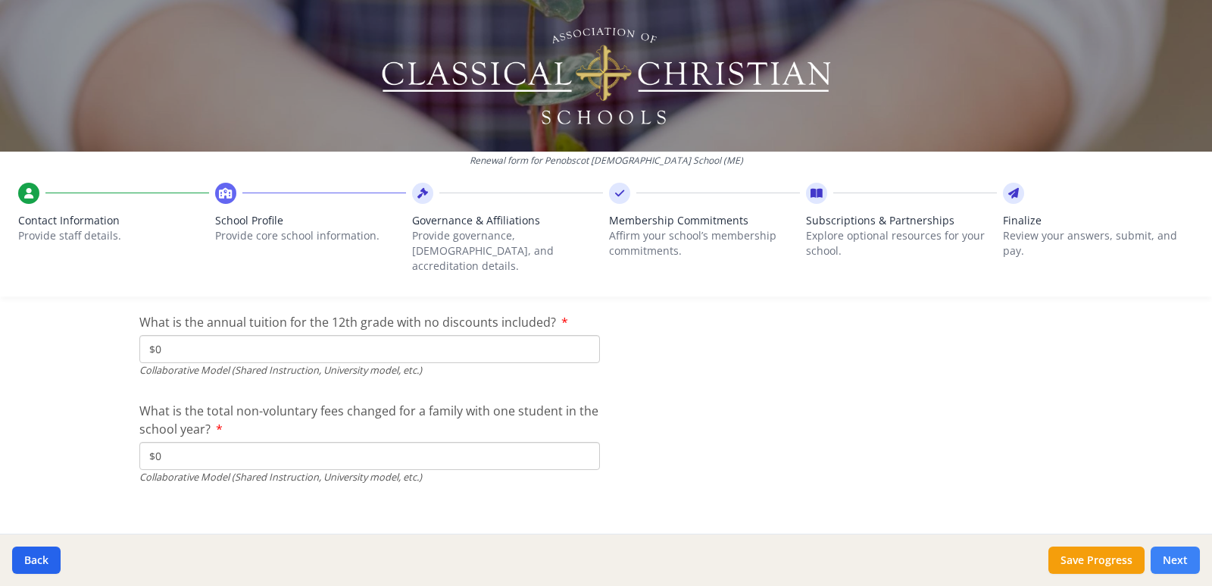
type input "$0"
click at [1176, 563] on button "Next" at bounding box center [1175, 559] width 49 height 27
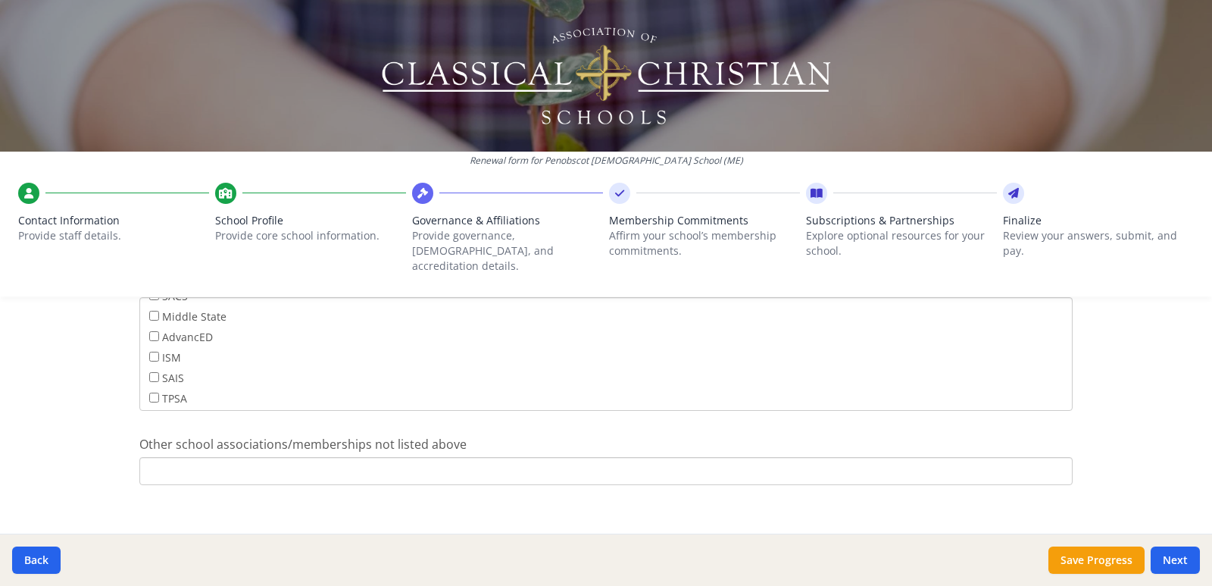
scroll to position [122, 0]
click at [1180, 560] on button "Next" at bounding box center [1175, 559] width 49 height 27
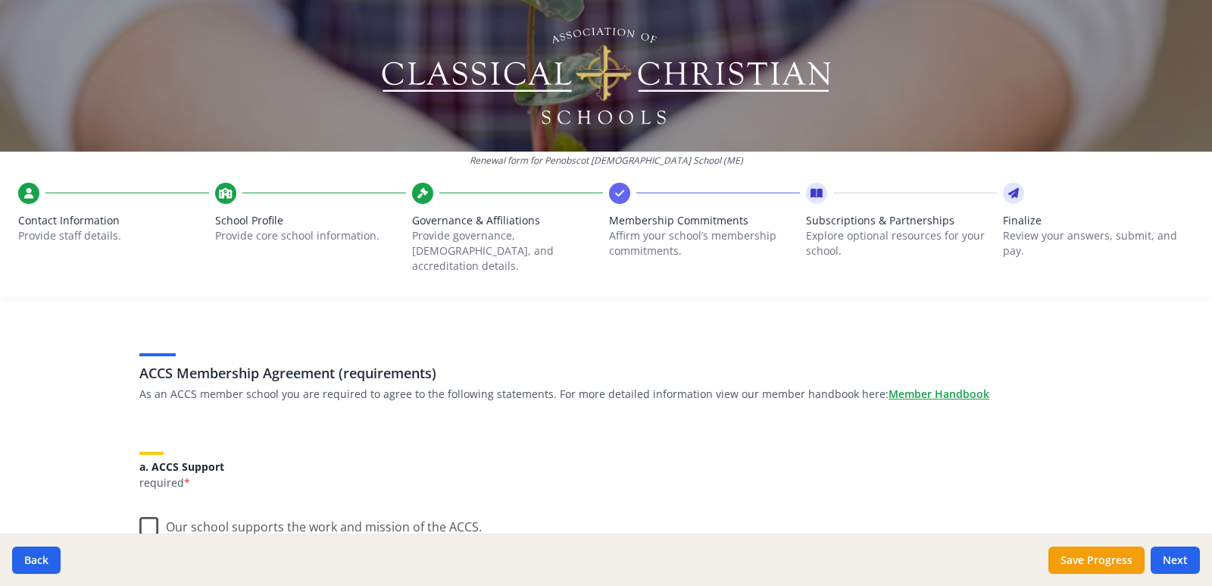
scroll to position [152, 0]
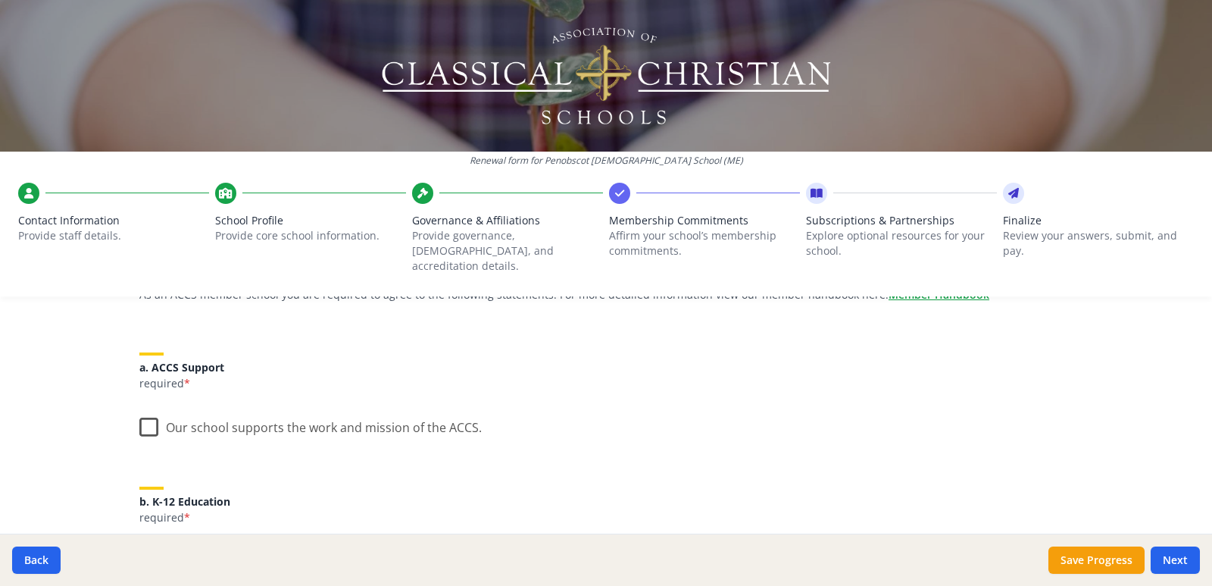
click at [139, 408] on label "Our school supports the work and mission of the ACCS." at bounding box center [310, 424] width 342 height 33
click at [0, 0] on input "Our school supports the work and mission of the ACCS." at bounding box center [0, 0] width 0 height 0
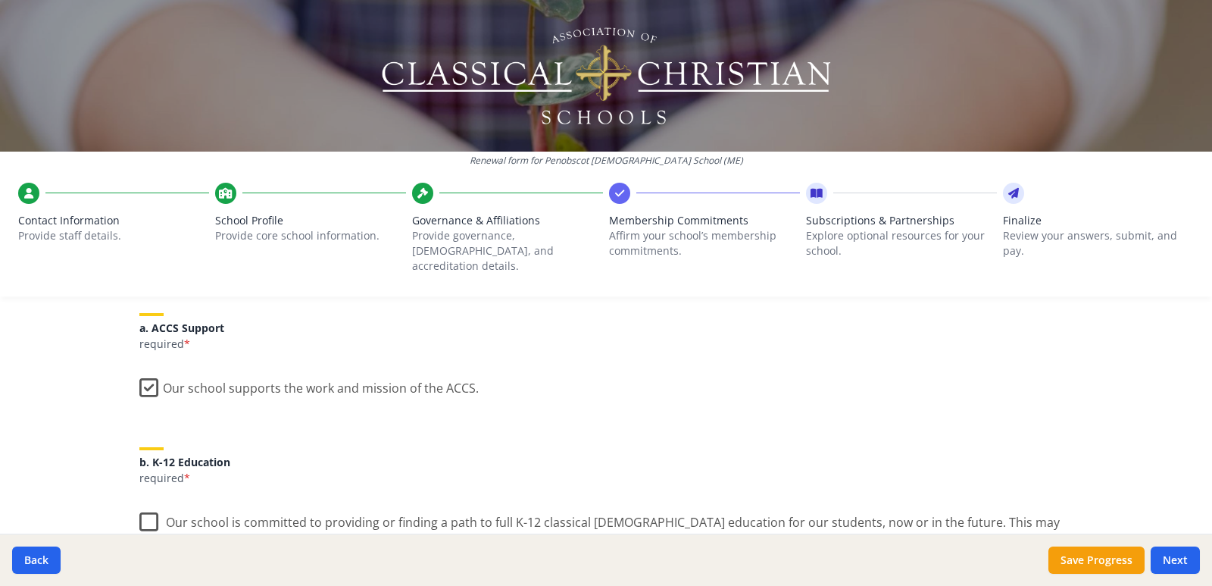
scroll to position [303, 0]
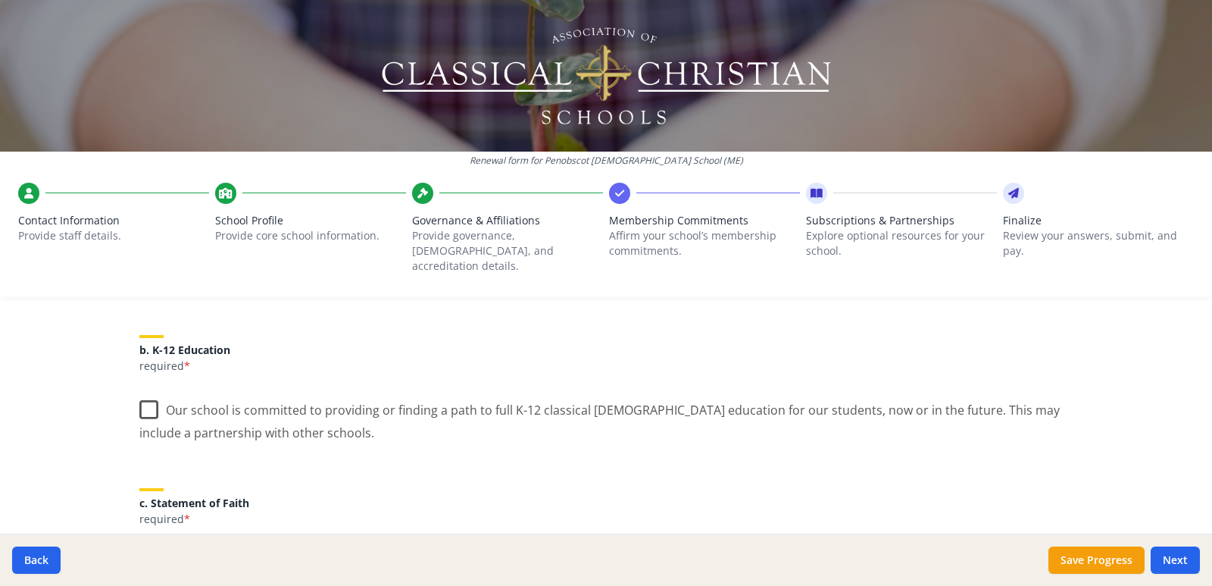
click at [147, 398] on label "Our school is committed to providing or finding a path to full K-12 classical C…" at bounding box center [605, 415] width 933 height 51
click at [0, 0] on input "Our school is committed to providing or finding a path to full K-12 classical C…" at bounding box center [0, 0] width 0 height 0
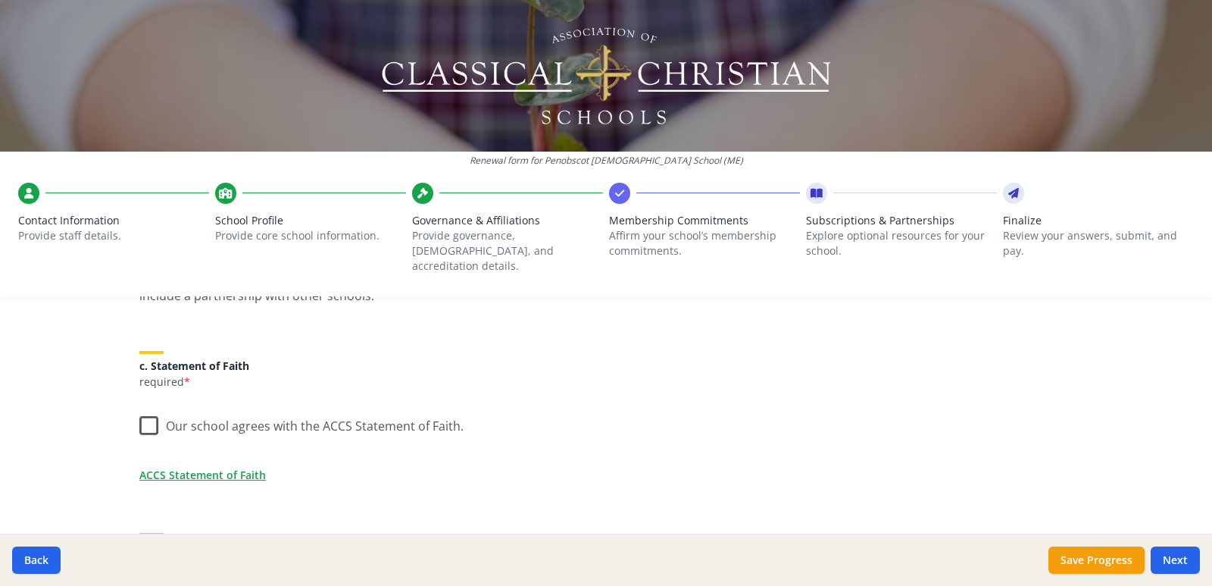
scroll to position [455, 0]
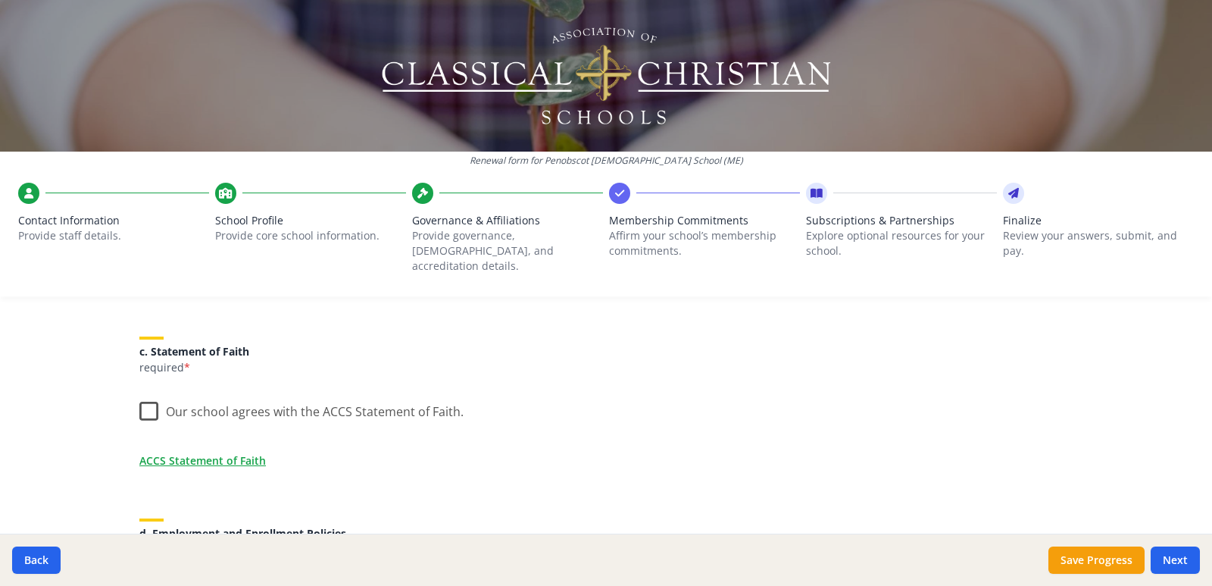
click at [140, 399] on label "Our school agrees with the ACCS Statement of Faith." at bounding box center [301, 408] width 324 height 33
click at [0, 0] on input "Our school agrees with the ACCS Statement of Faith." at bounding box center [0, 0] width 0 height 0
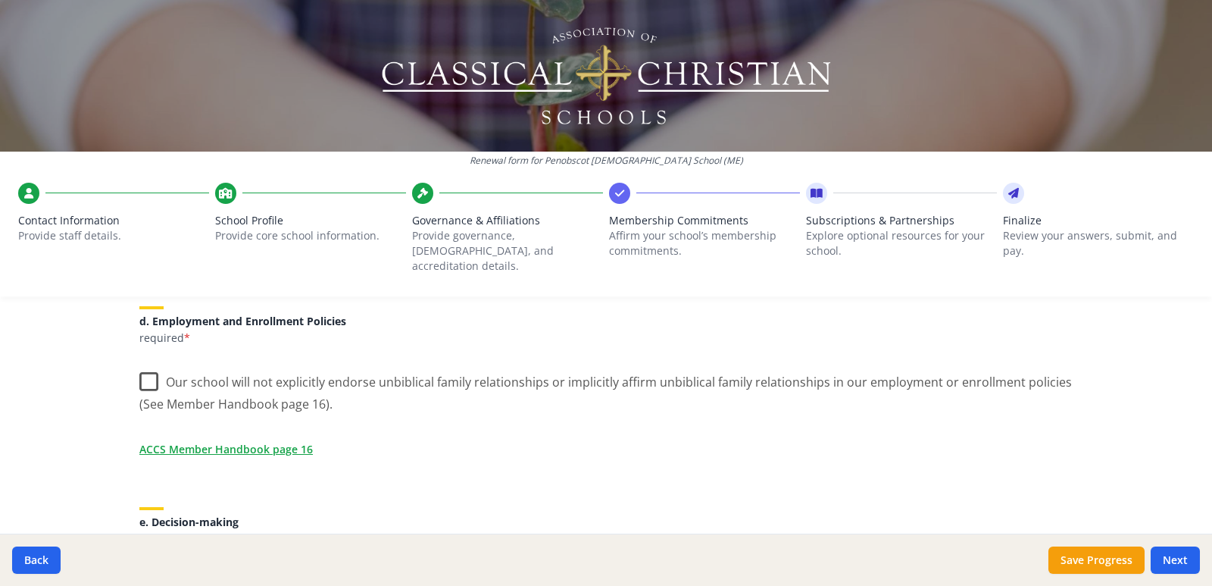
scroll to position [682, 0]
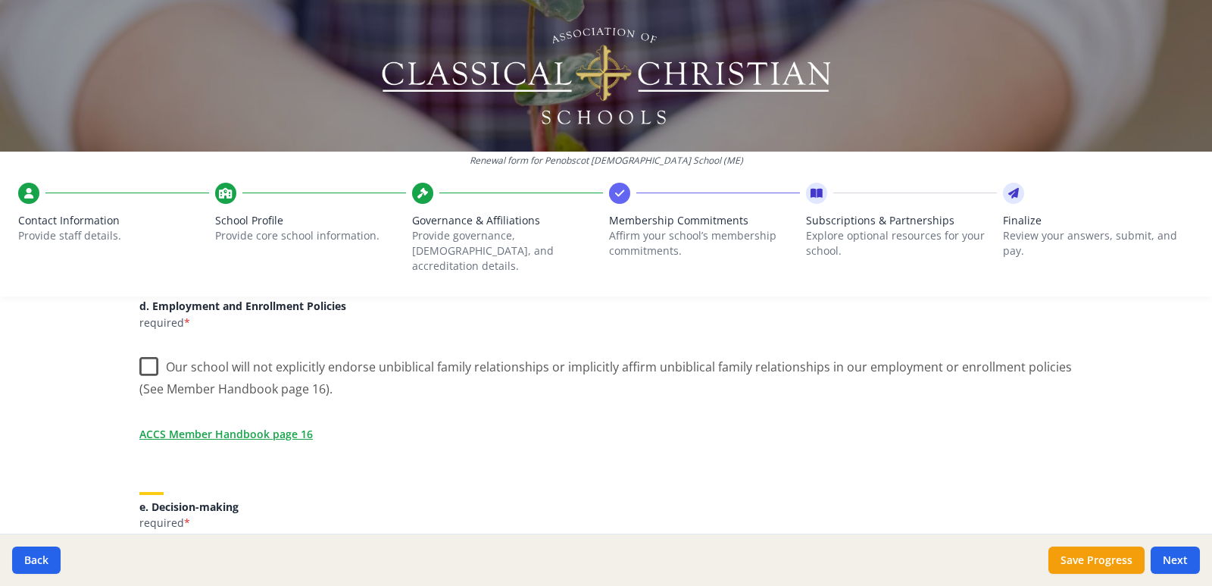
click at [147, 353] on label "Our school will not explicitly endorse unbiblical family relationships or impli…" at bounding box center [605, 372] width 933 height 51
click at [0, 0] on input "Our school will not explicitly endorse unbiblical family relationships or impli…" at bounding box center [0, 0] width 0 height 0
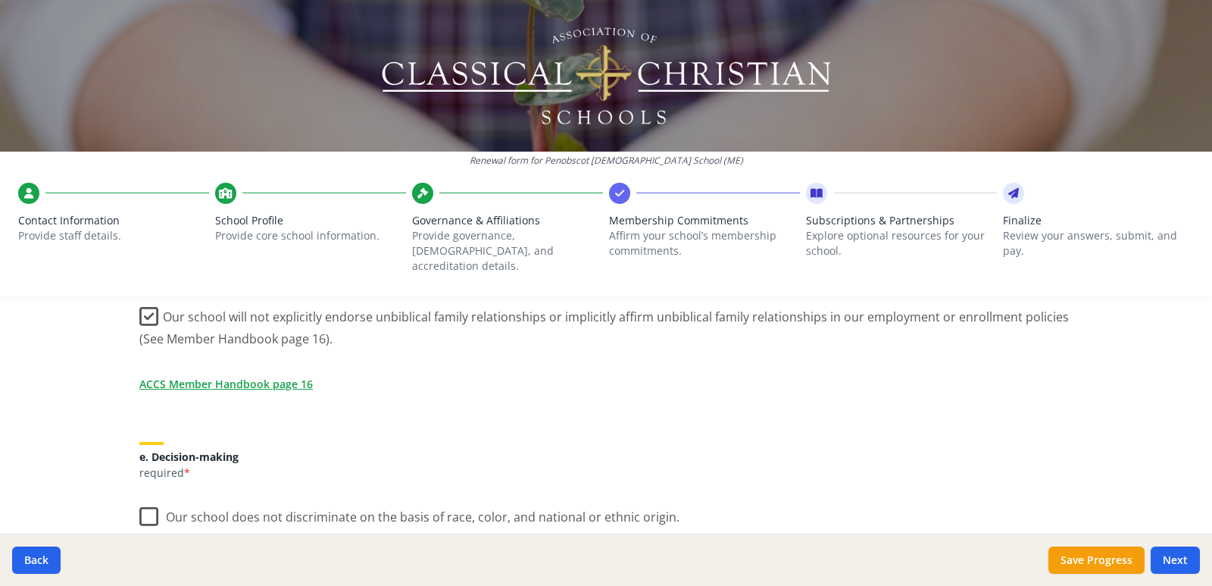
scroll to position [833, 0]
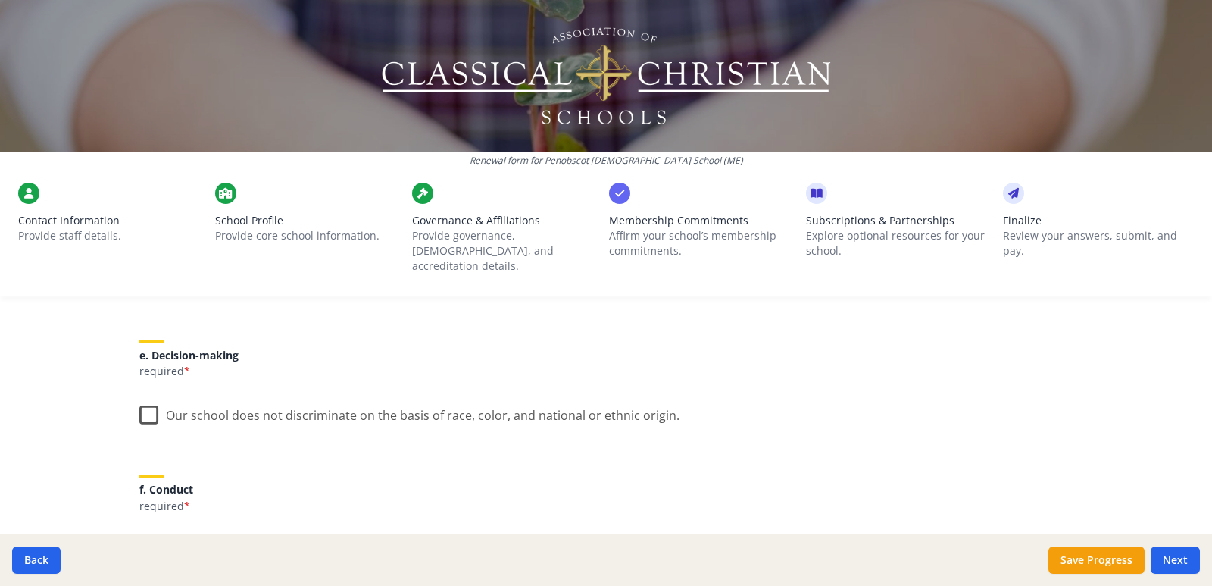
click at [143, 398] on label "Our school does not discriminate on the basis of race, color, and national or e…" at bounding box center [409, 411] width 540 height 33
click at [0, 0] on input "Our school does not discriminate on the basis of race, color, and national or e…" at bounding box center [0, 0] width 0 height 0
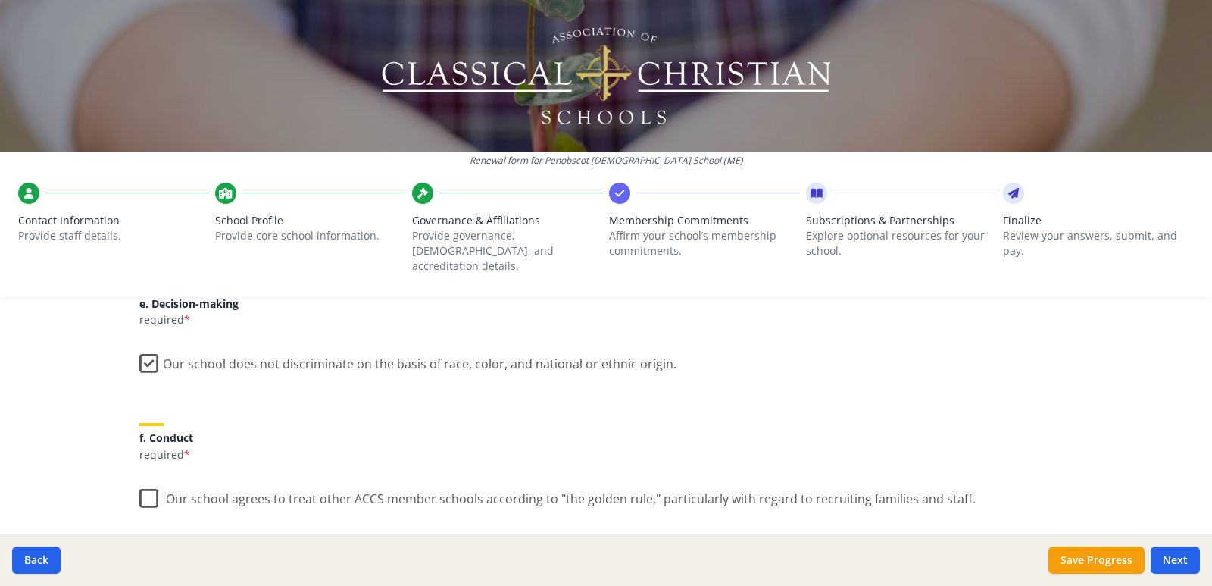
scroll to position [985, 0]
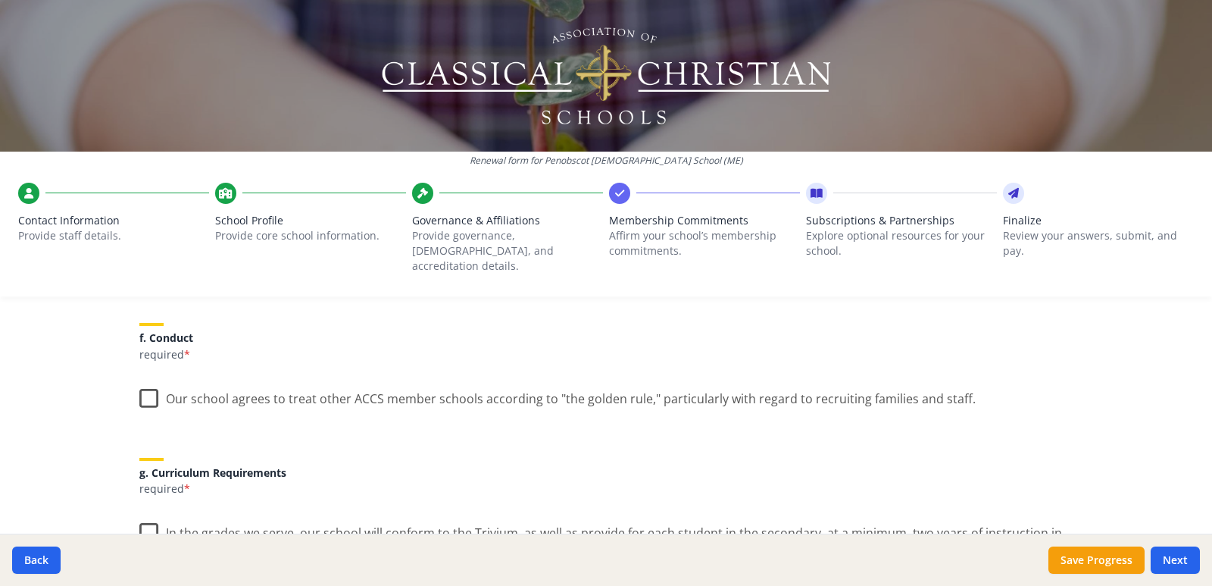
click at [147, 380] on label "Our school agrees to treat other ACCS member schools according to "the golden r…" at bounding box center [557, 395] width 836 height 33
click at [0, 0] on input "Our school agrees to treat other ACCS member schools according to "the golden r…" at bounding box center [0, 0] width 0 height 0
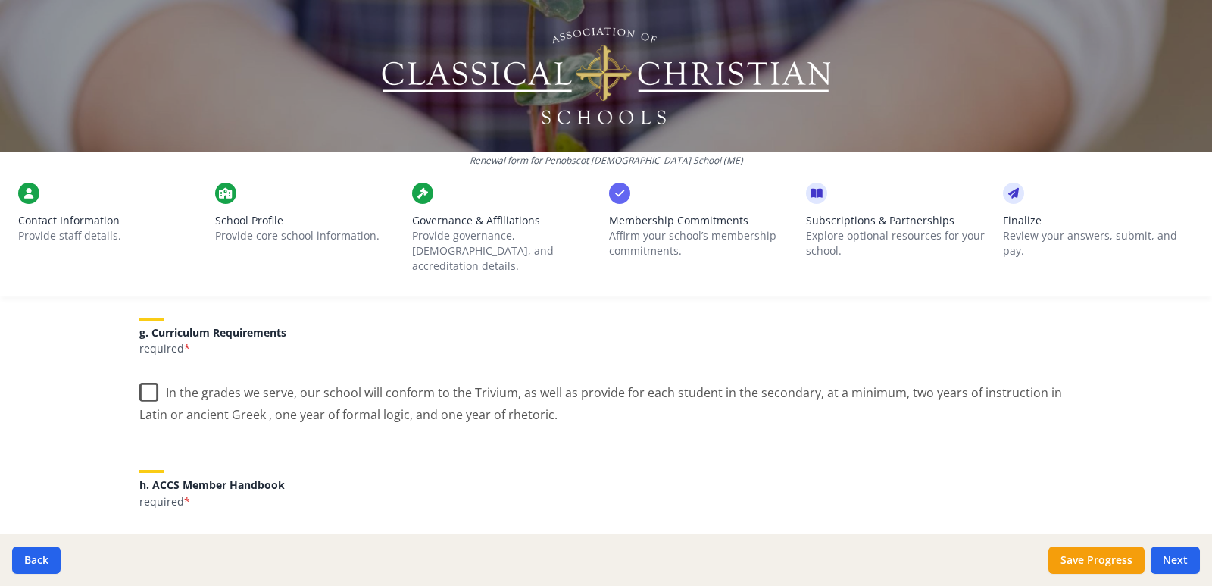
scroll to position [1136, 0]
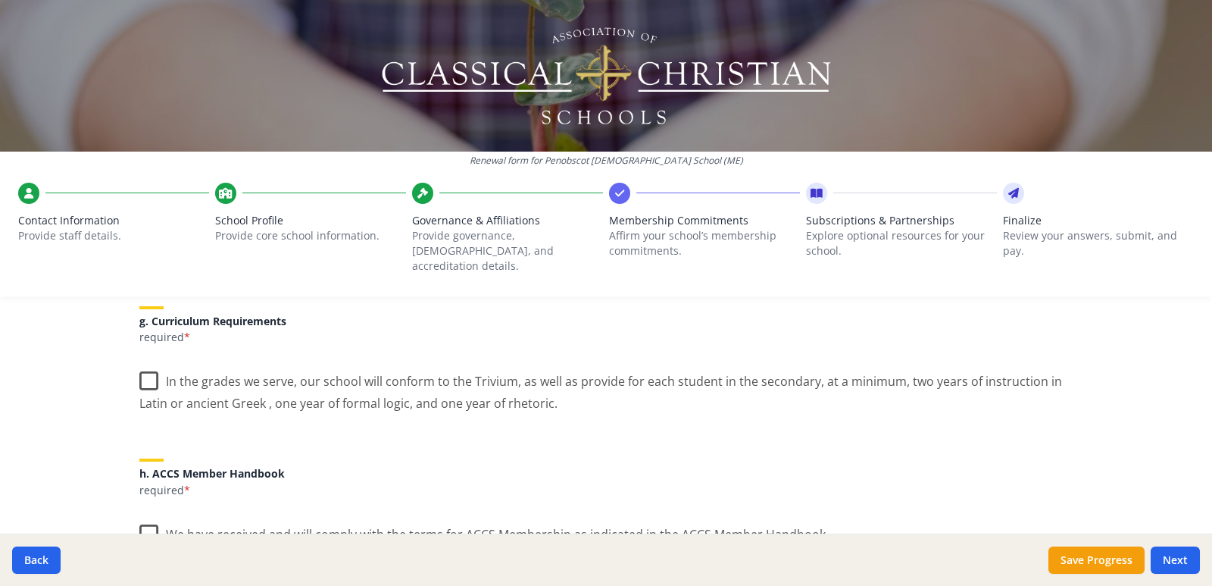
click at [145, 364] on label "In the grades we serve, our school will conform to the Trivium, as well as prov…" at bounding box center [605, 386] width 933 height 51
click at [0, 0] on input "In the grades we serve, our school will conform to the Trivium, as well as prov…" at bounding box center [0, 0] width 0 height 0
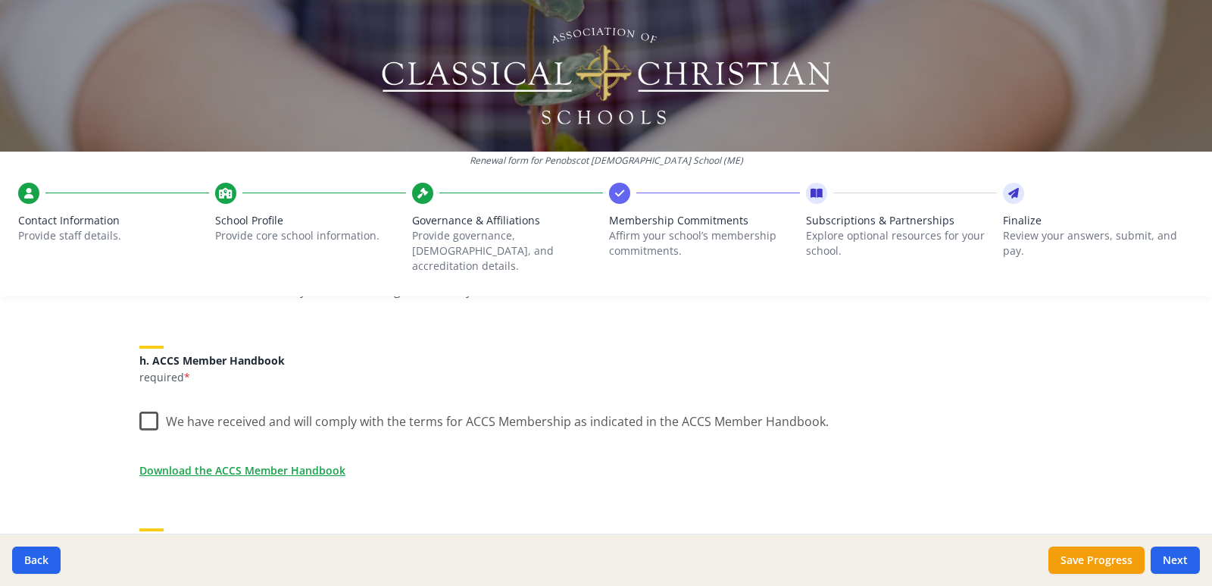
scroll to position [1288, 0]
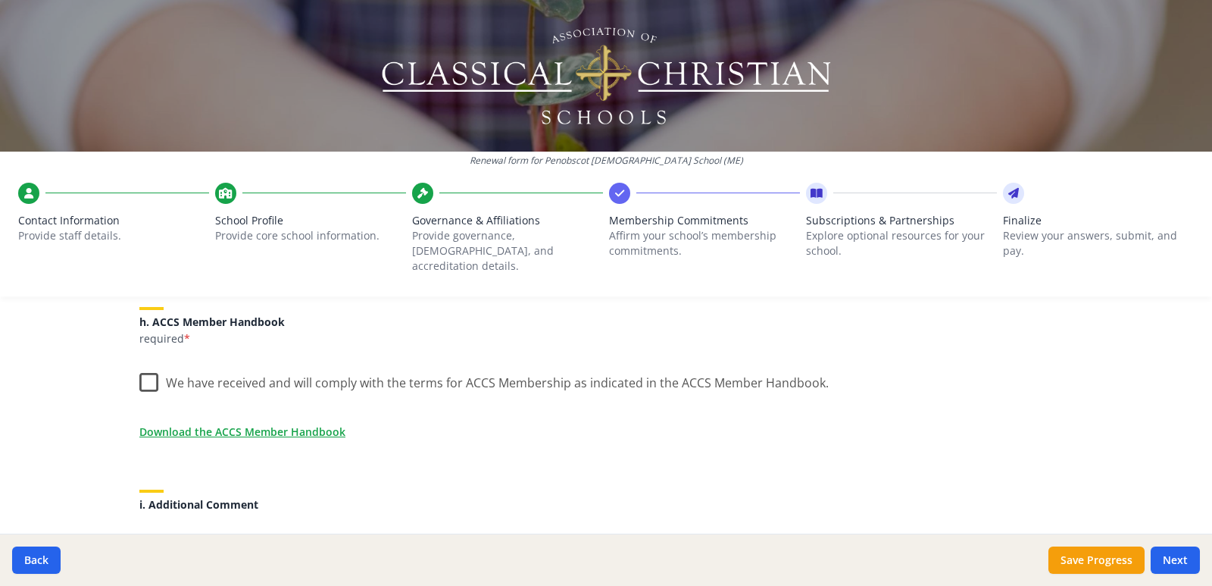
click at [149, 363] on label "We have received and will comply with the terms for ACCS Membership as indicate…" at bounding box center [483, 379] width 689 height 33
click at [0, 0] on input "We have received and will comply with the terms for ACCS Membership as indicate…" at bounding box center [0, 0] width 0 height 0
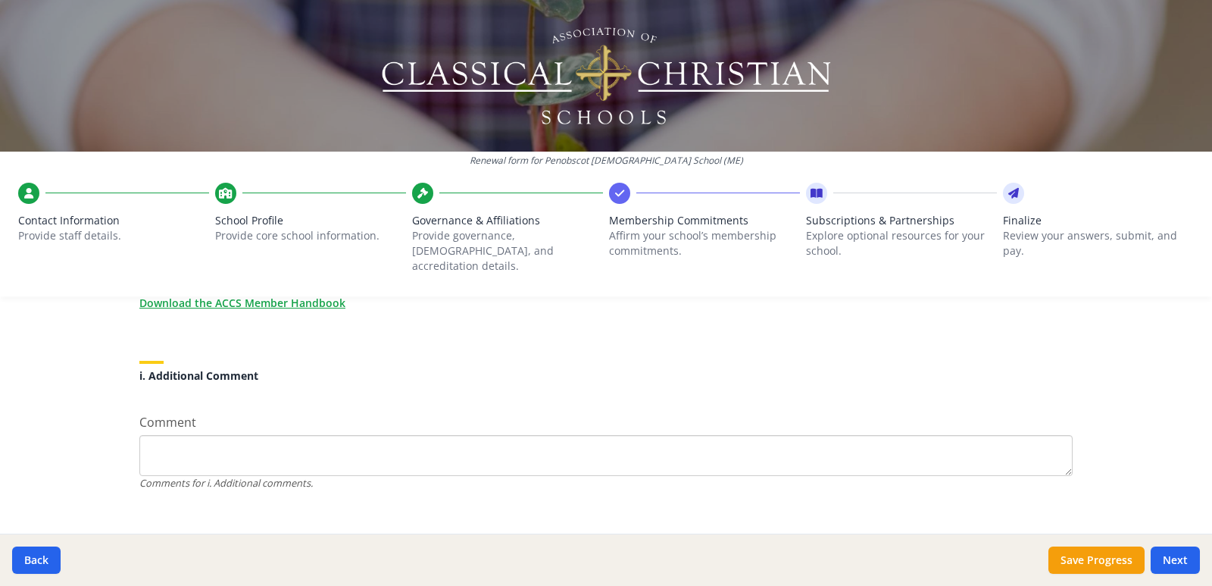
scroll to position [1423, 0]
click at [1172, 564] on button "Next" at bounding box center [1175, 559] width 49 height 27
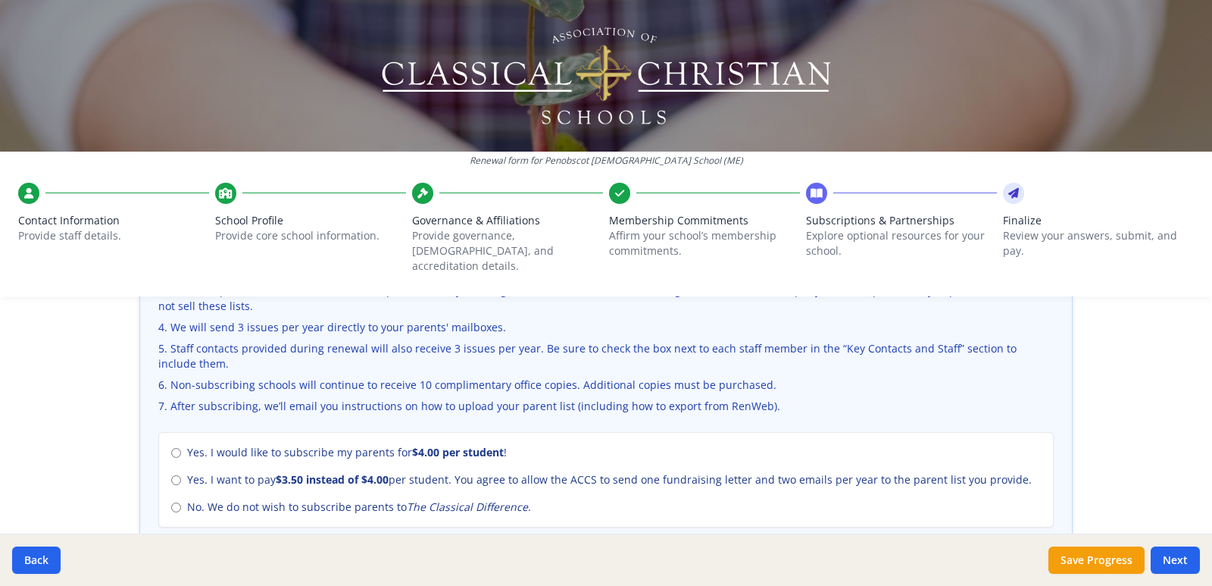
scroll to position [606, 0]
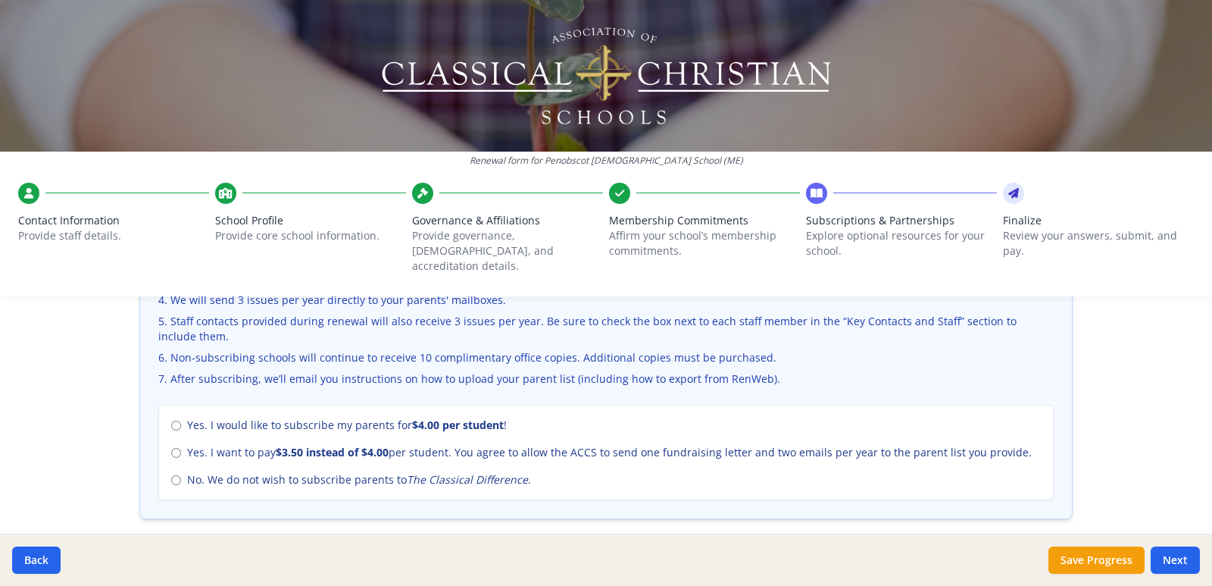
click at [161, 410] on div "Yes. I would like to subscribe my parents for $4.00 per student ! Yes. I want t…" at bounding box center [605, 452] width 895 height 95
click at [174, 420] on input "Yes. I would like to subscribe my parents for $4.00 per student !" at bounding box center [176, 425] width 10 height 10
radio input "true"
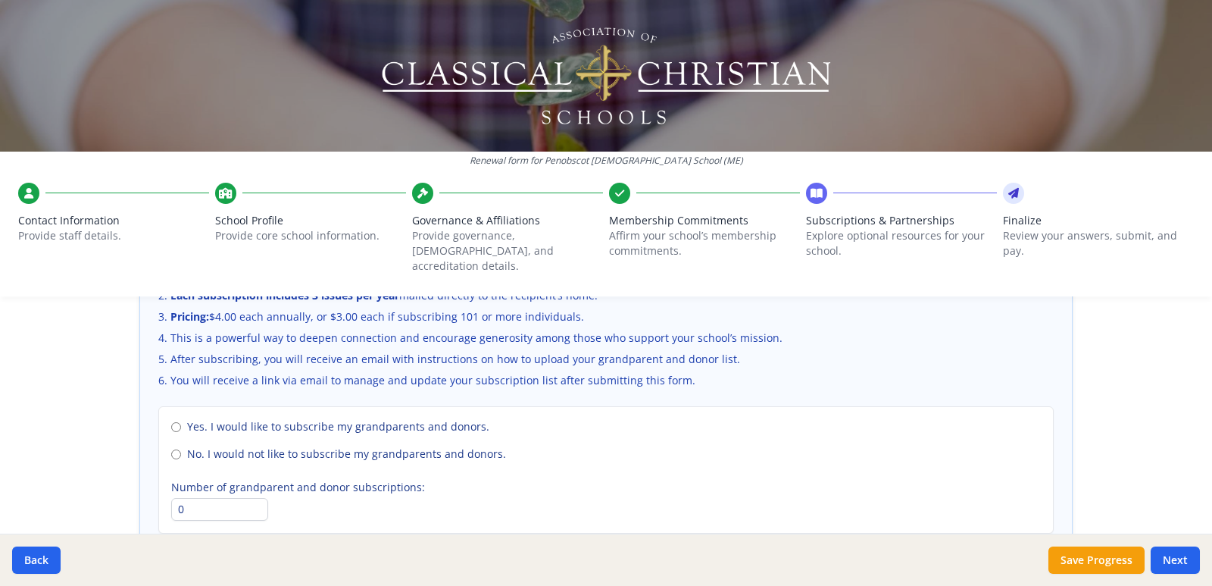
scroll to position [1136, 0]
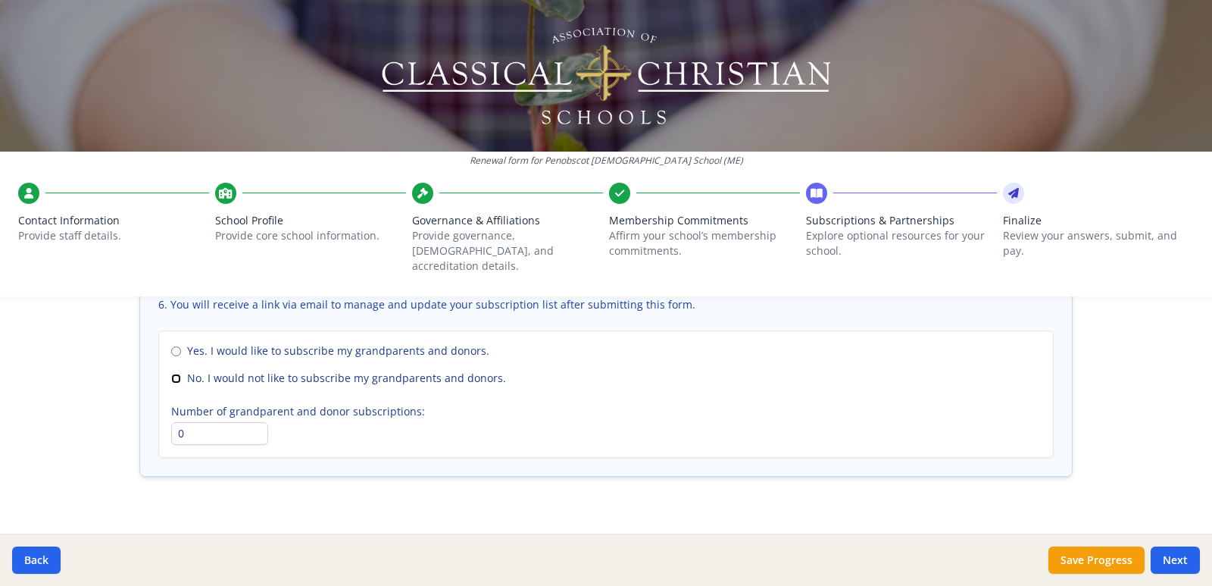
click at [171, 373] on input "No. I would not like to subscribe my grandparents and donors." at bounding box center [176, 378] width 10 height 10
radio input "true"
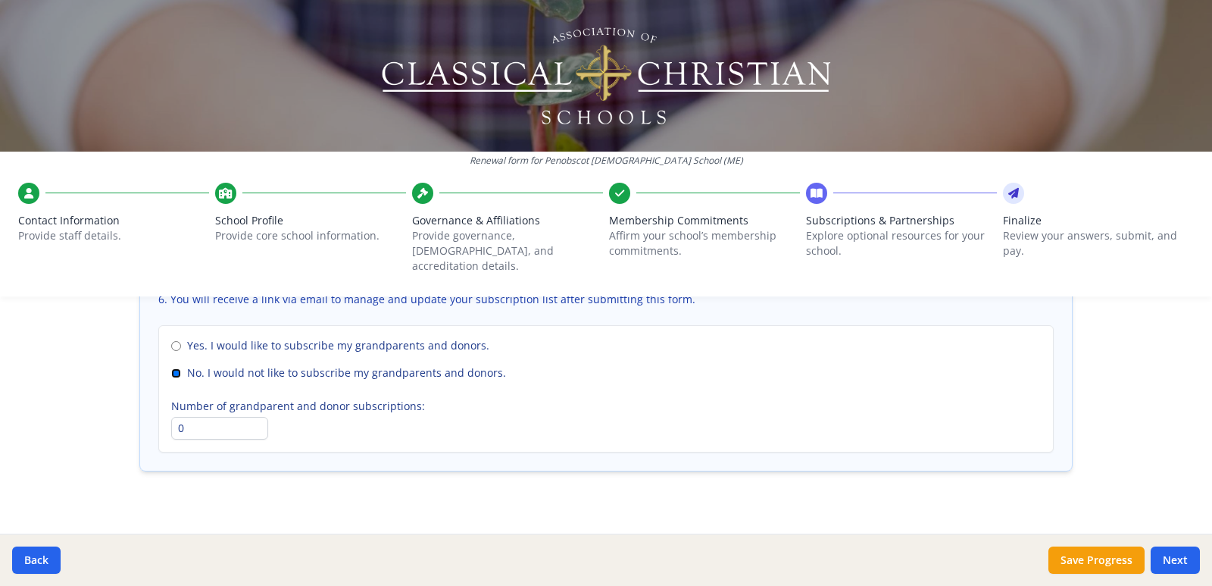
scroll to position [1146, 0]
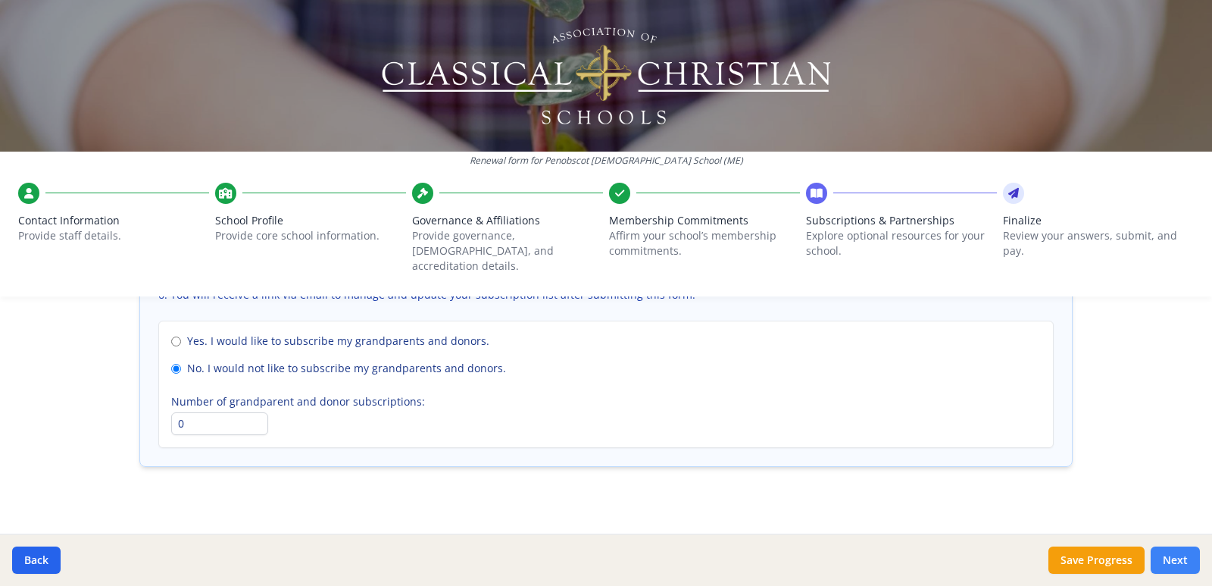
click at [1181, 558] on button "Next" at bounding box center [1175, 559] width 49 height 27
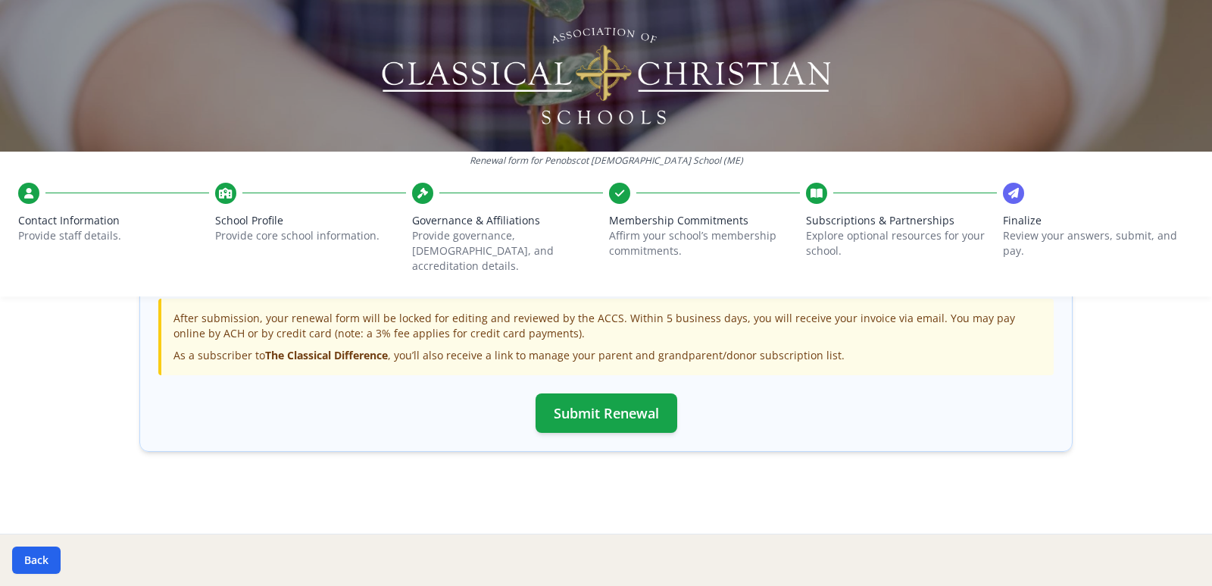
scroll to position [543, 0]
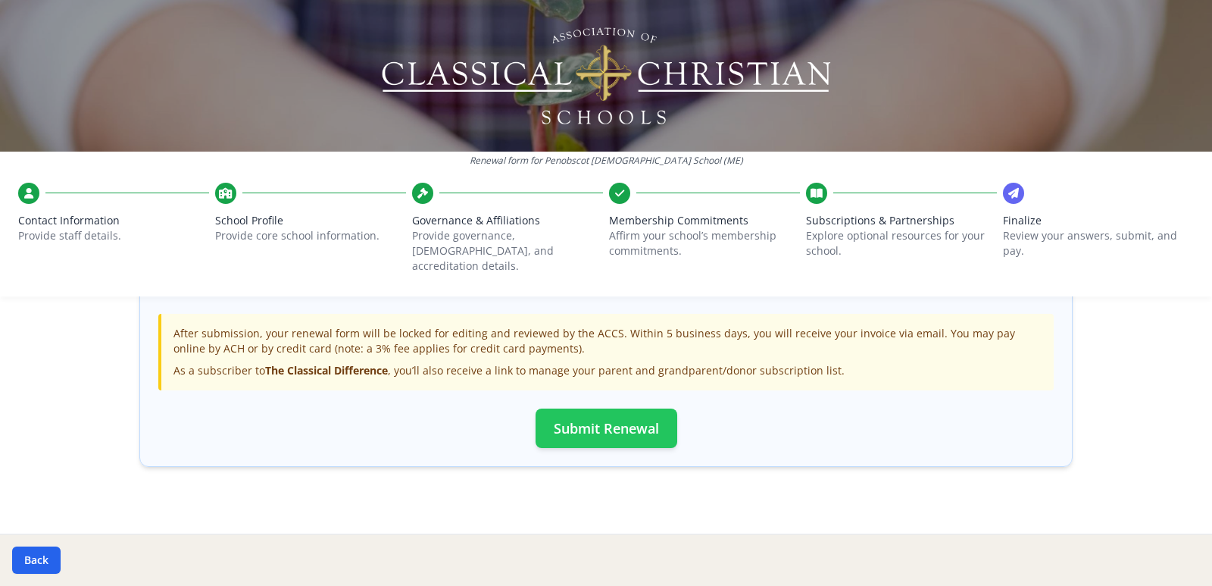
click at [632, 411] on button "Submit Renewal" at bounding box center [607, 427] width 142 height 39
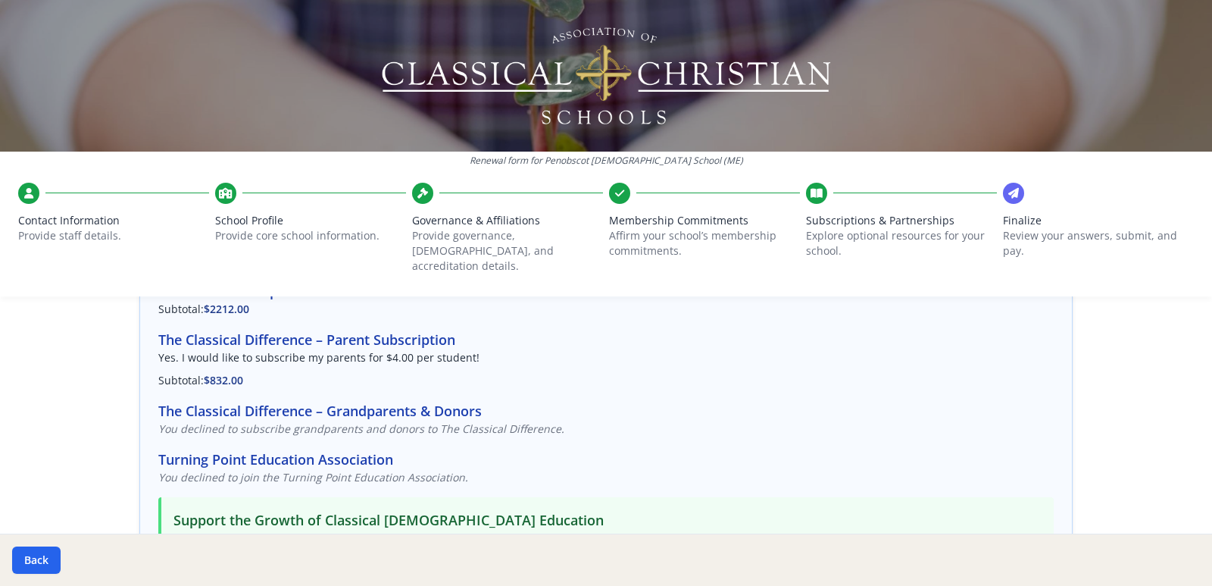
scroll to position [0, 0]
